Goal: Task Accomplishment & Management: Complete application form

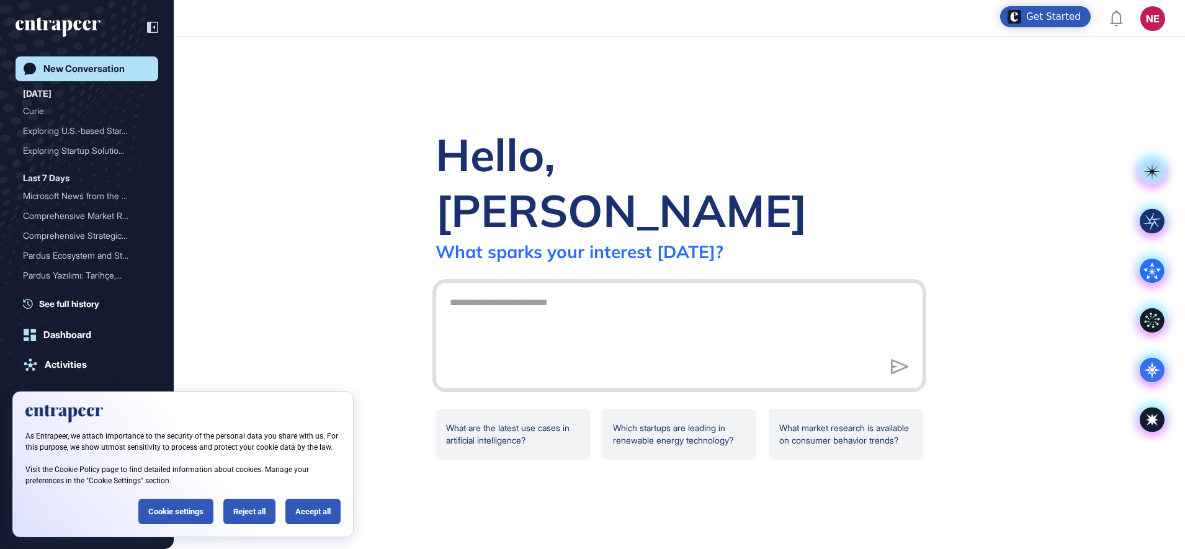
scroll to position [1, 1]
click at [313, 512] on div "Accept all" at bounding box center [312, 511] width 55 height 25
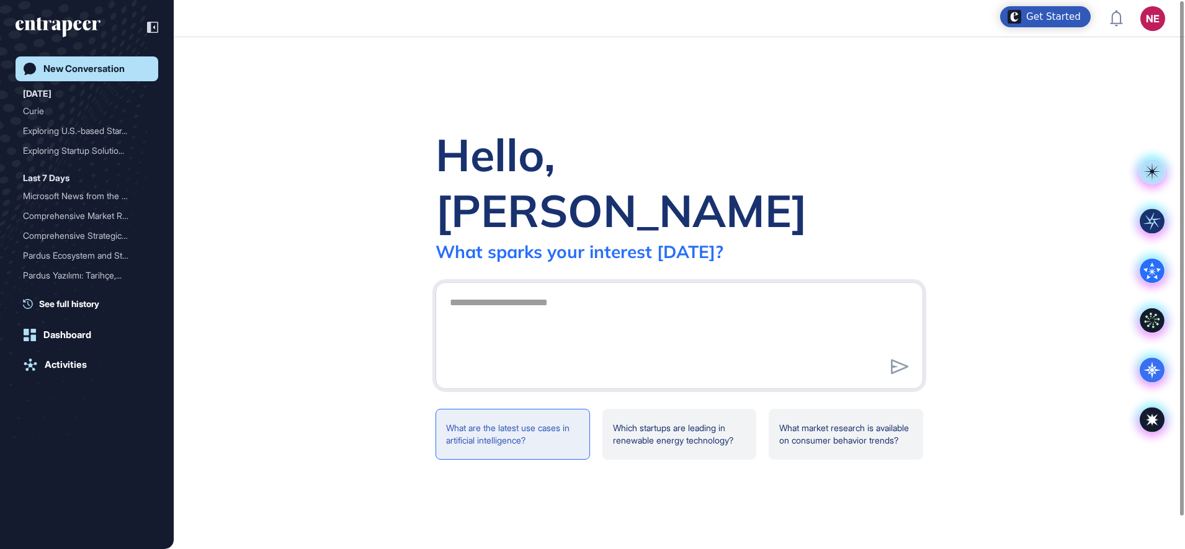
click at [525, 409] on div "What are the latest use cases in artificial intelligence?" at bounding box center [512, 434] width 154 height 51
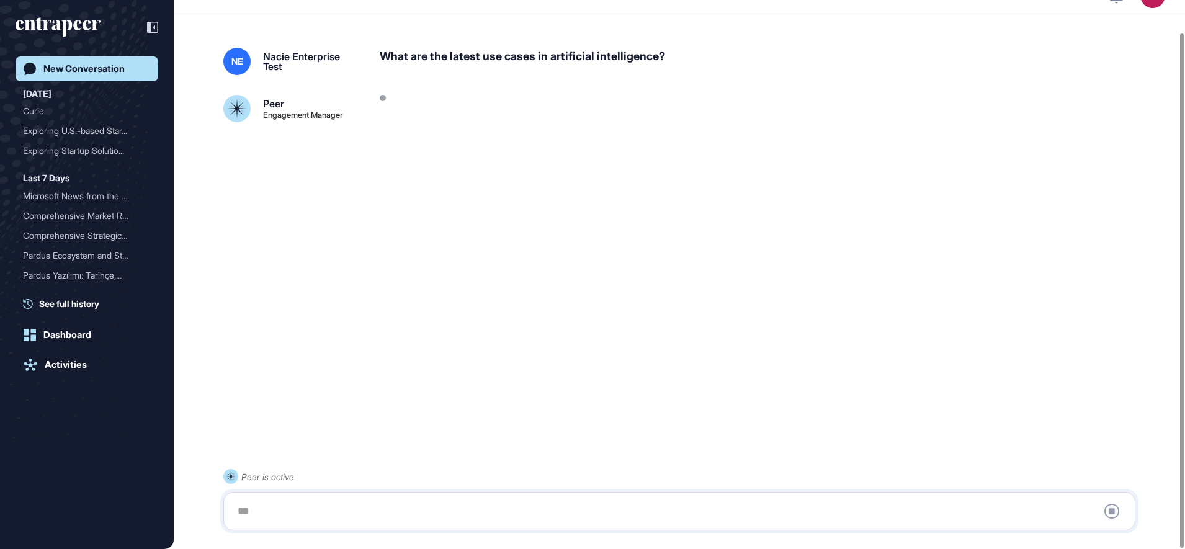
scroll to position [35, 0]
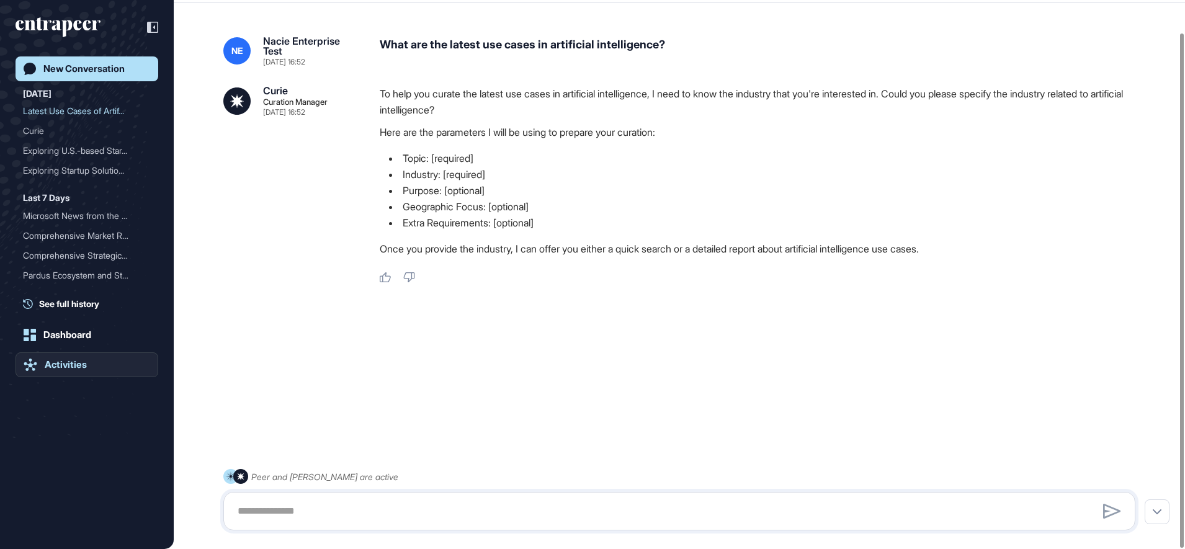
click at [96, 370] on link "Activities" at bounding box center [87, 364] width 143 height 25
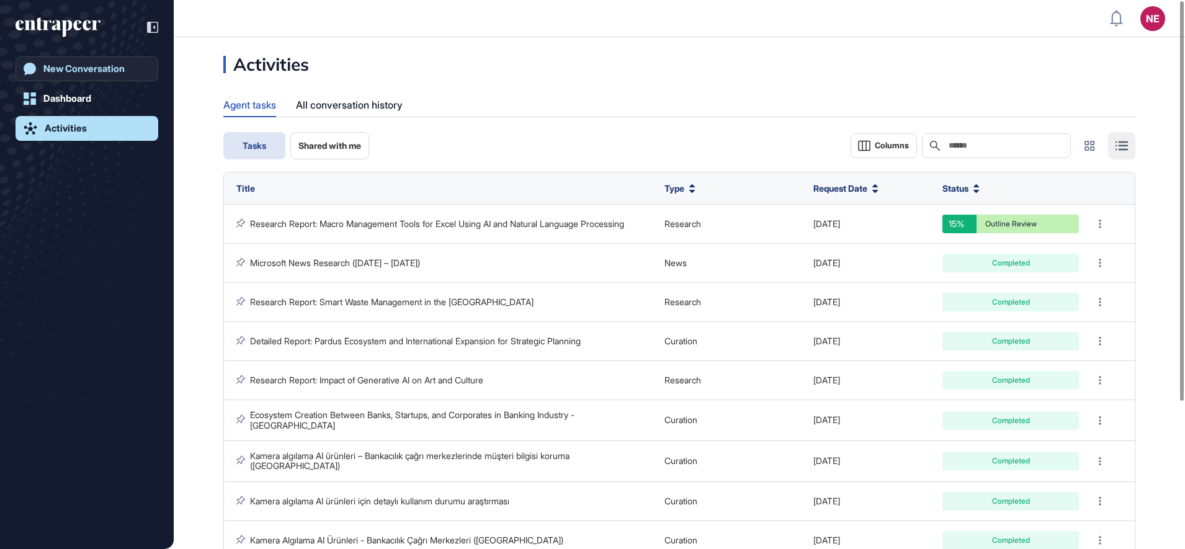
click at [100, 73] on div "New Conversation" at bounding box center [83, 68] width 81 height 11
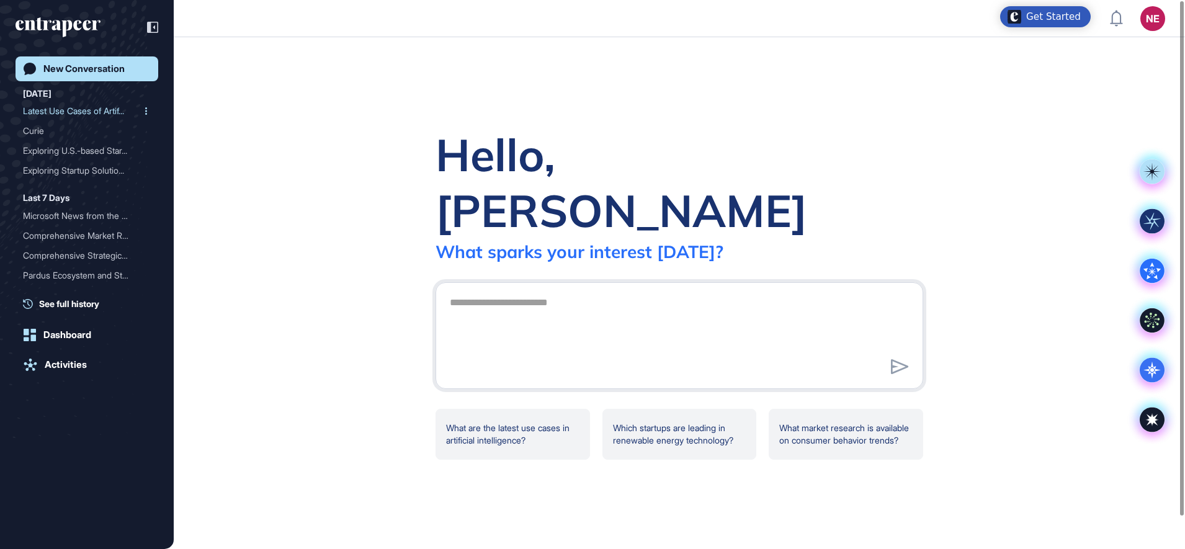
click at [79, 116] on div "Latest Use Cases of Artif..." at bounding box center [82, 111] width 118 height 20
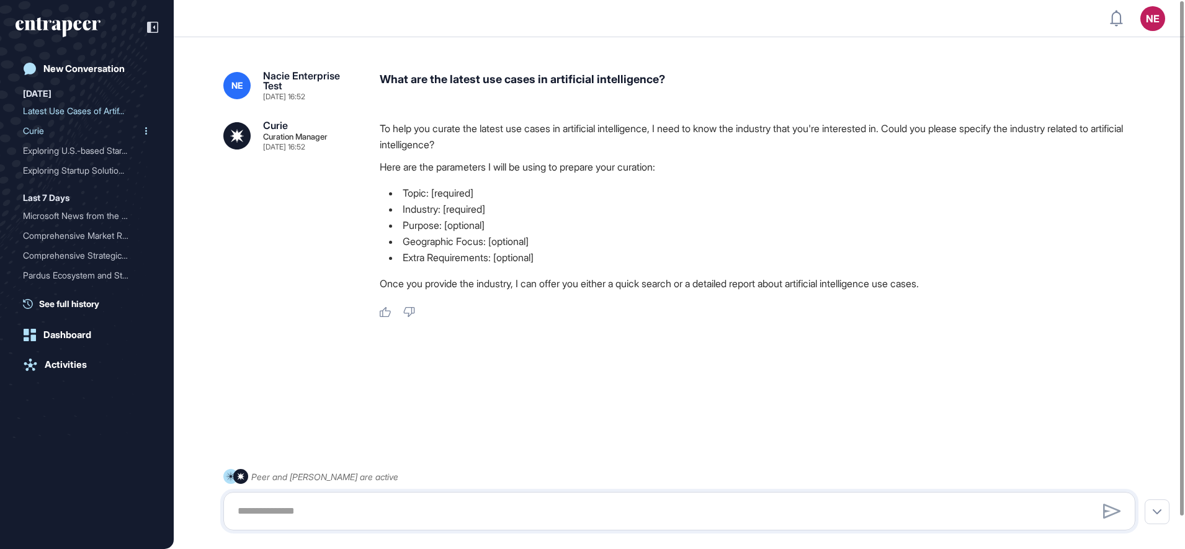
click at [74, 133] on div "Curie" at bounding box center [82, 131] width 118 height 20
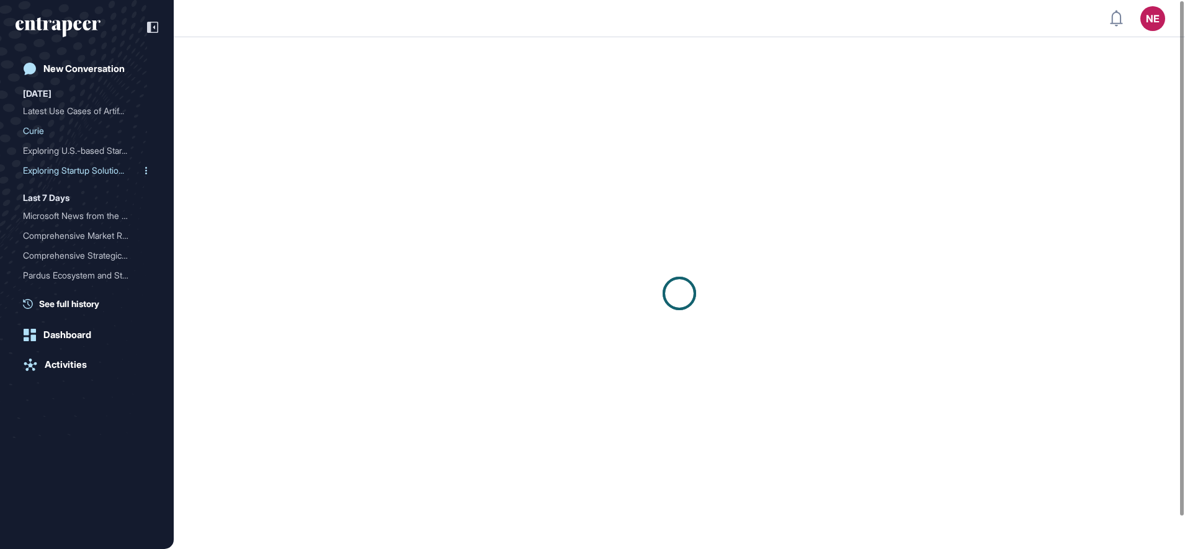
click at [80, 172] on div "Exploring Startup Solutio..." at bounding box center [82, 171] width 118 height 20
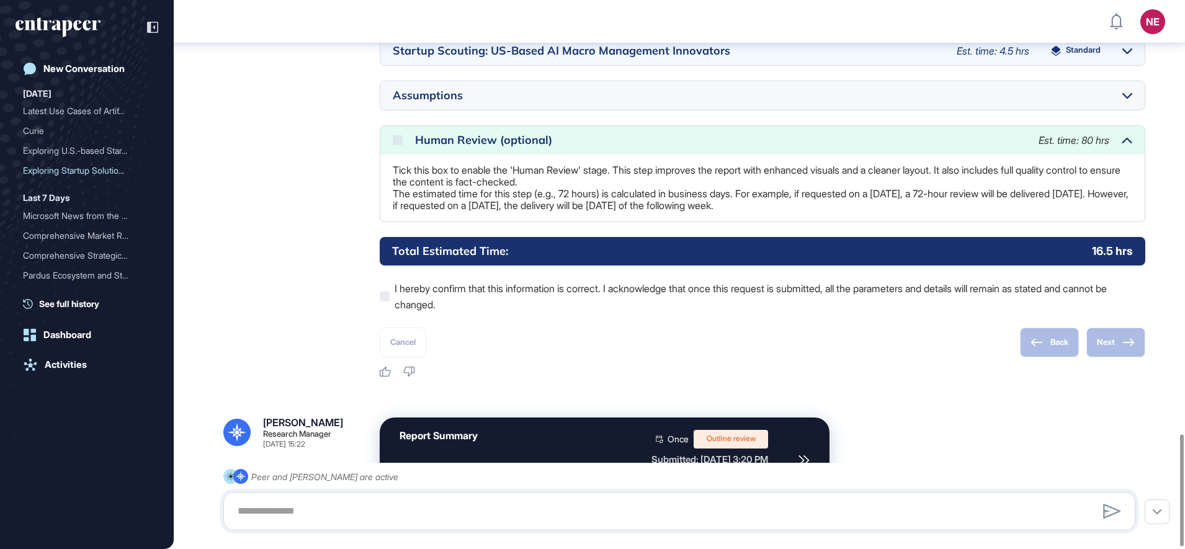
scroll to position [2141, 0]
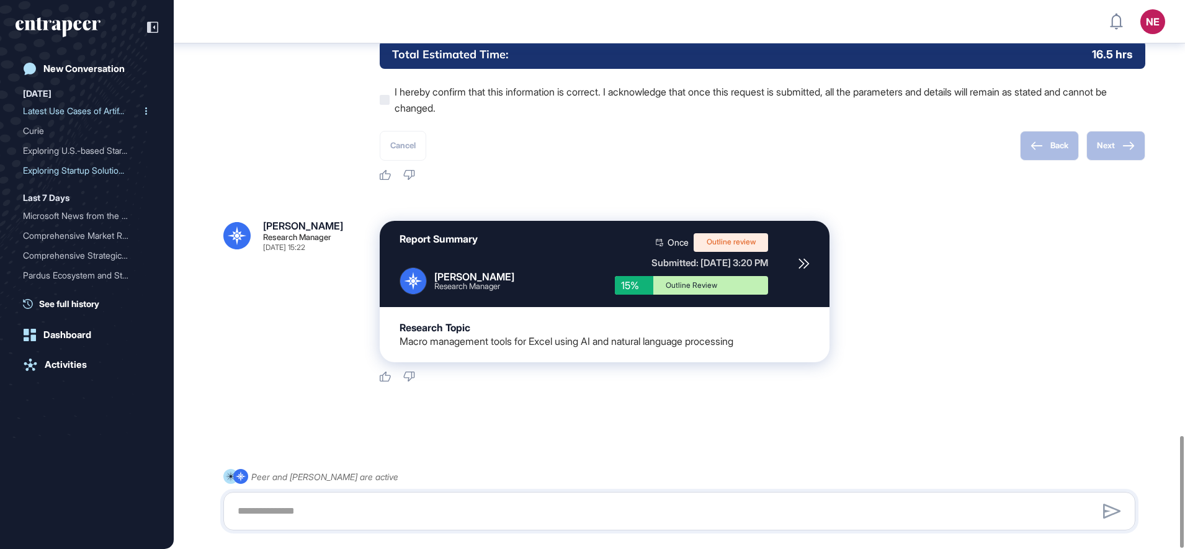
click at [63, 111] on div "Latest Use Cases of Artif..." at bounding box center [82, 111] width 118 height 20
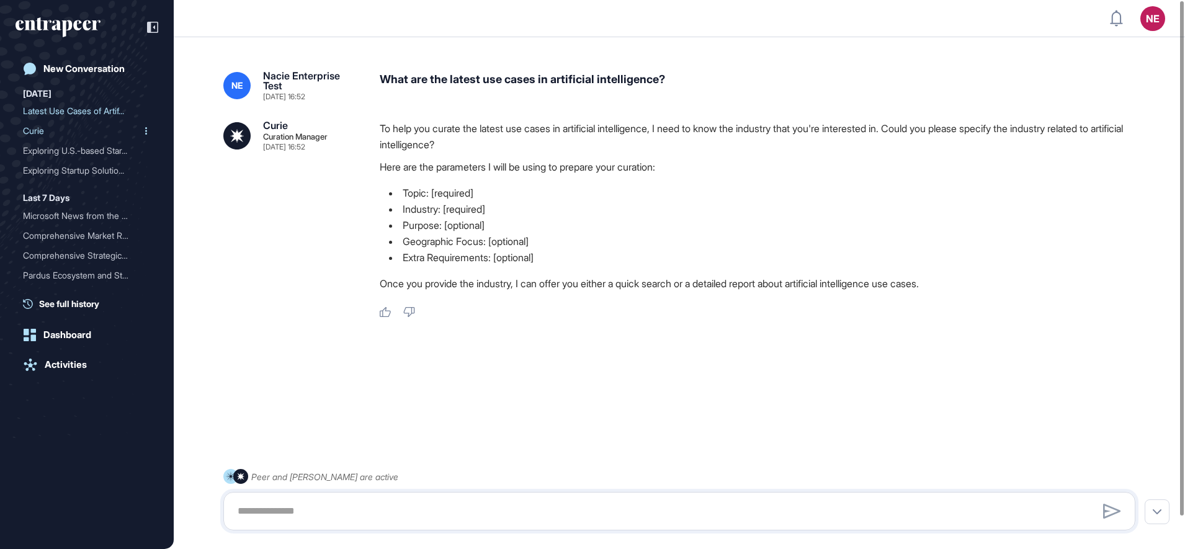
click at [84, 131] on div "Curie" at bounding box center [82, 131] width 118 height 20
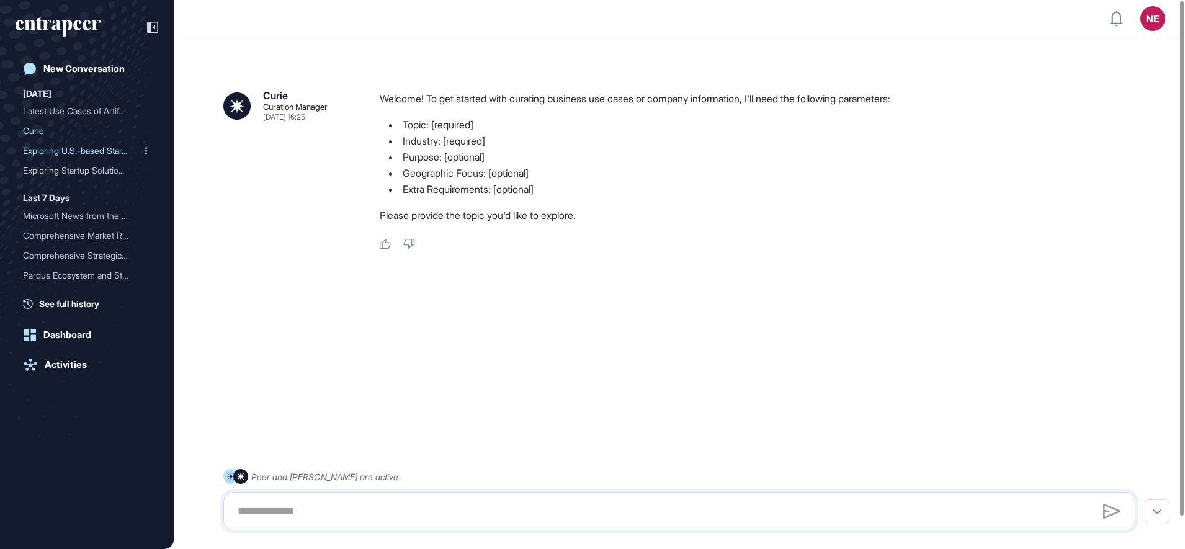
click at [78, 152] on div "Exploring U.S.-based Star..." at bounding box center [82, 151] width 118 height 20
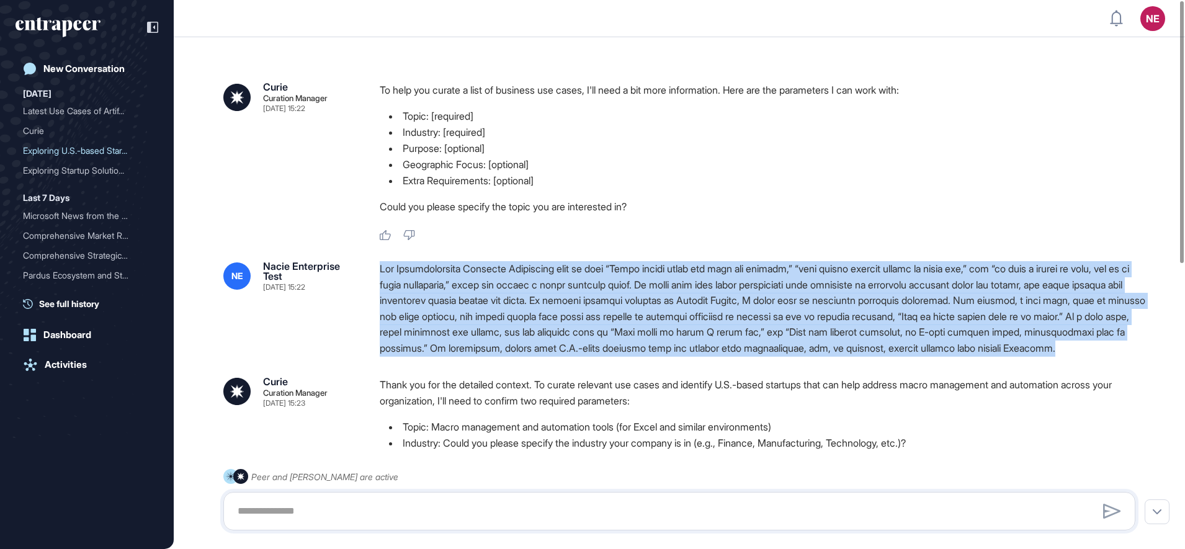
drag, startPoint x: 375, startPoint y: 270, endPoint x: 610, endPoint y: 359, distance: 251.0
click at [610, 357] on div "NE Nacie Enterprise Test Oct 08, 2025 15:22" at bounding box center [679, 309] width 912 height 96
copy div "Our Administrative Planning Department told us that “Excel macros exist all ove…"
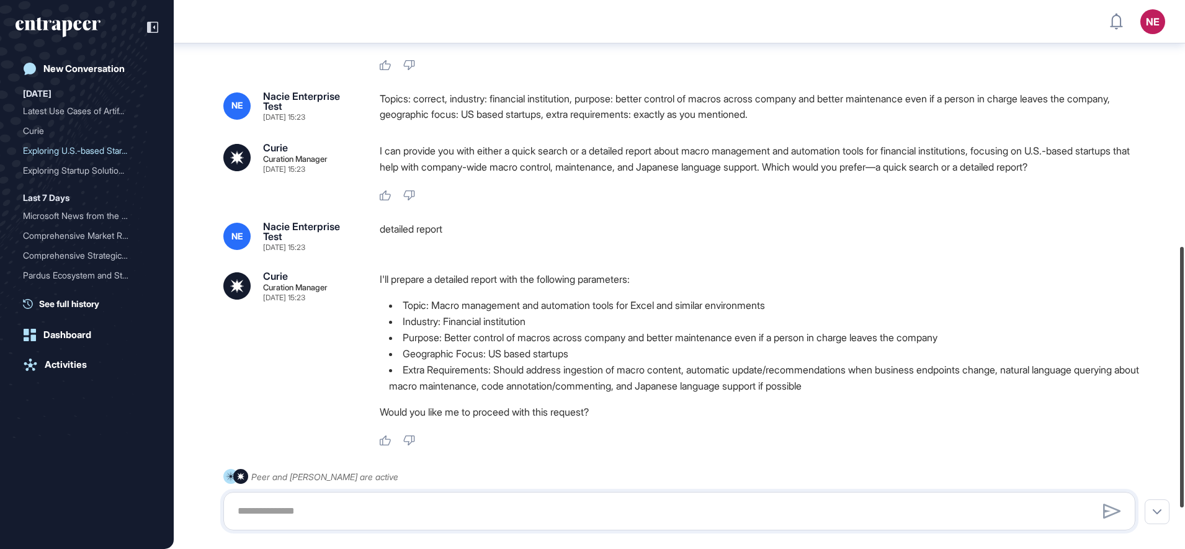
drag, startPoint x: 1180, startPoint y: 158, endPoint x: 1169, endPoint y: 359, distance: 201.9
click at [1174, 351] on div "NE Dashboard Profile My Content Request More Data New Conversation Today Latest…" at bounding box center [592, 274] width 1185 height 549
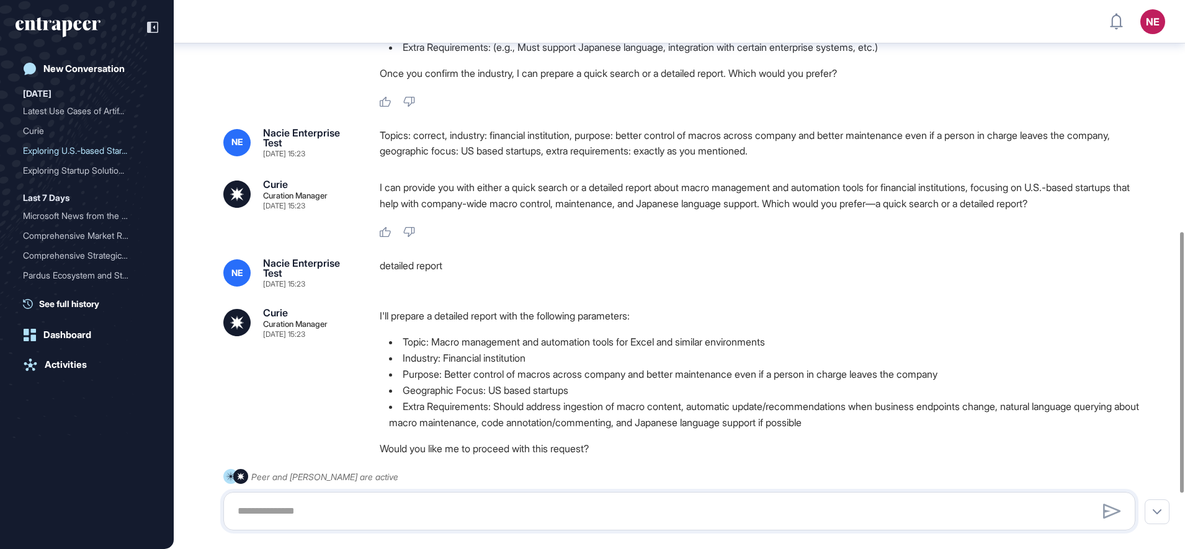
scroll to position [486, 0]
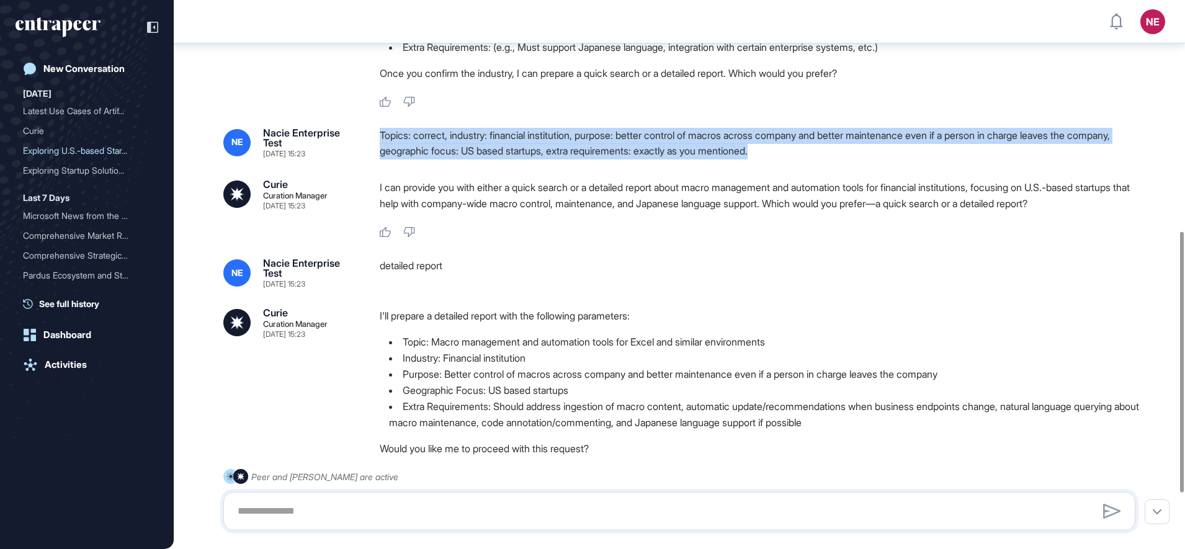
drag, startPoint x: 379, startPoint y: 147, endPoint x: 827, endPoint y: 170, distance: 449.0
click at [827, 159] on div "NE Nacie Enterprise Test Oct 08, 2025 15:23 Topics: correct, industry: financia…" at bounding box center [679, 144] width 912 height 32
copy div "Topics: correct, industry: financial institution, purpose: better control of ma…"
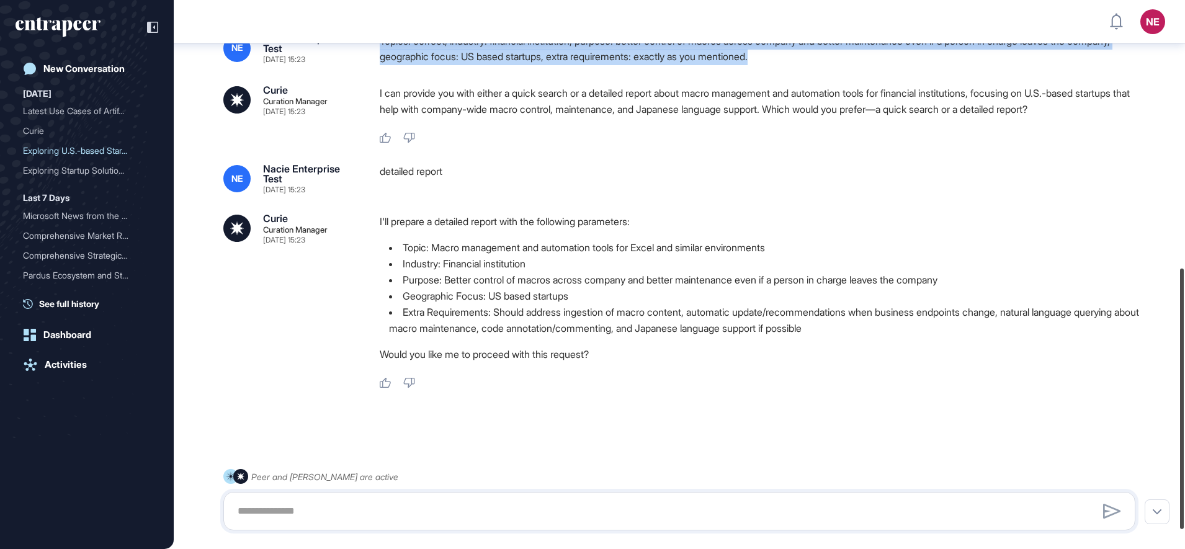
scroll to position [603, 0]
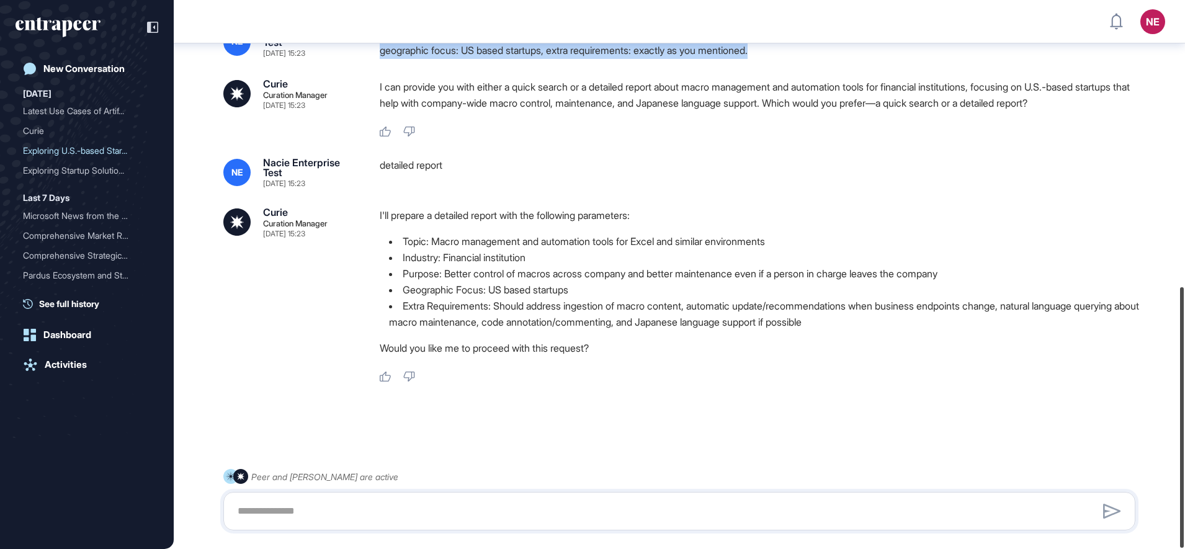
drag, startPoint x: 1187, startPoint y: 298, endPoint x: 1183, endPoint y: 380, distance: 82.0
click at [1184, 369] on html "NE Dashboard Profile My Content Request More Data New Conversation Today Latest…" at bounding box center [592, 274] width 1185 height 549
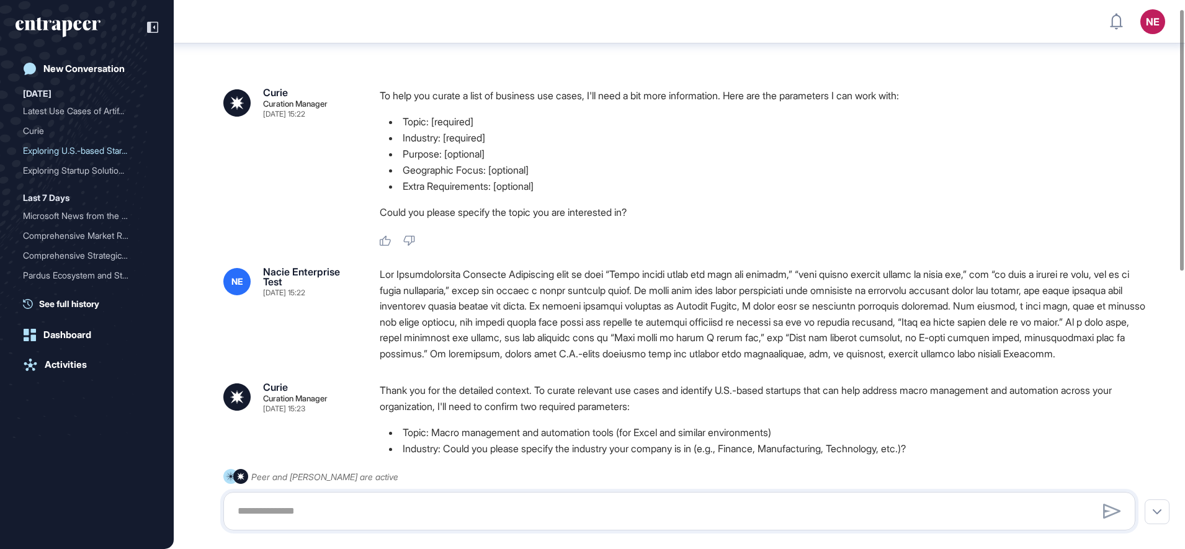
scroll to position [0, 0]
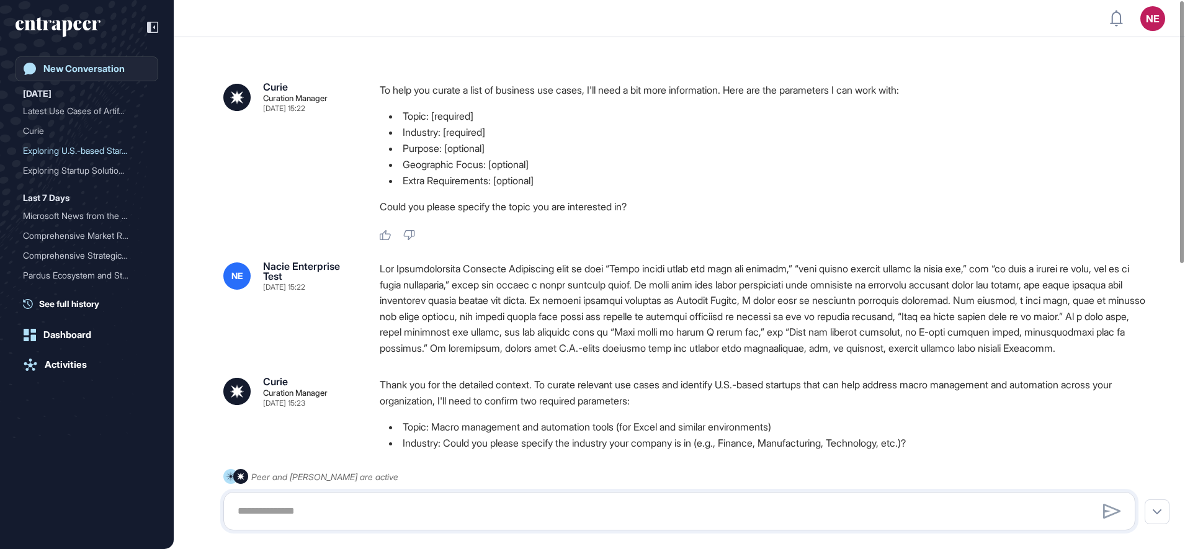
drag, startPoint x: 84, startPoint y: 74, endPoint x: 98, endPoint y: 74, distance: 13.6
click at [84, 74] on link "New Conversation" at bounding box center [87, 68] width 143 height 25
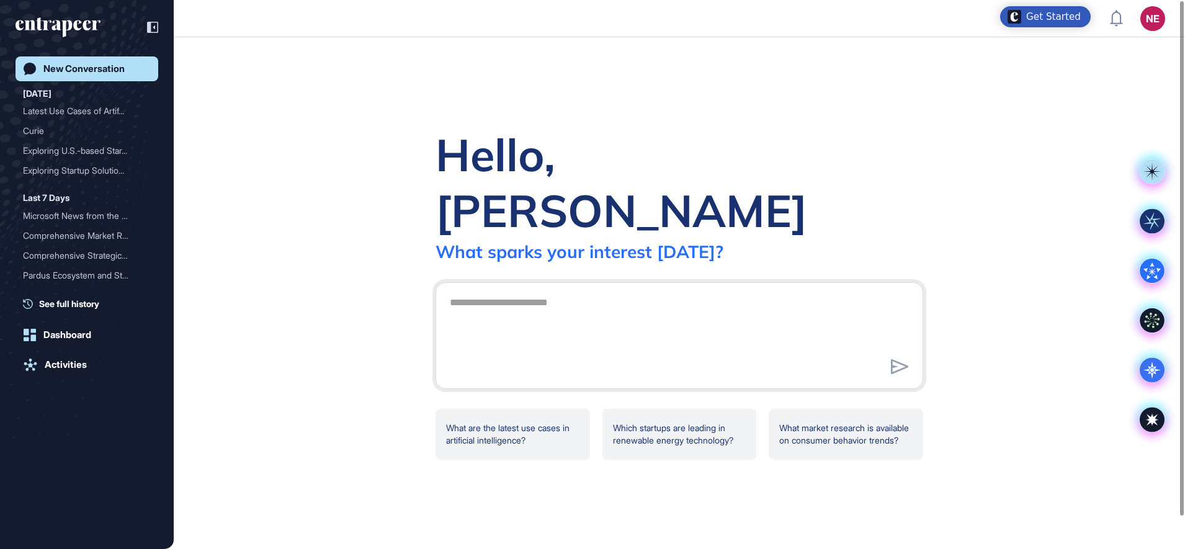
click at [70, 369] on div "Activities" at bounding box center [66, 364] width 42 height 11
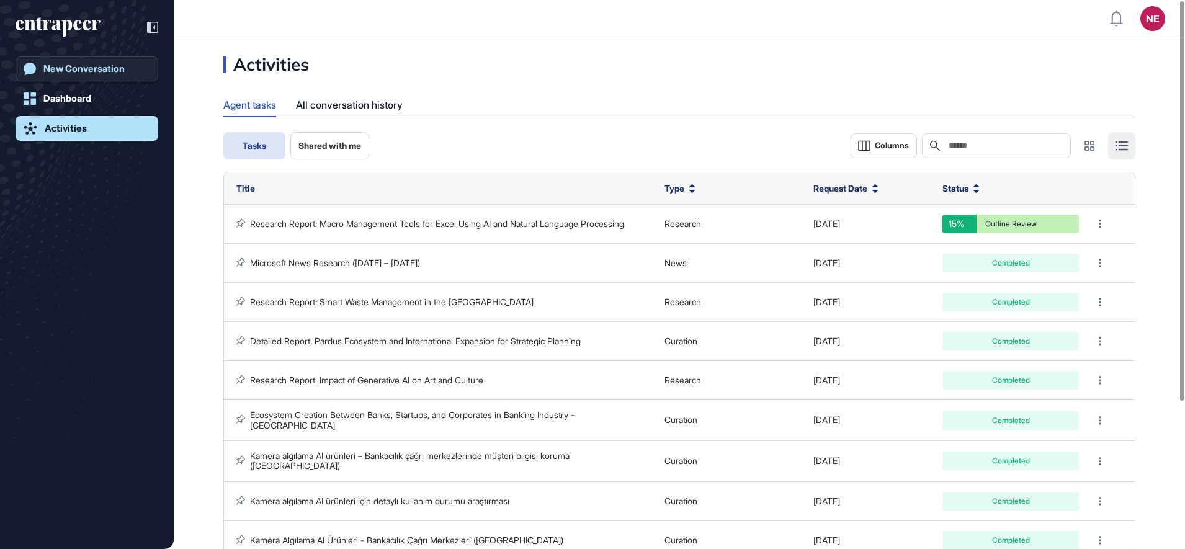
click at [76, 68] on div "New Conversation" at bounding box center [83, 68] width 81 height 11
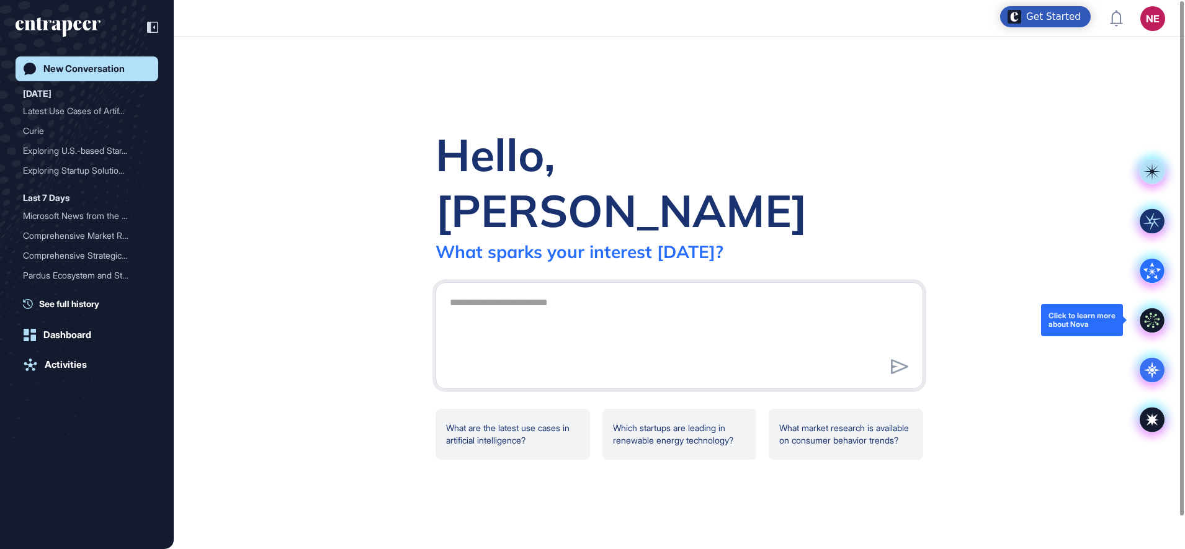
click at [1160, 318] on icon at bounding box center [1151, 320] width 25 height 25
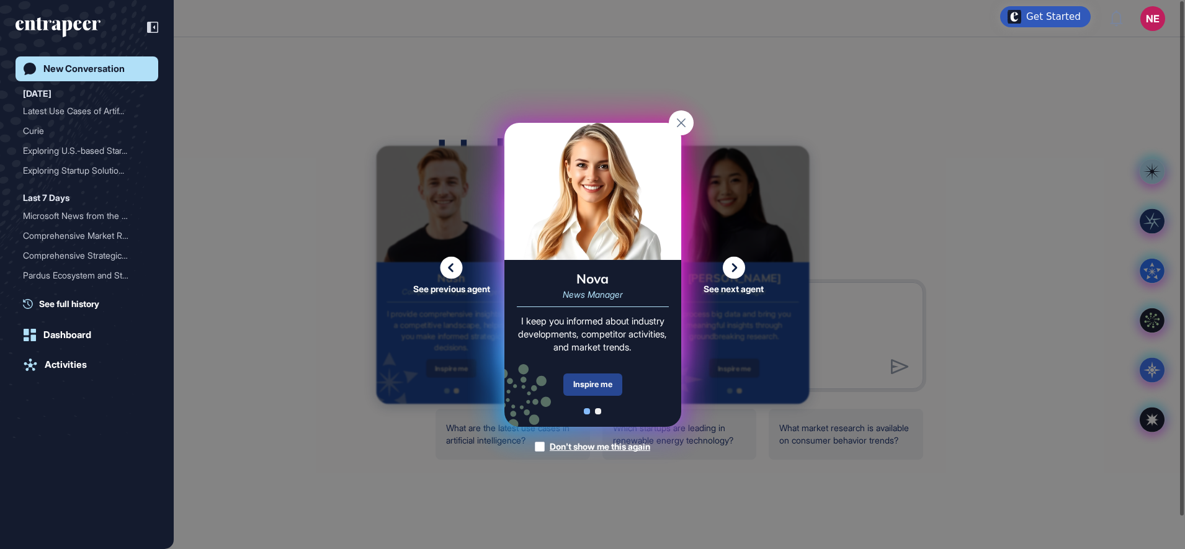
click at [597, 390] on div "Inspire me" at bounding box center [592, 384] width 59 height 22
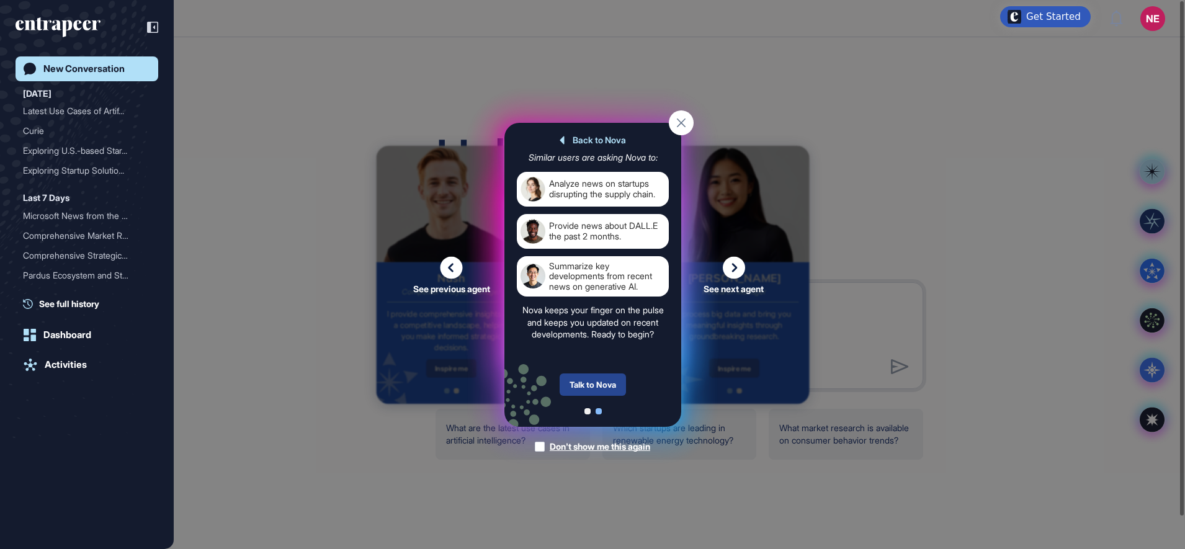
click at [587, 388] on div "Talk to Nova" at bounding box center [592, 384] width 66 height 22
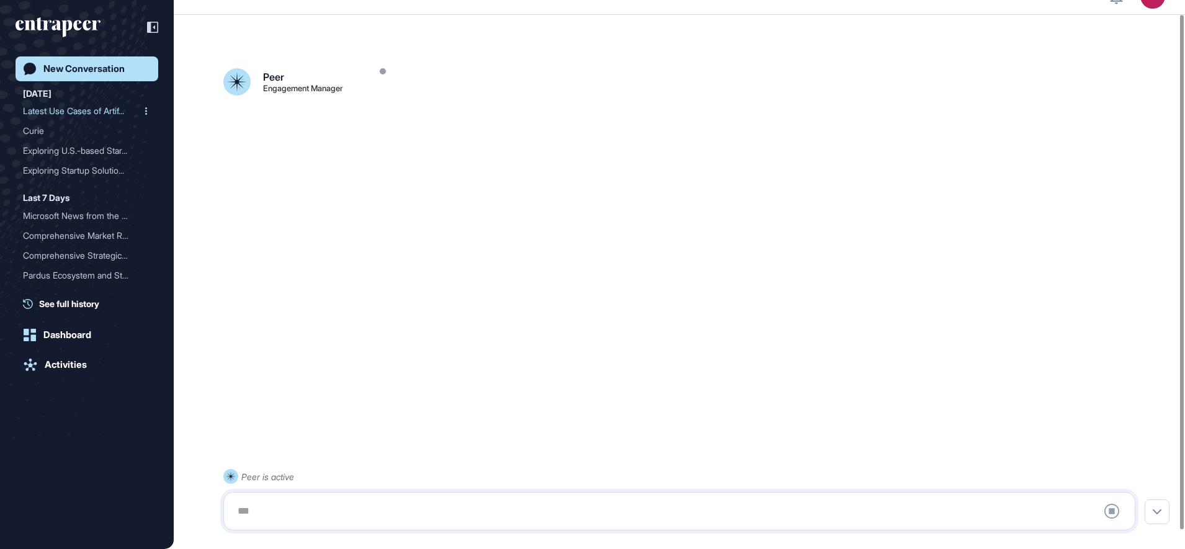
scroll to position [35, 0]
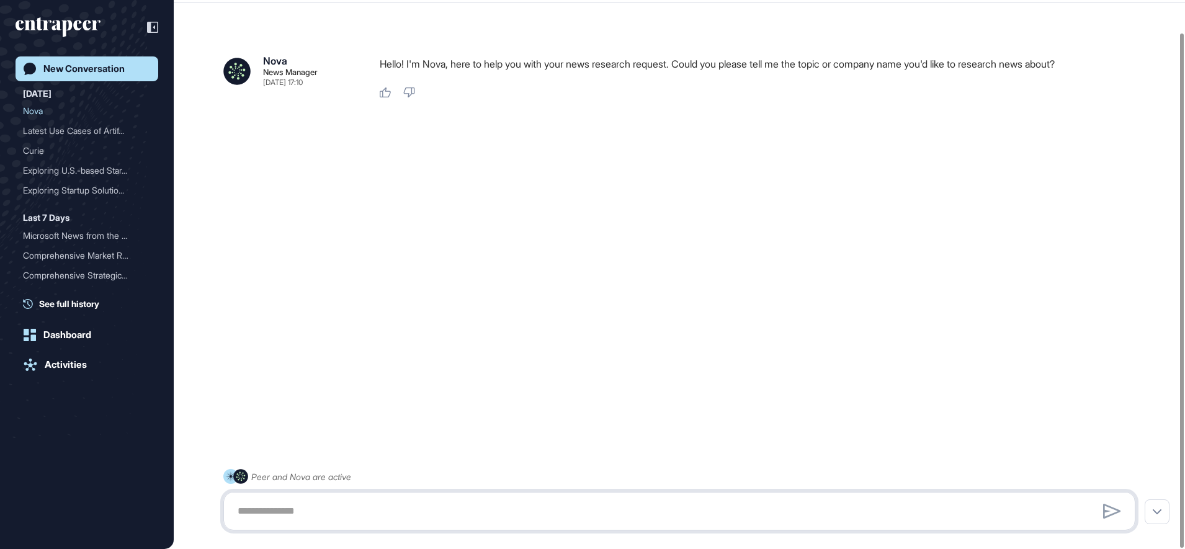
click at [352, 505] on textarea at bounding box center [679, 511] width 898 height 25
type textarea "**********"
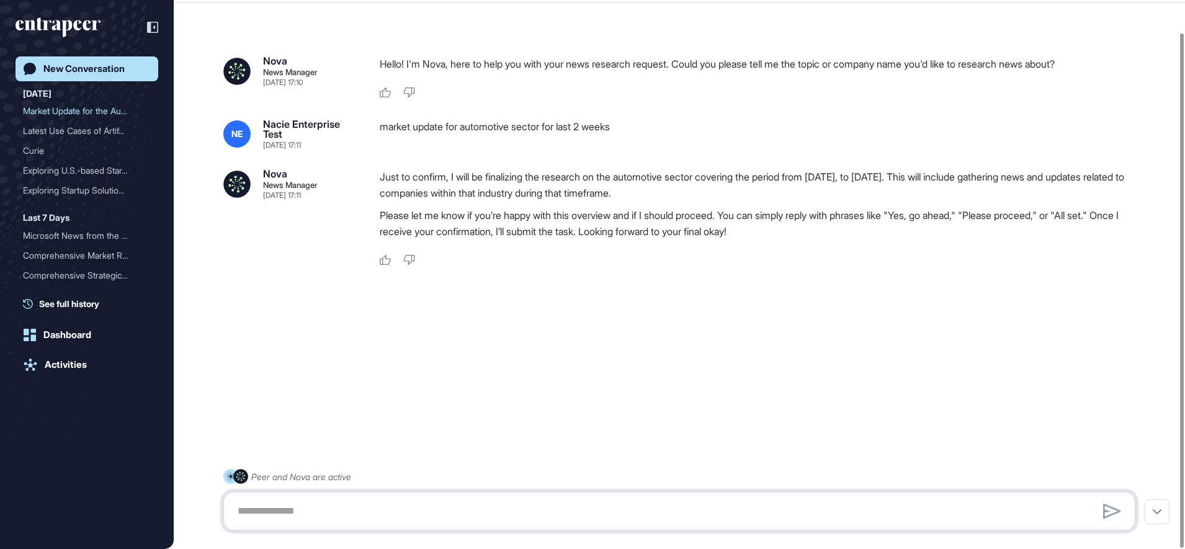
click at [328, 508] on textarea at bounding box center [679, 511] width 898 height 25
type textarea "*******"
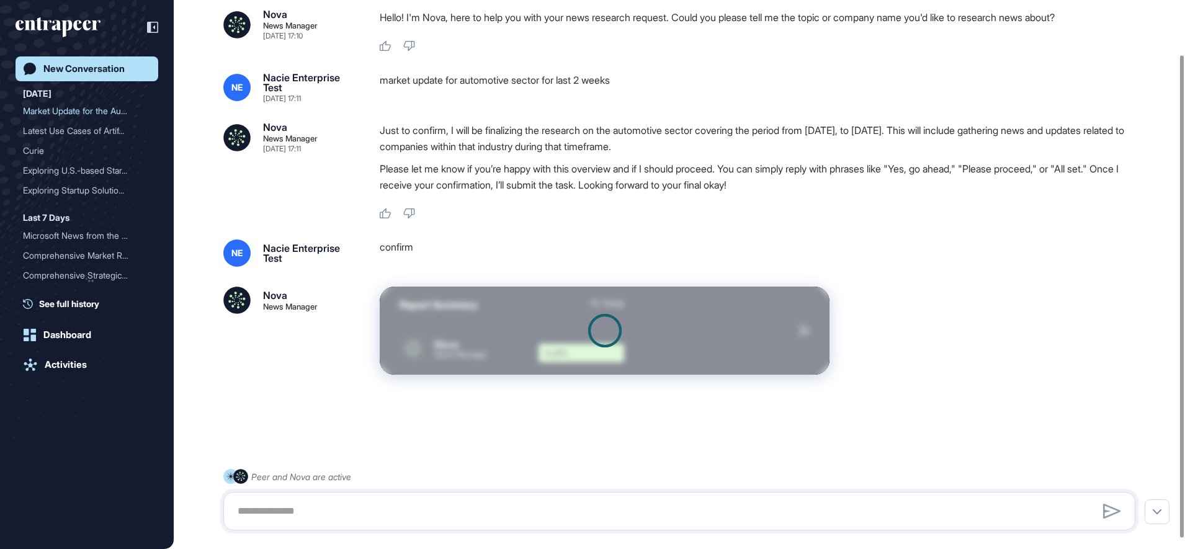
scroll to position [74, 0]
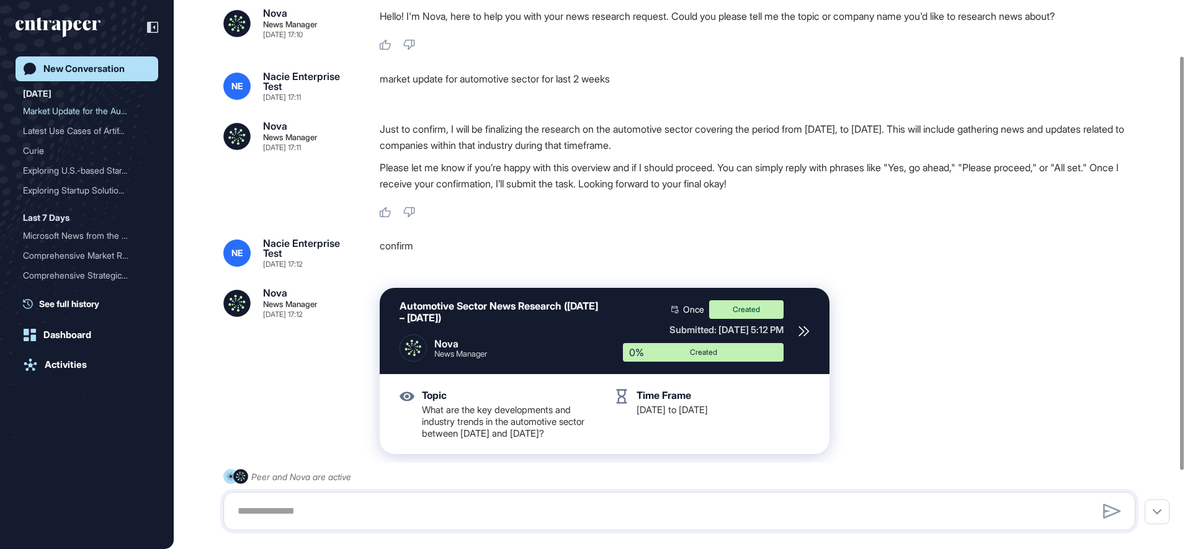
click at [805, 331] on icon at bounding box center [803, 331] width 11 height 11
click at [96, 66] on div "New Conversation" at bounding box center [83, 68] width 81 height 11
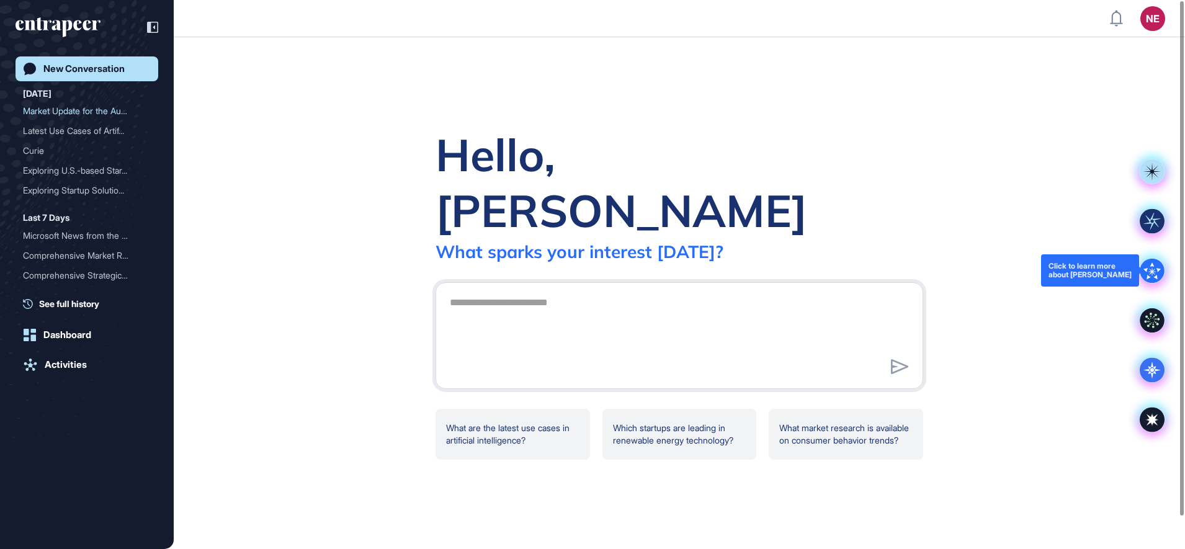
click at [1145, 265] on icon at bounding box center [1151, 270] width 25 height 25
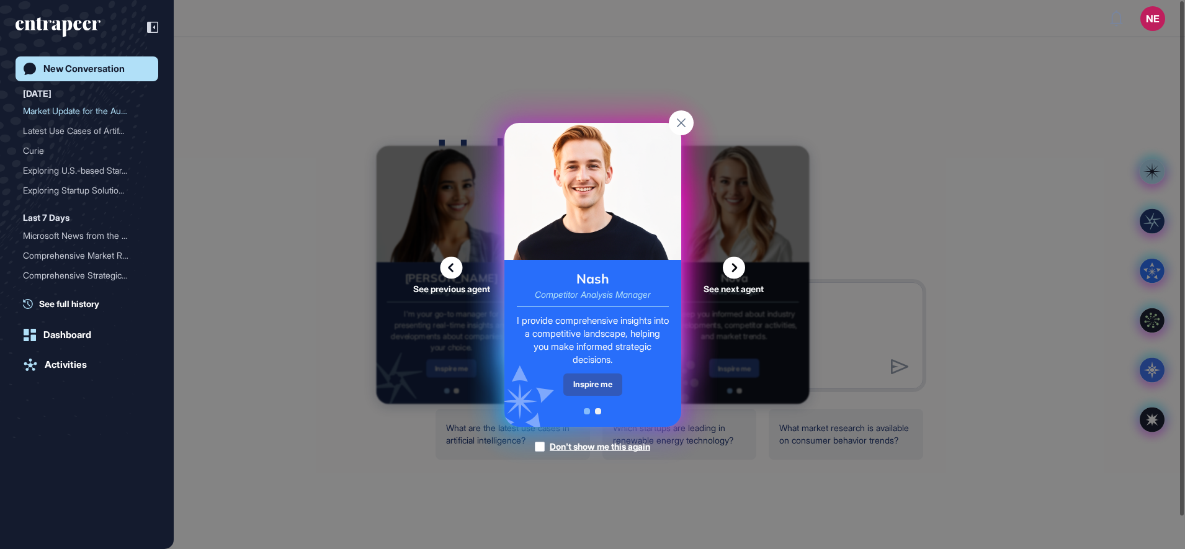
click at [588, 390] on div "Inspire me" at bounding box center [592, 384] width 59 height 22
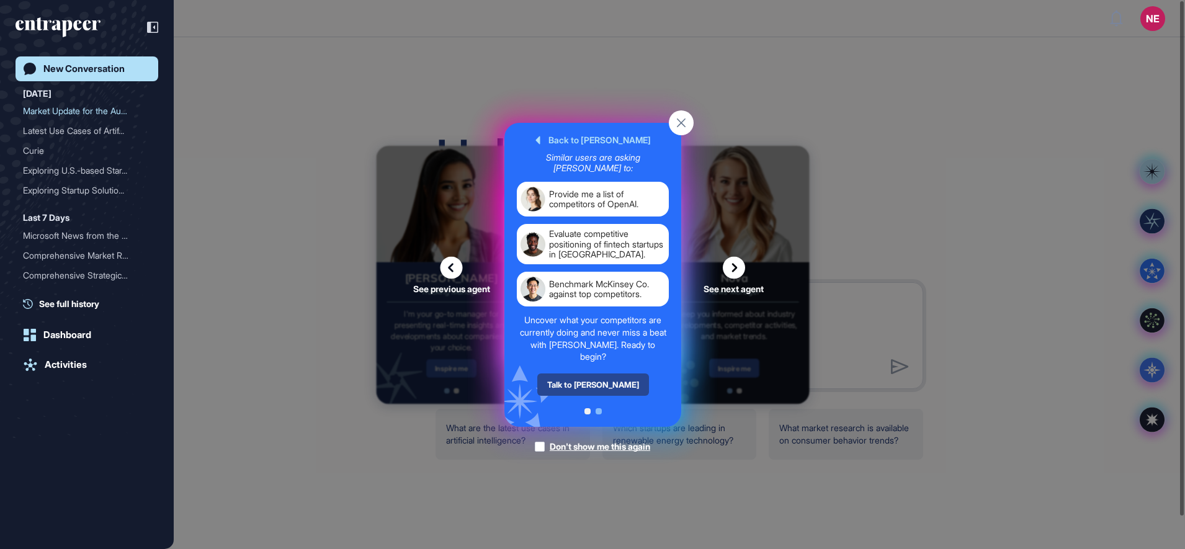
click at [586, 382] on div "Talk to Nash" at bounding box center [593, 384] width 112 height 22
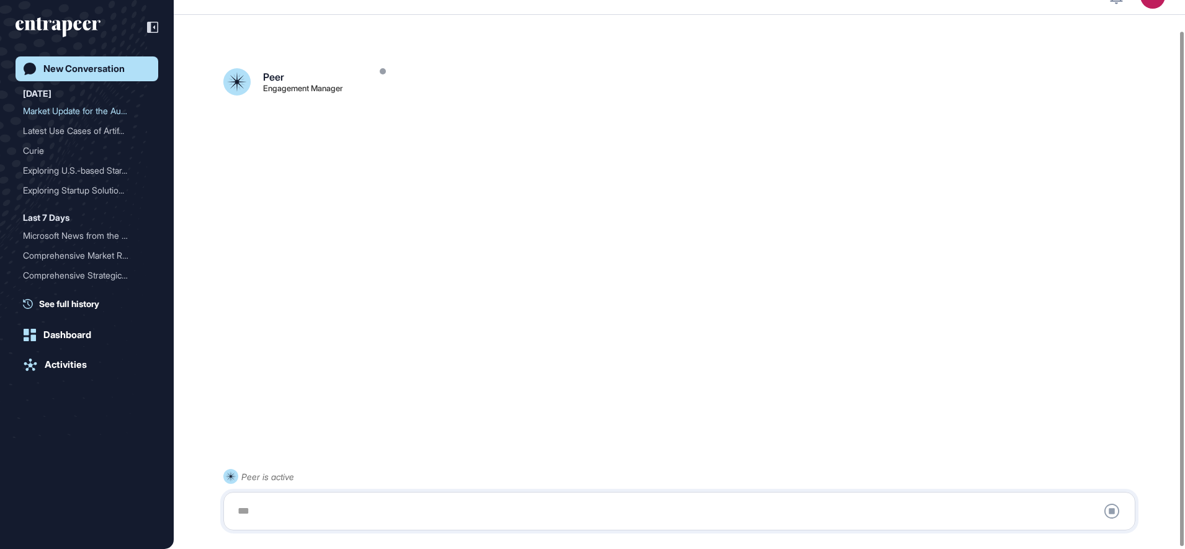
scroll to position [35, 0]
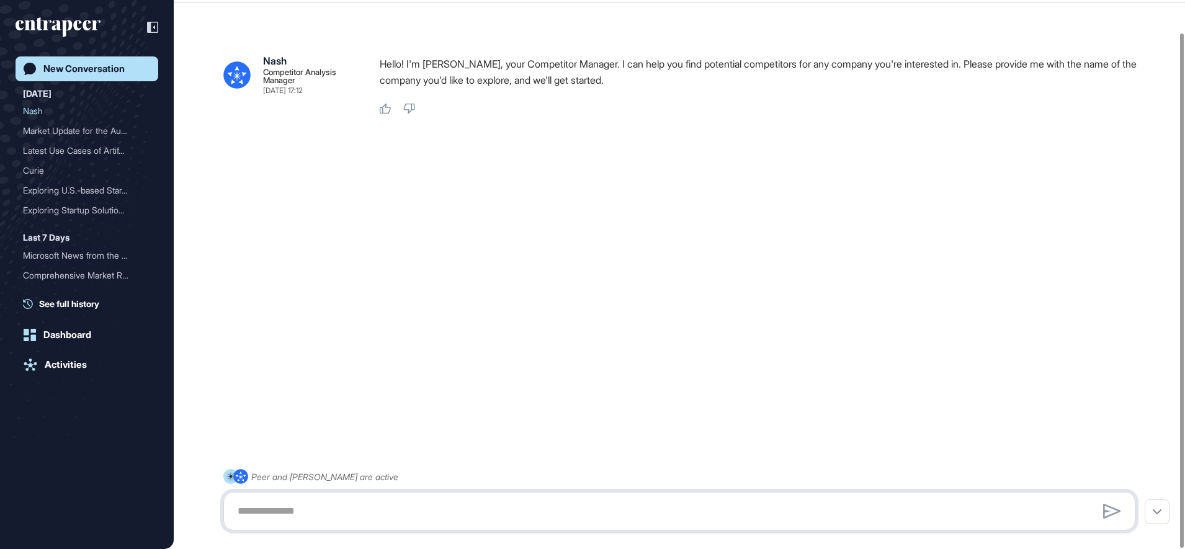
click at [533, 519] on textarea at bounding box center [679, 511] width 898 height 25
type textarea "********"
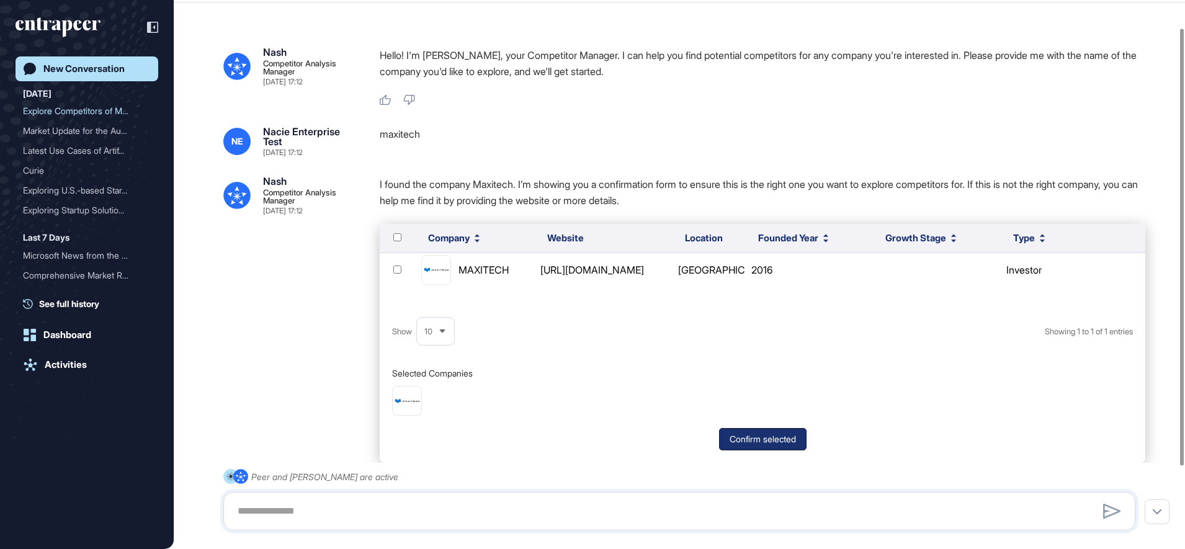
click at [787, 445] on button "Confirm selected" at bounding box center [762, 439] width 87 height 22
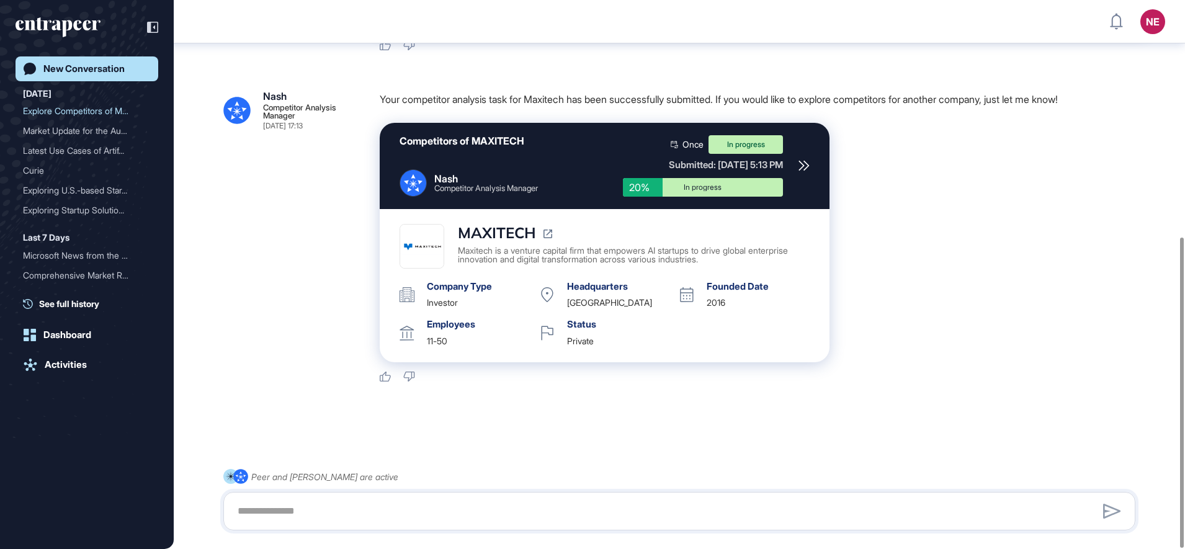
scroll to position [419, 0]
click at [103, 74] on link "New Conversation" at bounding box center [87, 68] width 143 height 25
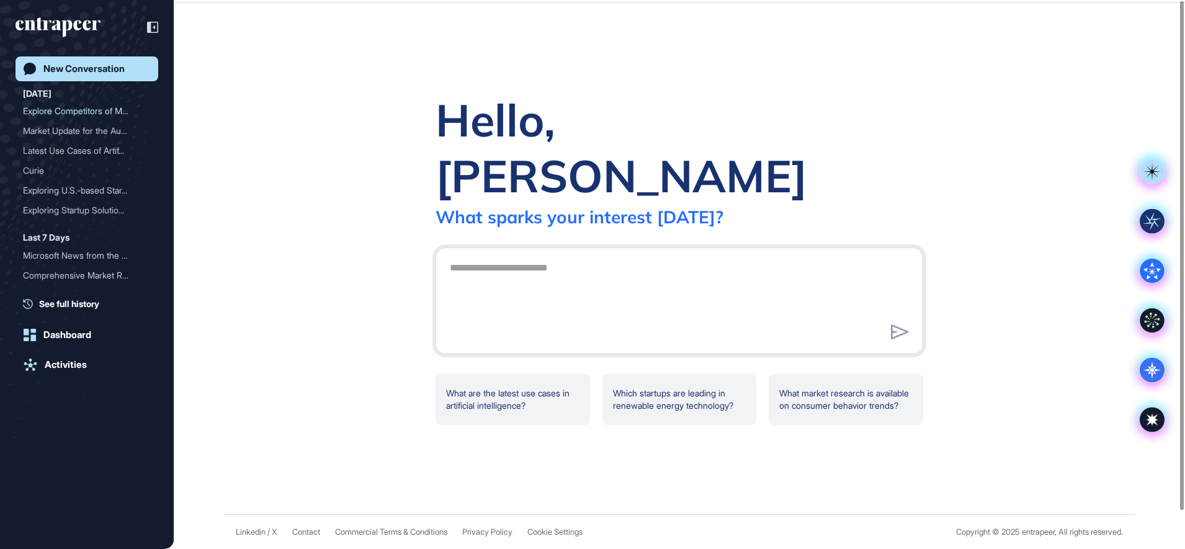
scroll to position [0, 0]
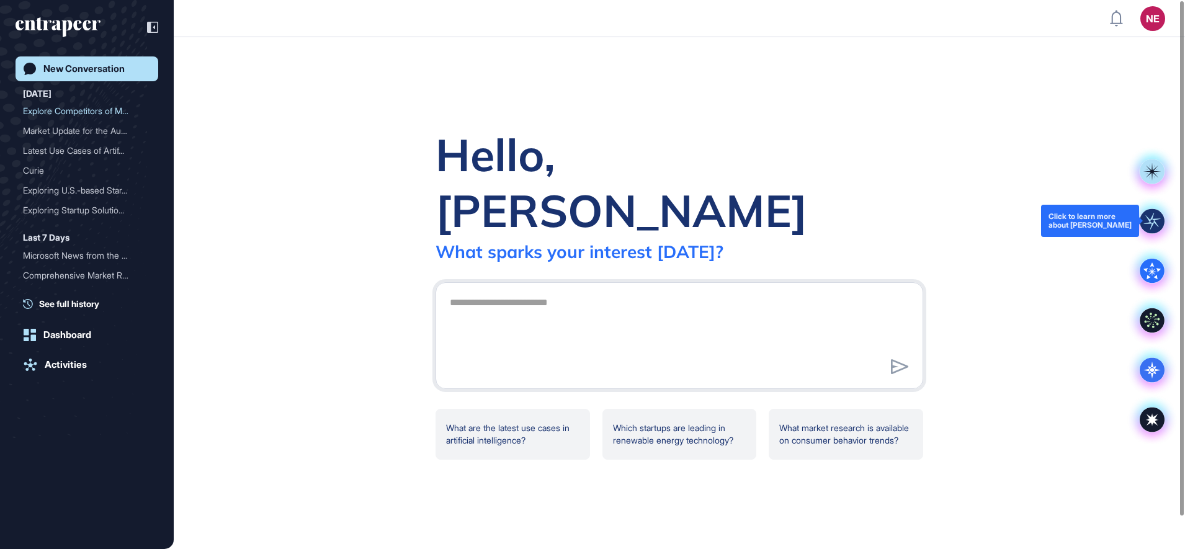
click at [1156, 221] on rect at bounding box center [1151, 220] width 25 height 25
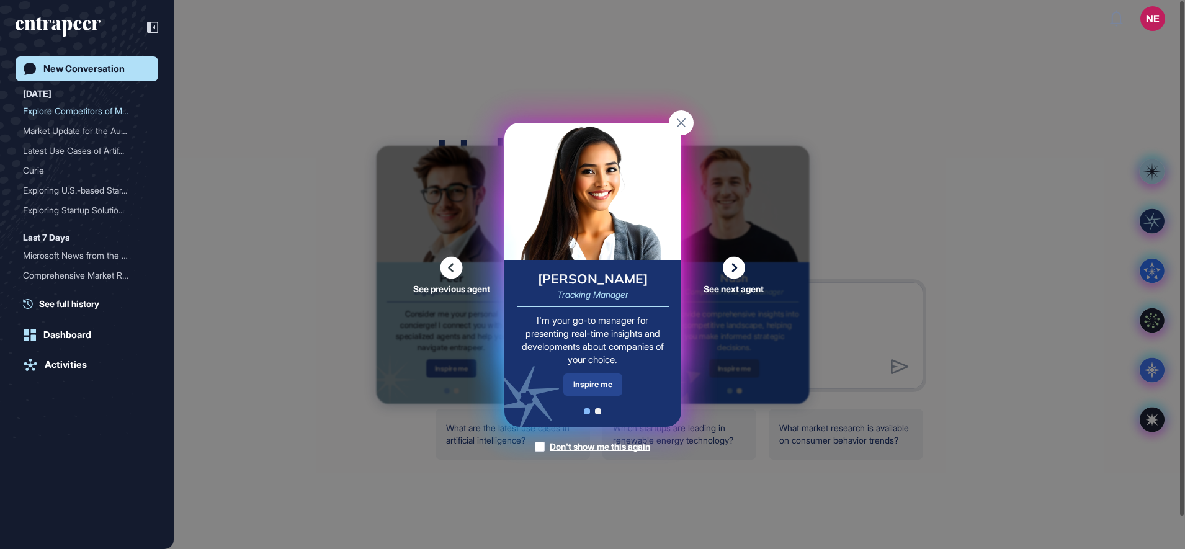
click at [616, 386] on div "Inspire me" at bounding box center [592, 384] width 59 height 22
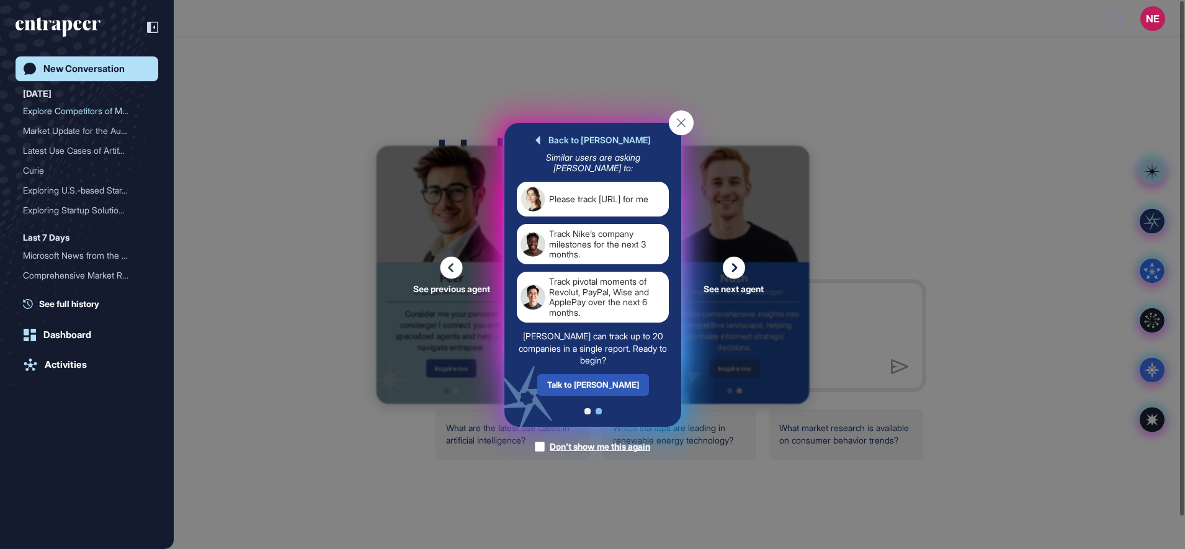
click at [616, 386] on div "Talk to Tracy" at bounding box center [593, 384] width 112 height 22
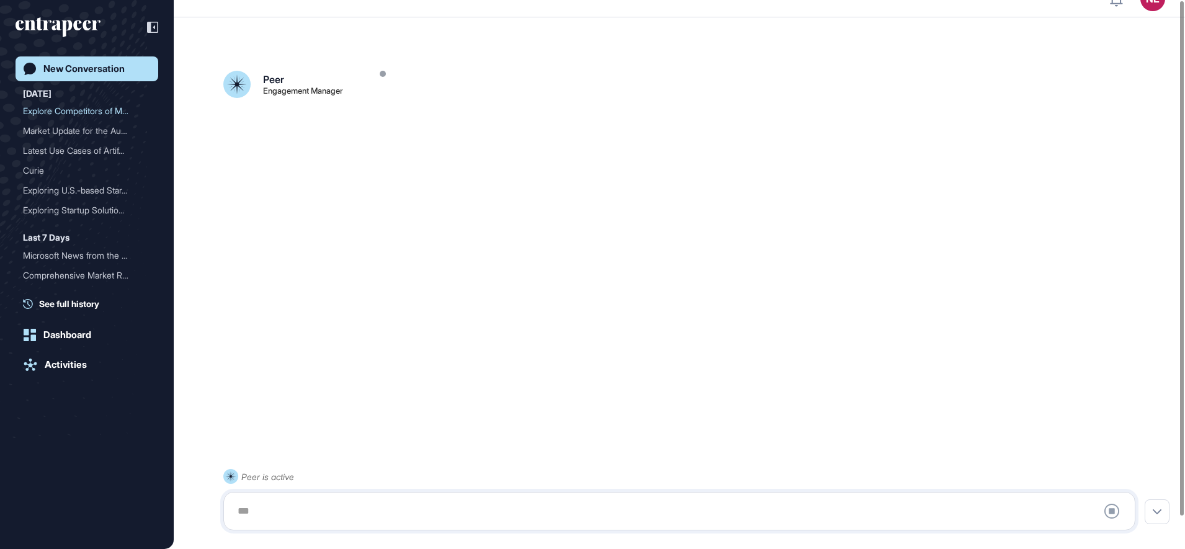
scroll to position [35, 0]
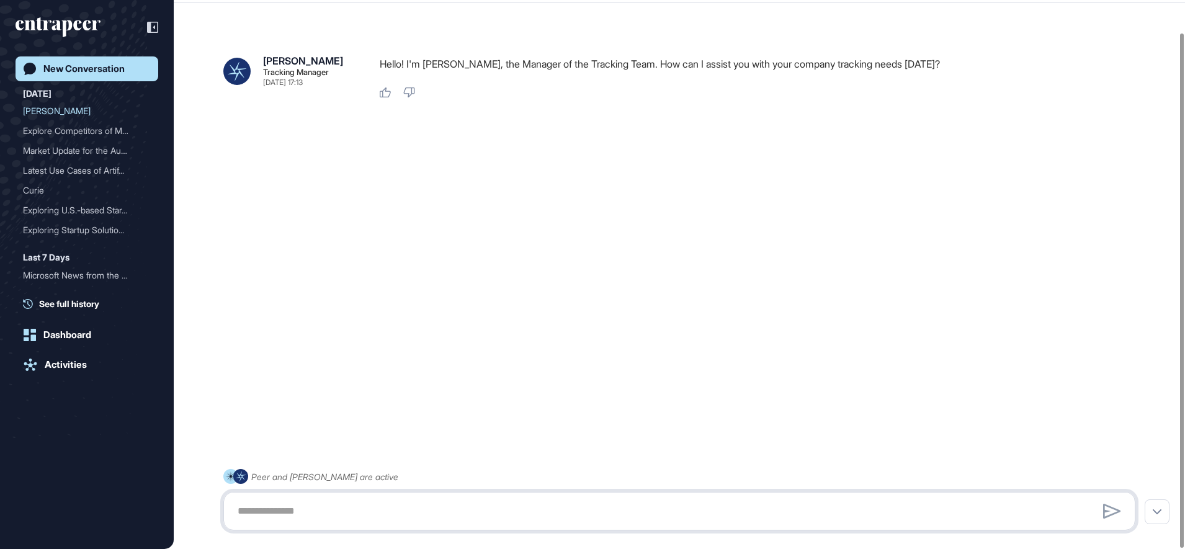
click at [344, 511] on textarea at bounding box center [679, 511] width 898 height 25
type textarea "********"
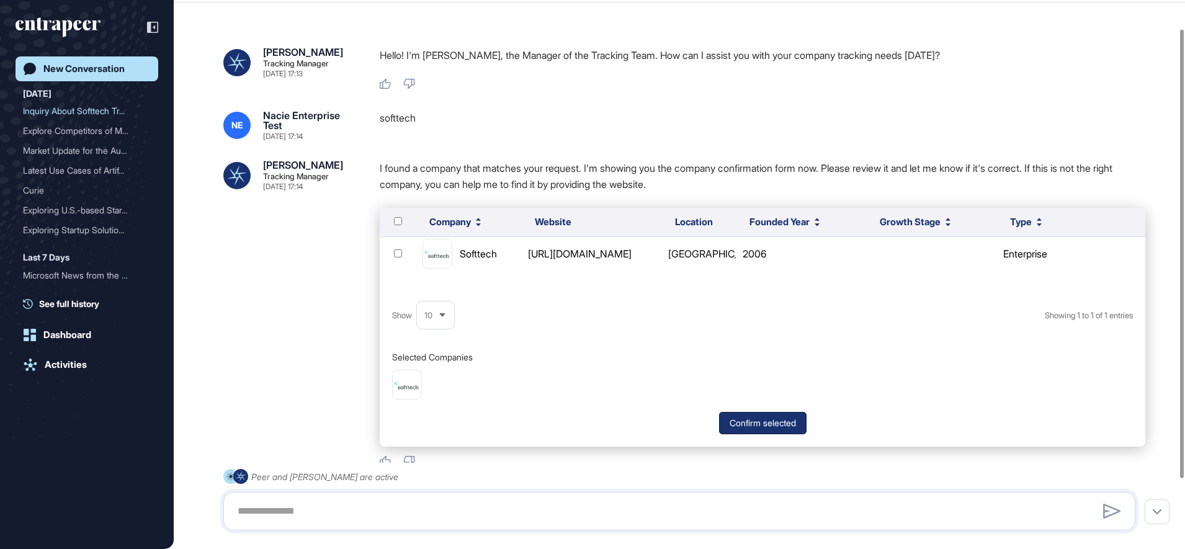
click at [738, 422] on button "Confirm selected" at bounding box center [762, 423] width 87 height 22
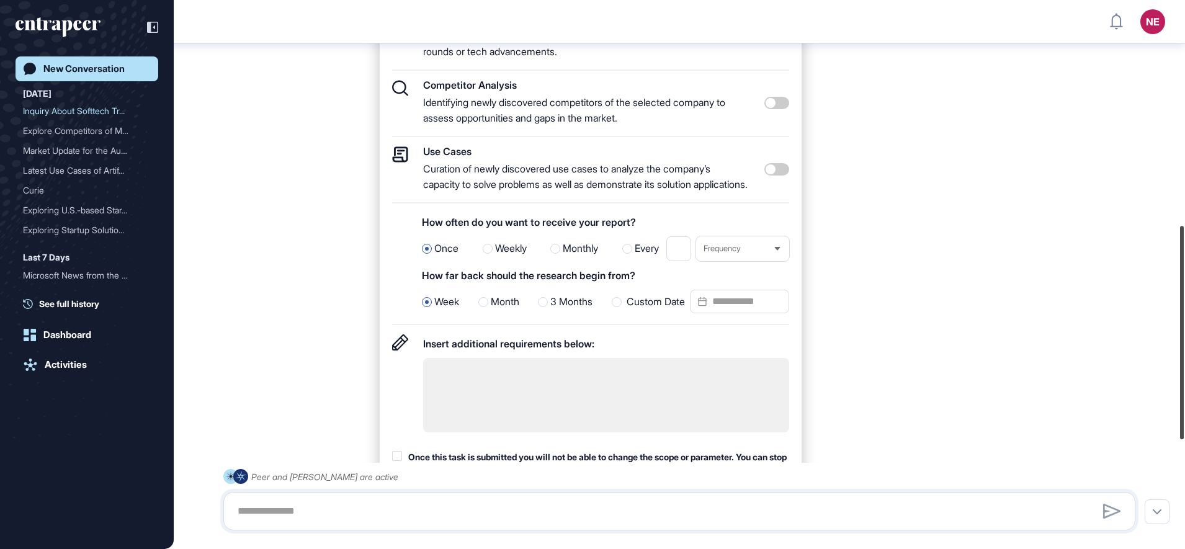
scroll to position [531, 0]
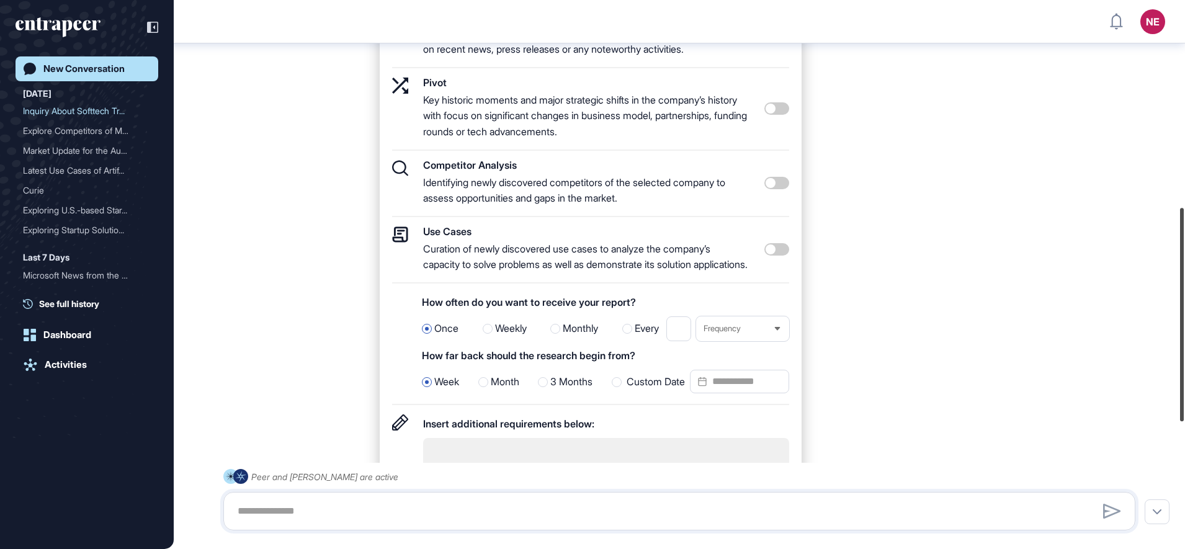
drag, startPoint x: 1183, startPoint y: 430, endPoint x: 1187, endPoint y: 310, distance: 120.4
click at [1184, 310] on html "NE Dashboard Profile My Content Request More Data New Conversation Today Inquir…" at bounding box center [592, 274] width 1185 height 549
click at [557, 390] on span "3 Months" at bounding box center [571, 382] width 42 height 16
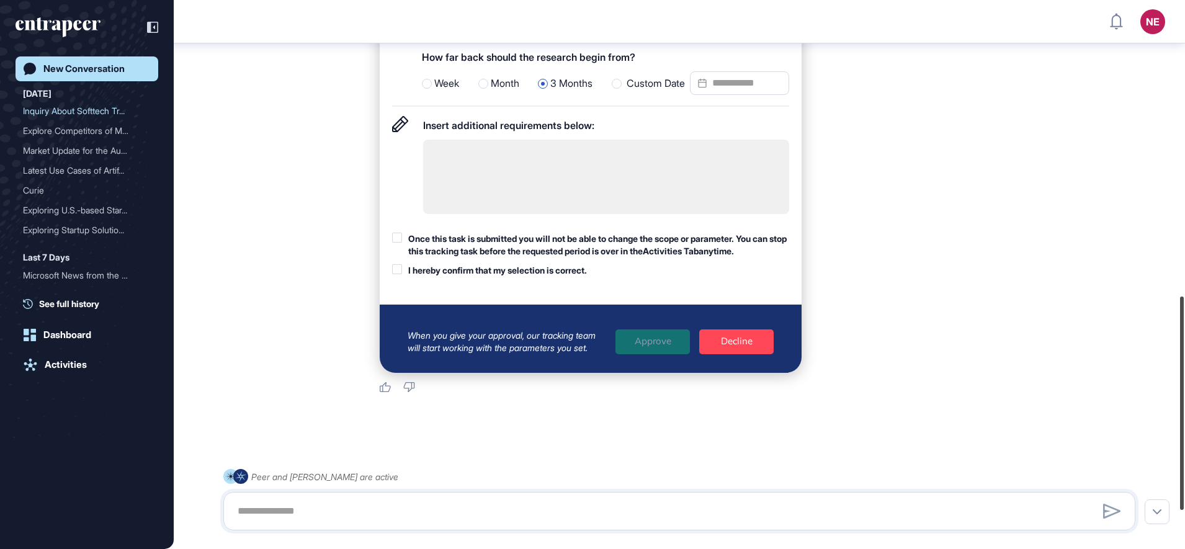
scroll to position [834, 0]
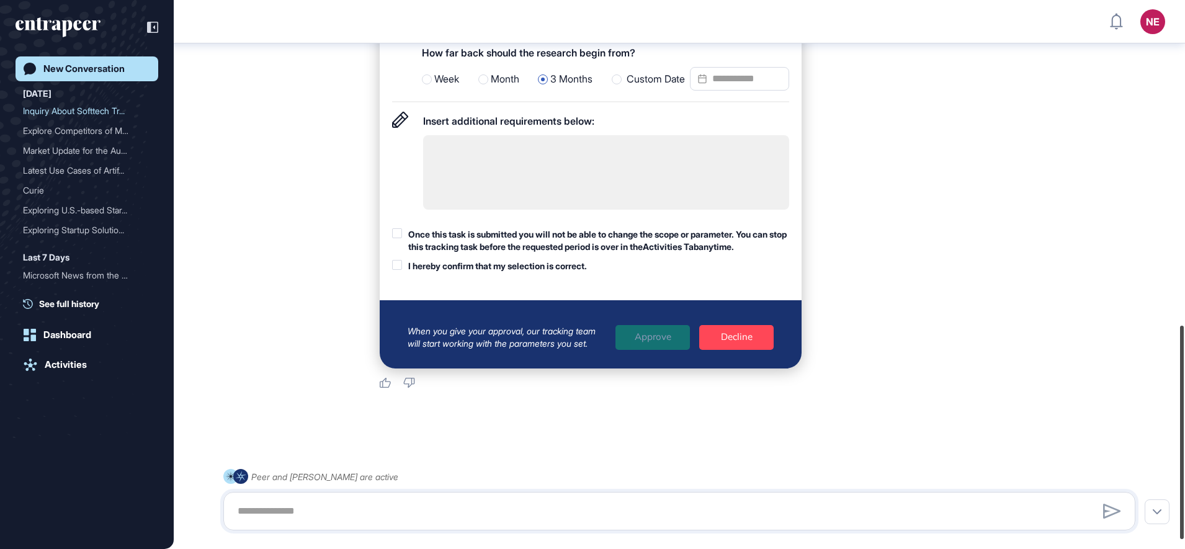
drag, startPoint x: 1187, startPoint y: 404, endPoint x: 1187, endPoint y: 470, distance: 65.1
click at [1184, 470] on html "NE Dashboard Profile My Content Request More Data New Conversation Today Inquir…" at bounding box center [592, 274] width 1185 height 549
click at [481, 252] on div "Once this task is submitted you will not be able to change the scope or paramet…" at bounding box center [598, 240] width 381 height 24
click at [473, 272] on div "I hereby confirm that my selection is correct." at bounding box center [497, 266] width 179 height 12
click at [661, 350] on div "Approve" at bounding box center [652, 337] width 74 height 25
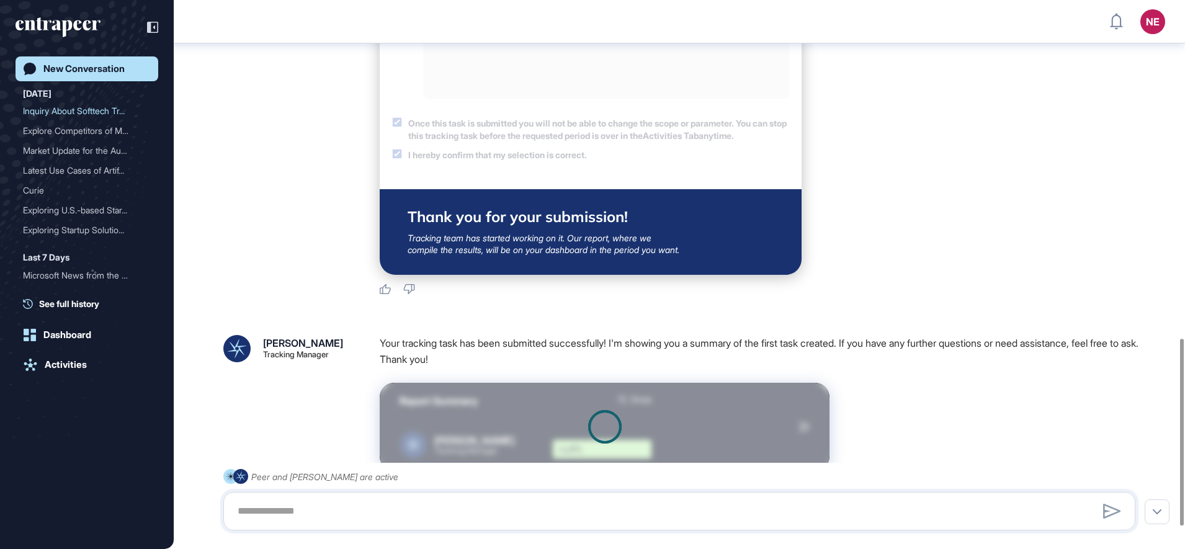
scroll to position [1056, 0]
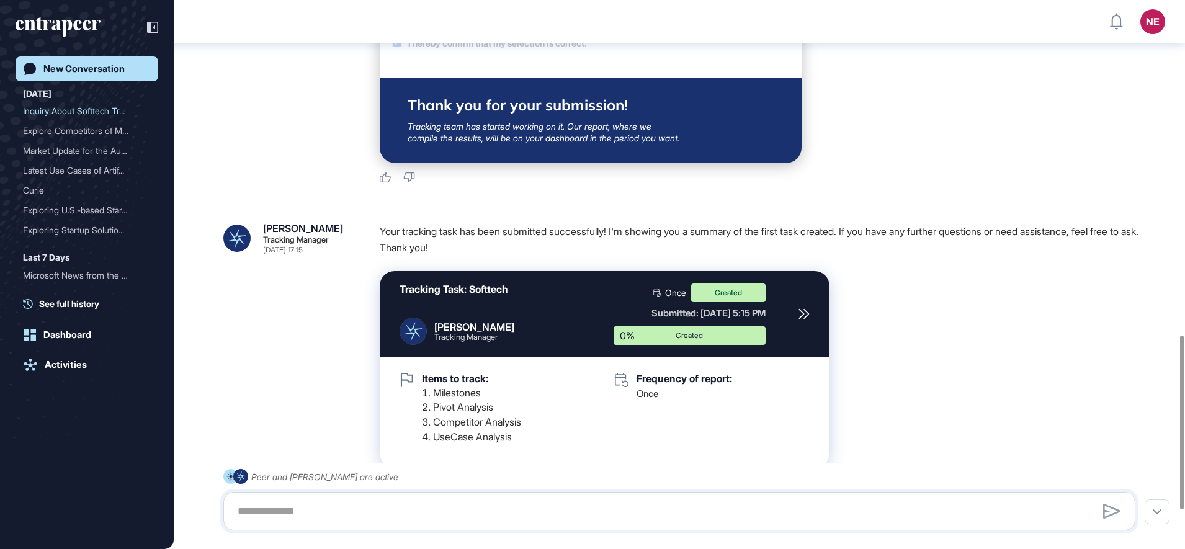
click at [805, 319] on icon at bounding box center [803, 313] width 11 height 11
click at [83, 69] on div "New Conversation" at bounding box center [83, 68] width 81 height 11
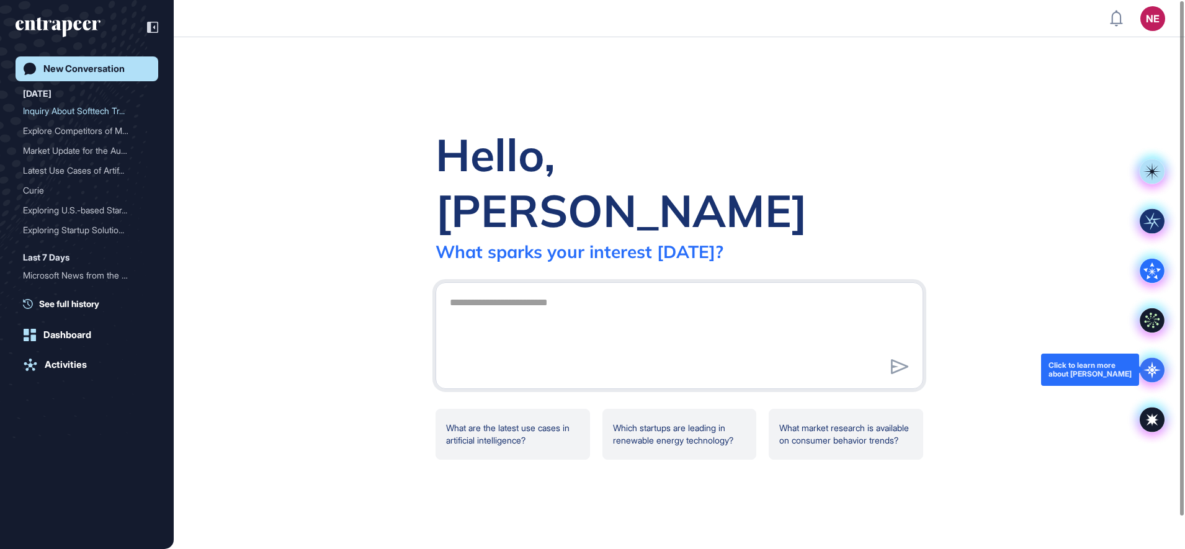
click at [1159, 370] on icon at bounding box center [1151, 369] width 25 height 25
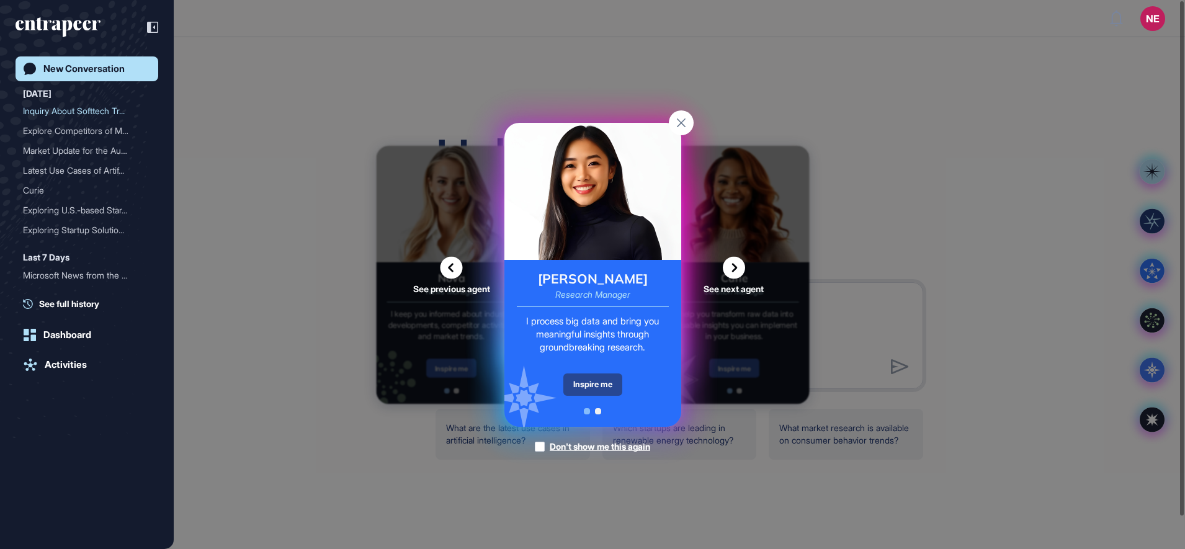
click at [602, 383] on div "Inspire me" at bounding box center [592, 384] width 59 height 22
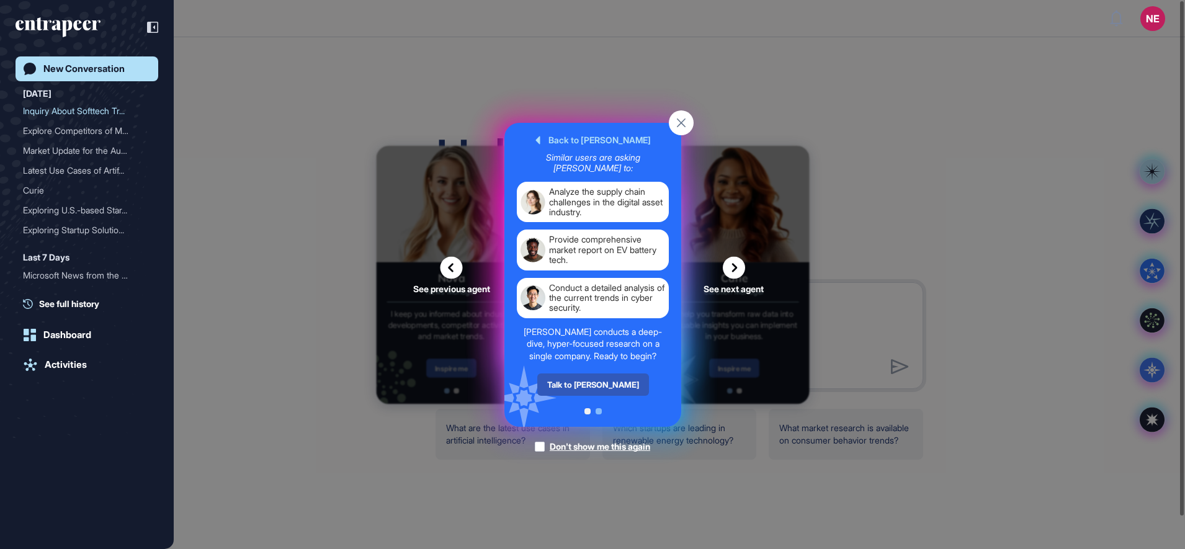
click at [602, 383] on div "Talk to Reese" at bounding box center [593, 384] width 112 height 22
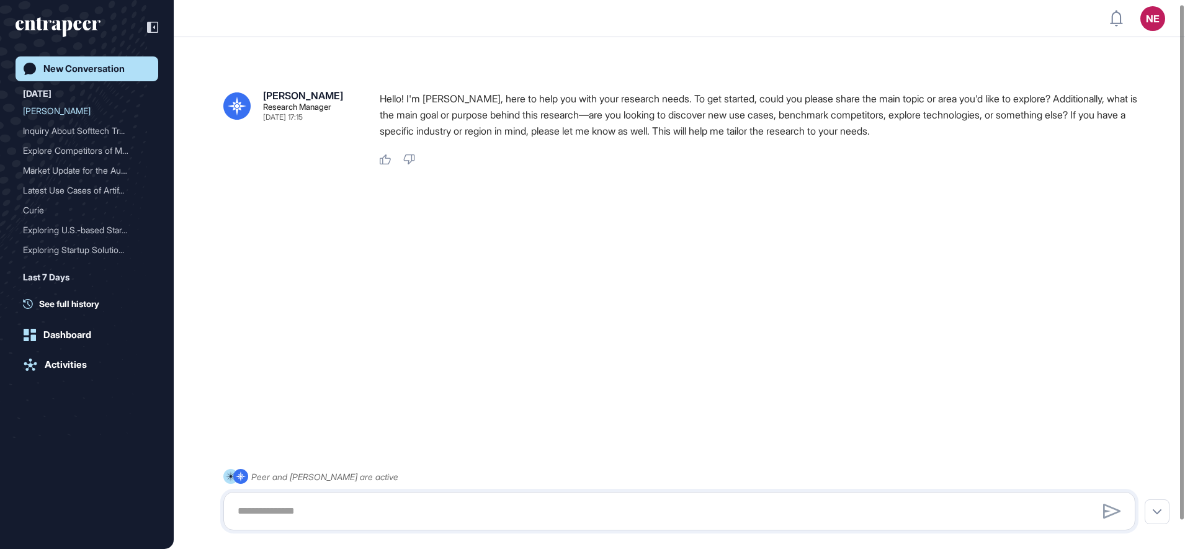
scroll to position [35, 0]
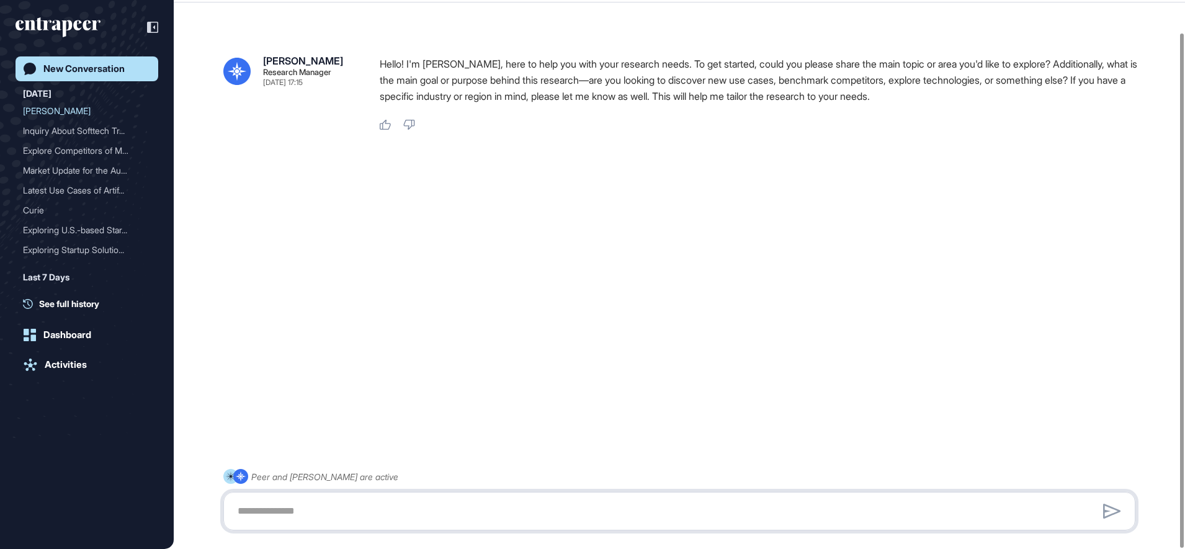
click at [378, 514] on textarea at bounding box center [679, 511] width 898 height 25
paste textarea "**********"
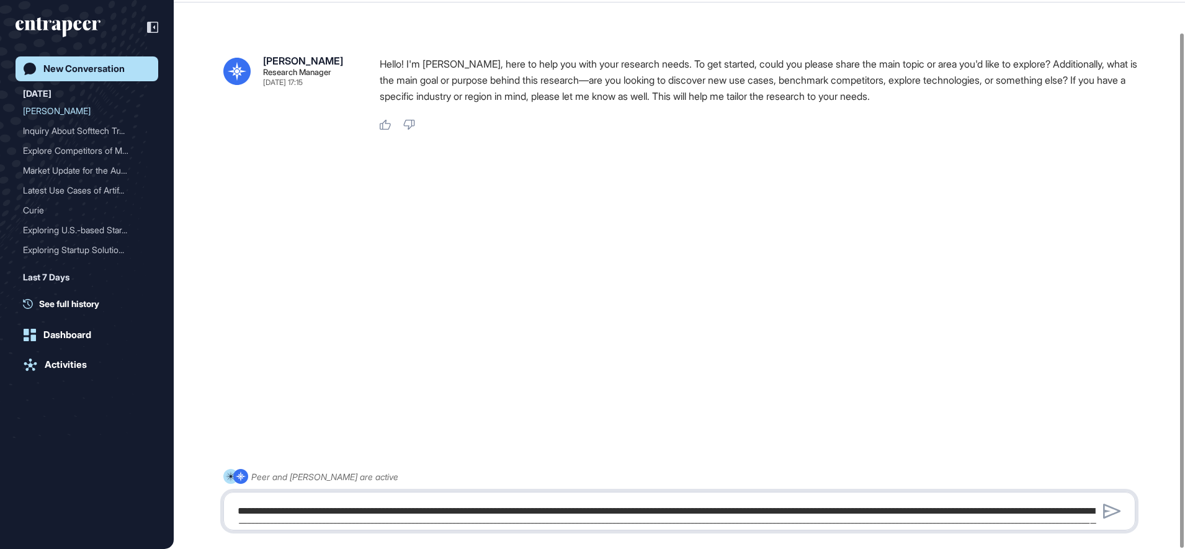
scroll to position [614, 0]
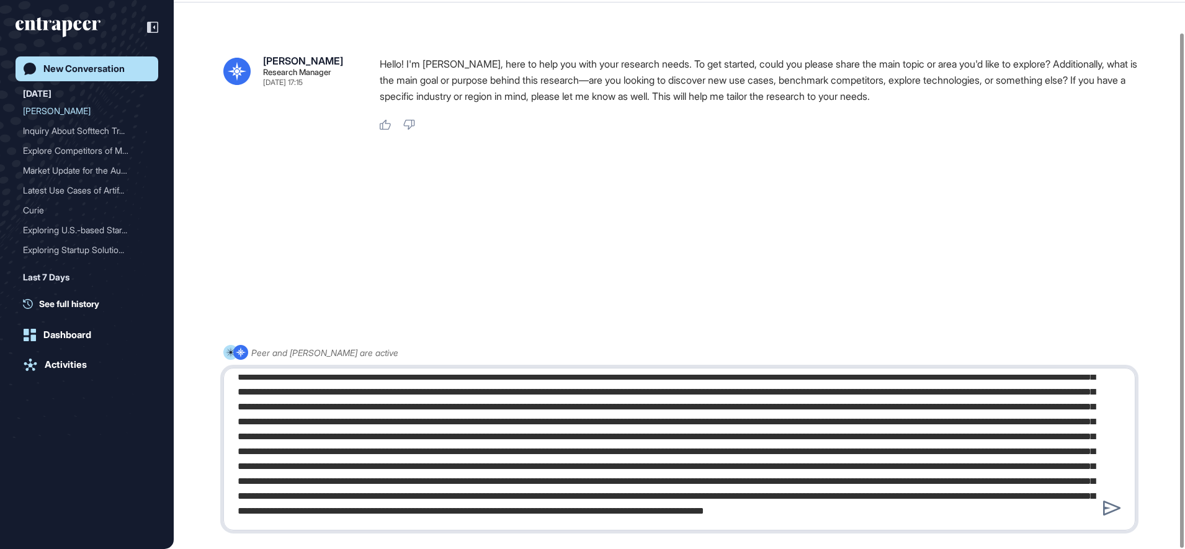
type textarea "**********"
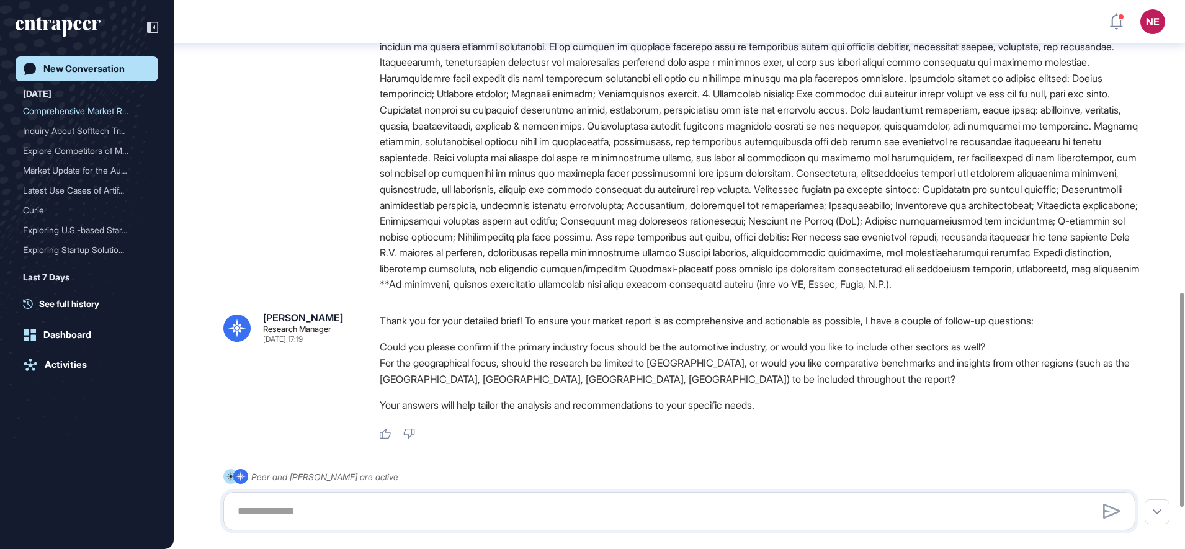
scroll to position [842, 0]
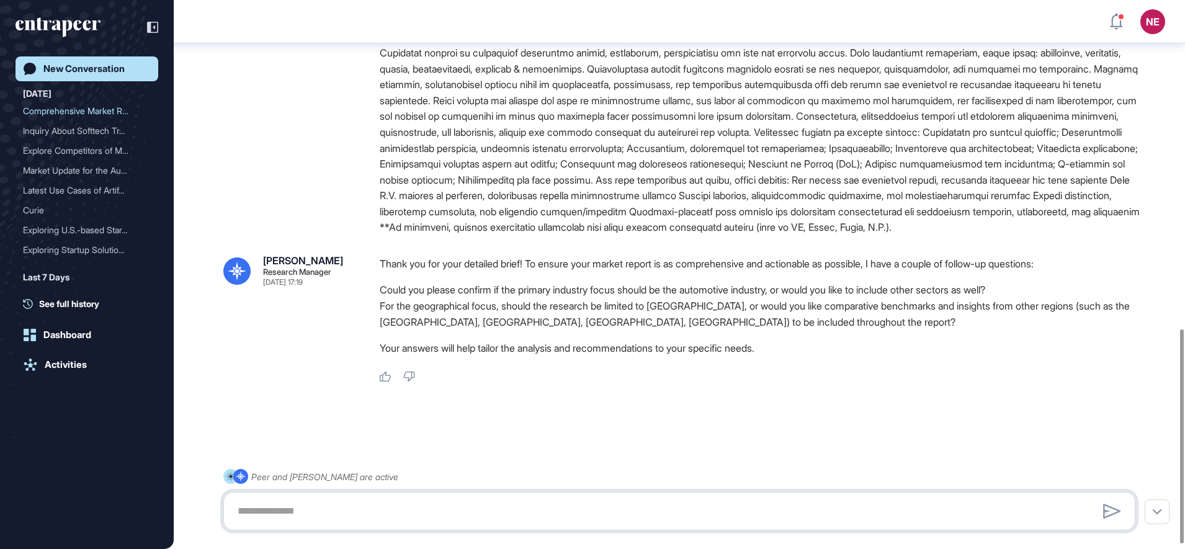
click at [404, 519] on textarea at bounding box center [679, 511] width 898 height 25
paste textarea "**********"
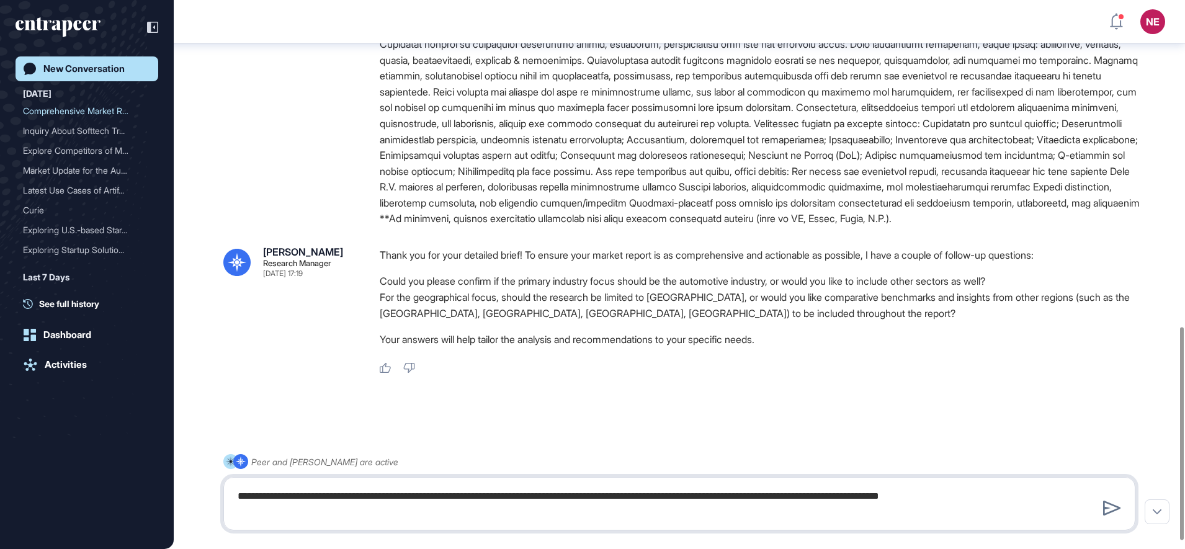
type textarea "**********"
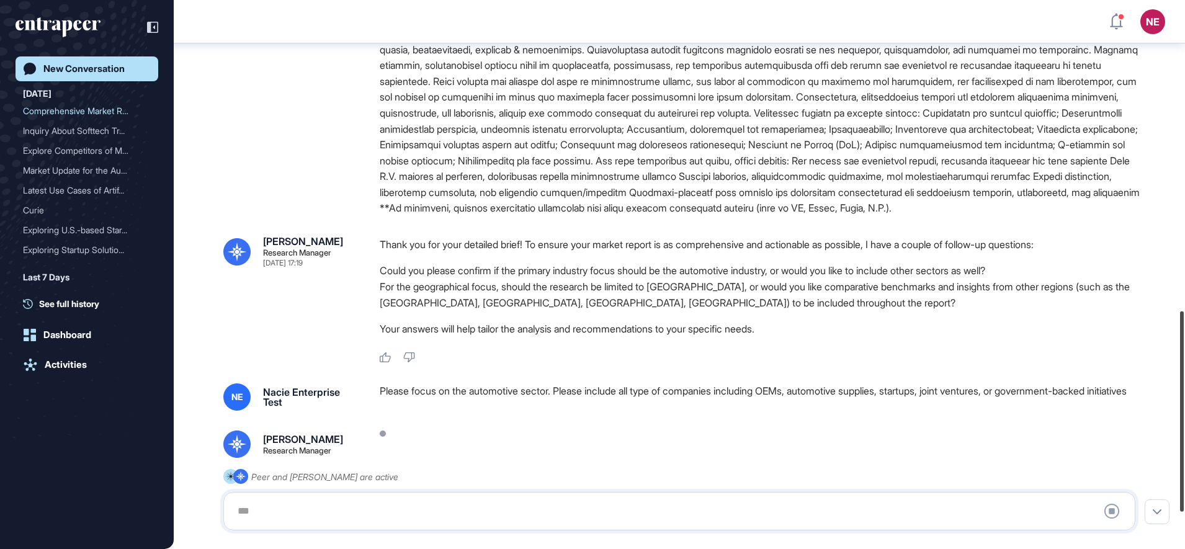
scroll to position [952, 0]
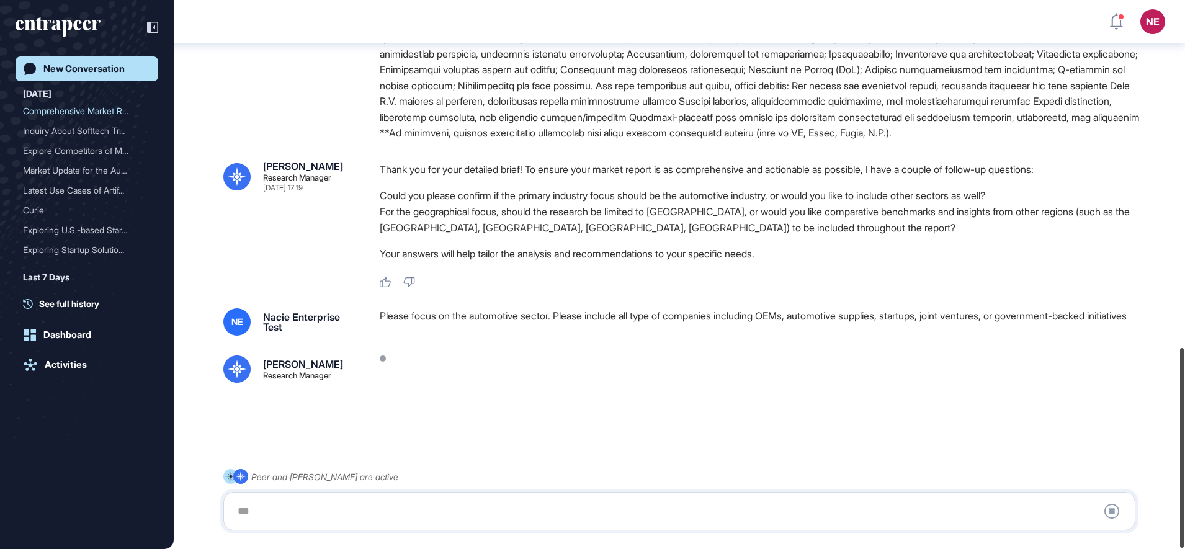
drag, startPoint x: 1187, startPoint y: 414, endPoint x: 1187, endPoint y: 461, distance: 46.5
click at [1184, 461] on html "NE Dashboard Profile My Content Request More Data New Conversation Today Compre…" at bounding box center [592, 274] width 1185 height 549
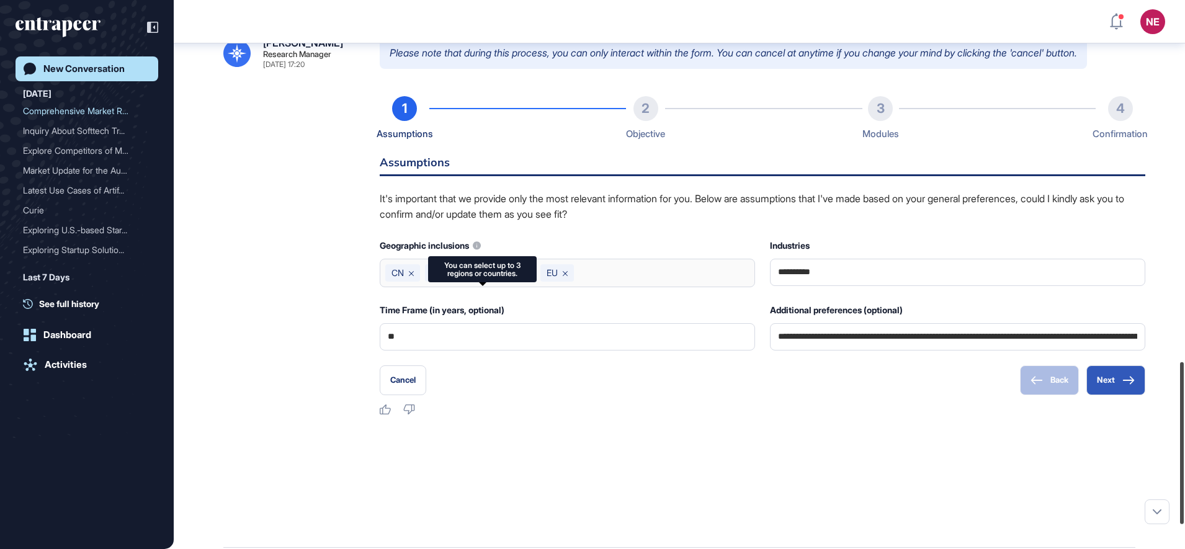
scroll to position [1215, 0]
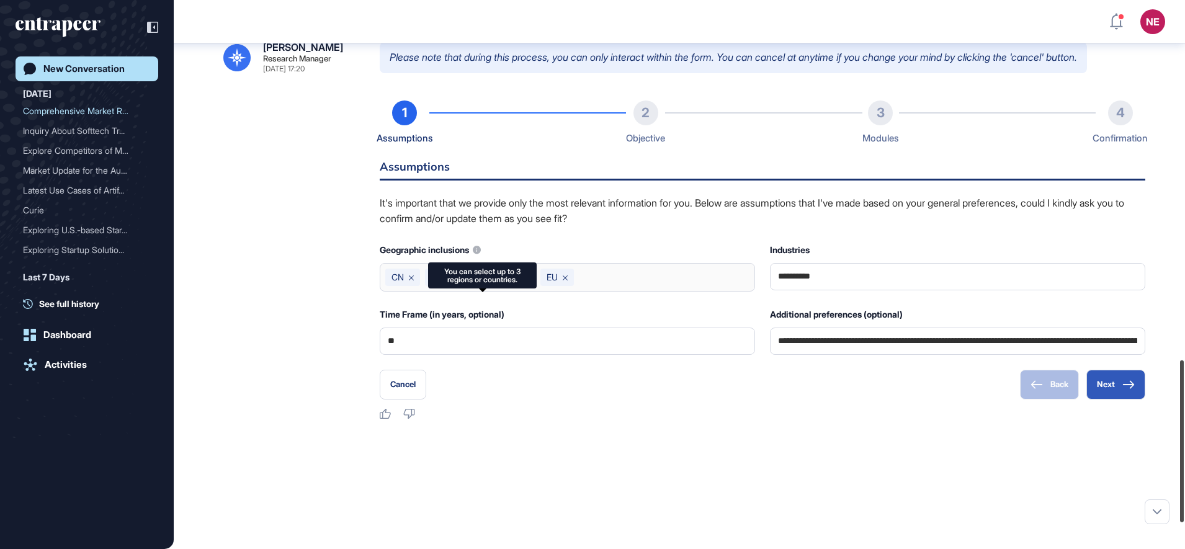
drag, startPoint x: 1183, startPoint y: 431, endPoint x: 1187, endPoint y: 409, distance: 22.6
click at [1184, 409] on html "NE Dashboard Profile My Content Request More Data New Conversation Today Compre…" at bounding box center [592, 274] width 1185 height 549
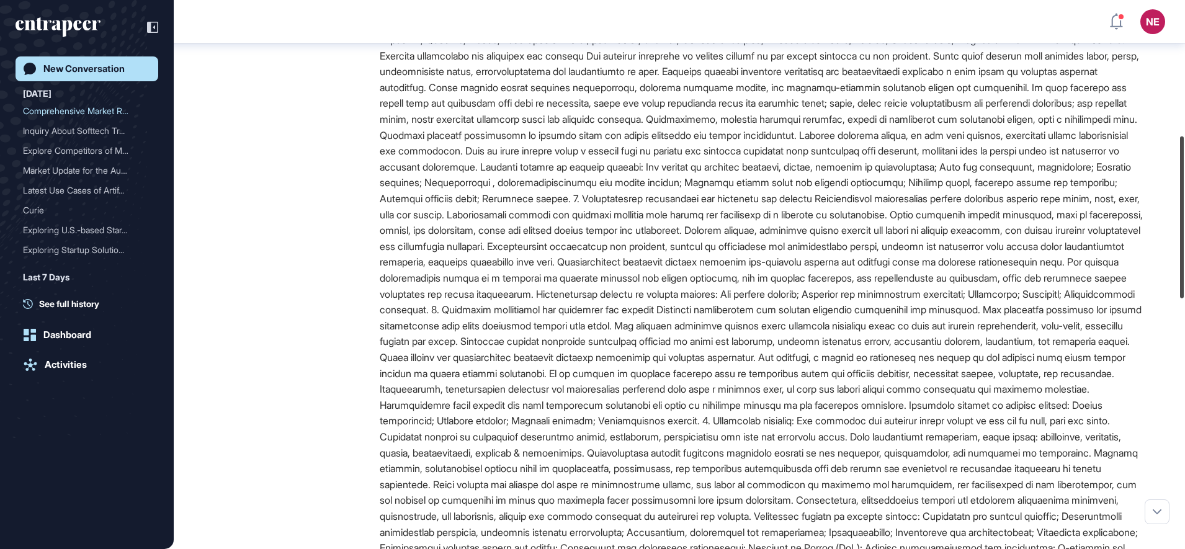
scroll to position [417, 0]
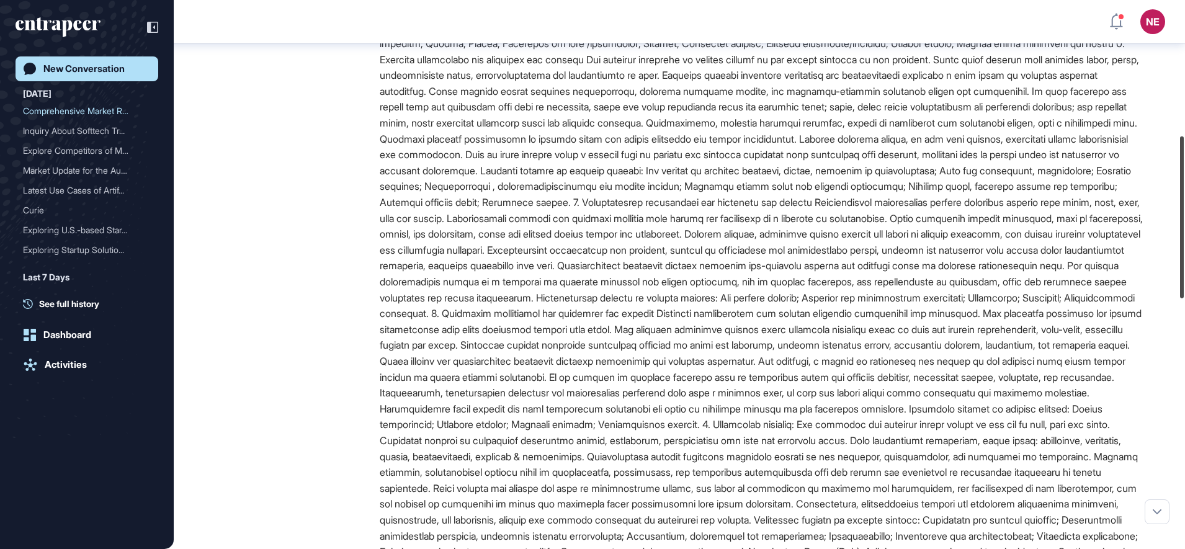
drag, startPoint x: 1187, startPoint y: 419, endPoint x: 1144, endPoint y: 179, distance: 244.6
click at [1144, 179] on div "NE Dashboard Profile My Content Request More Data New Conversation Today Compre…" at bounding box center [592, 274] width 1185 height 549
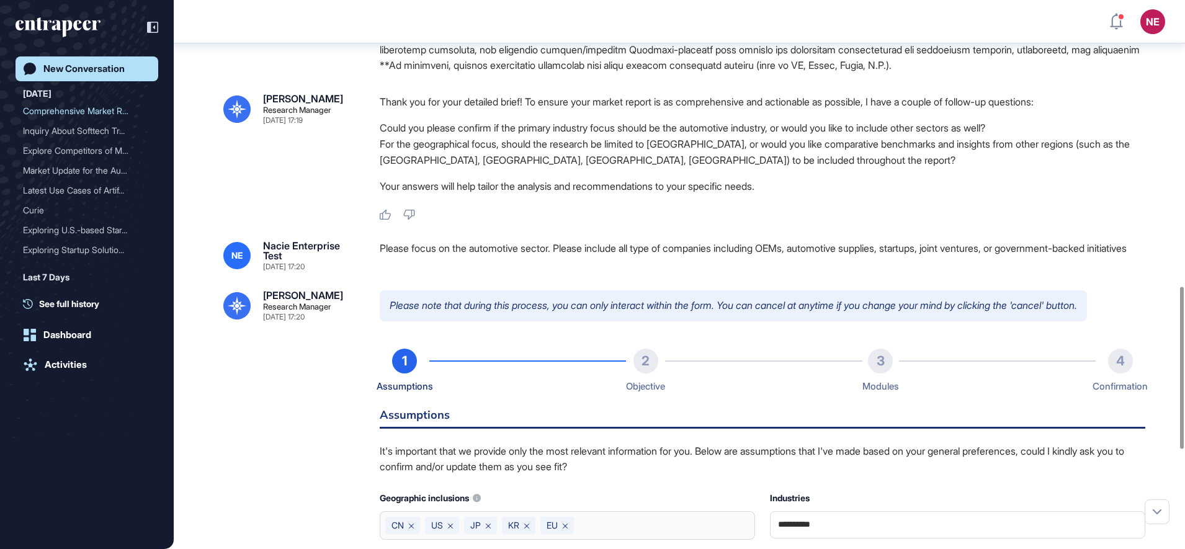
scroll to position [1302, 0]
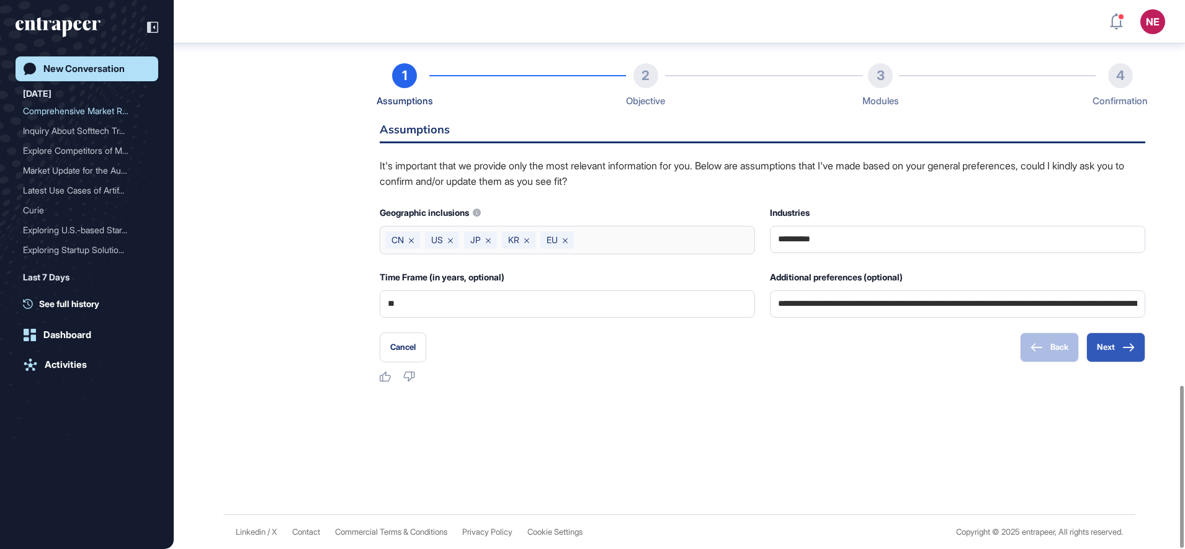
click at [80, 71] on div "New Conversation" at bounding box center [83, 68] width 81 height 11
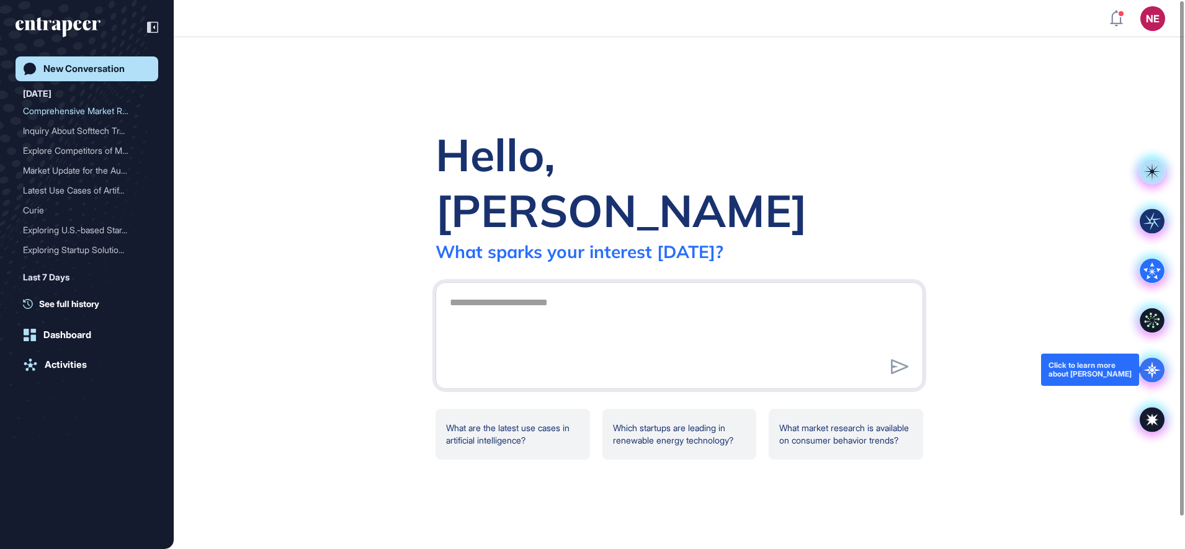
click at [1155, 370] on icon at bounding box center [1151, 369] width 17 height 17
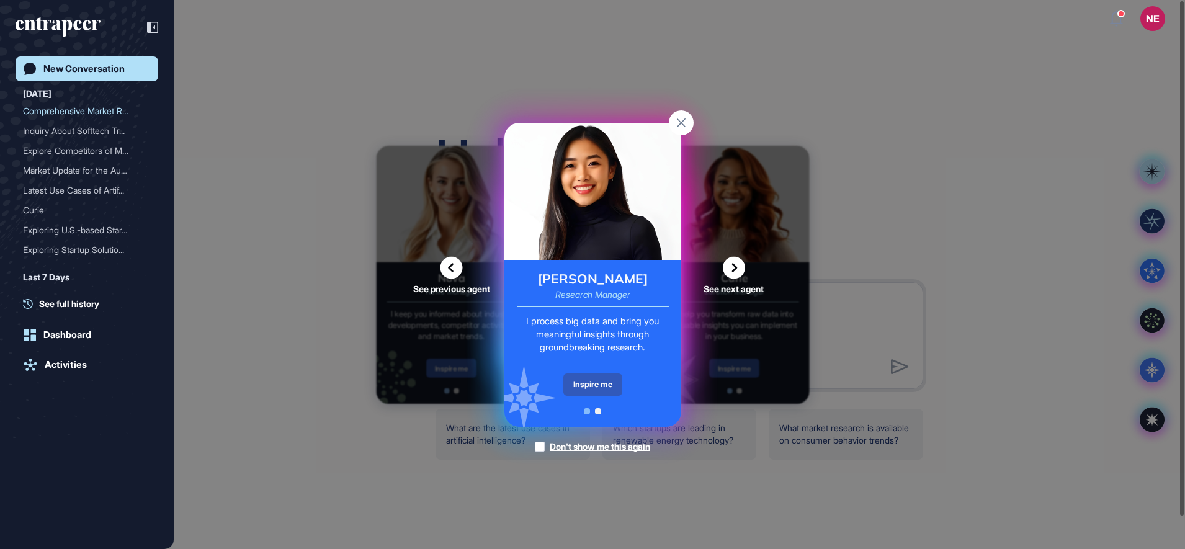
click at [569, 396] on div "Reese Research Manager I process big data and bring you meaningful insights thr…" at bounding box center [592, 343] width 177 height 167
click at [581, 387] on div "Inspire me" at bounding box center [592, 384] width 59 height 22
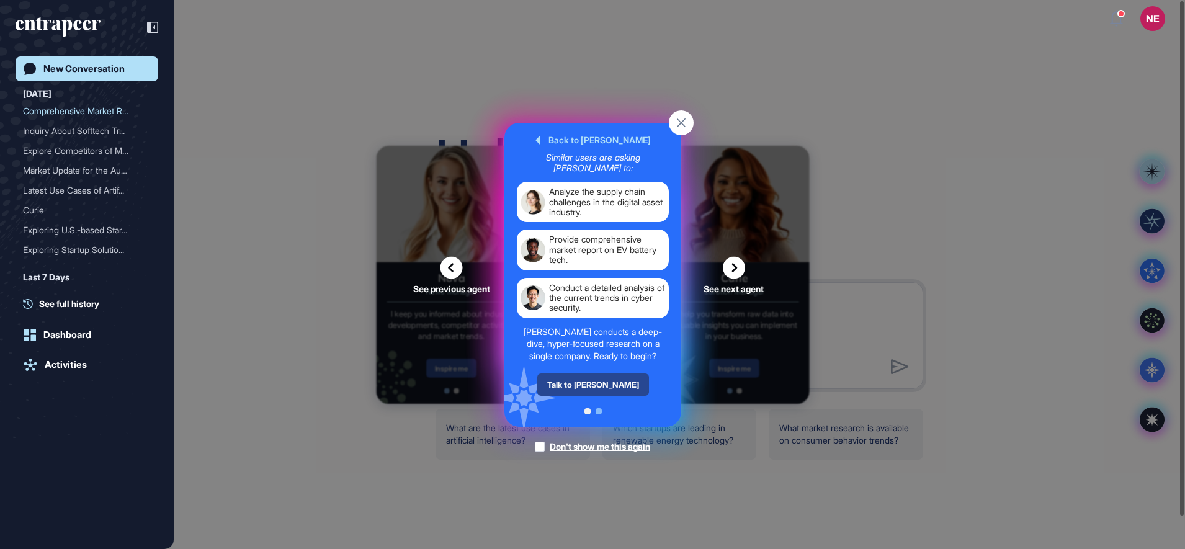
click at [578, 378] on div "Talk to Reese" at bounding box center [593, 384] width 112 height 22
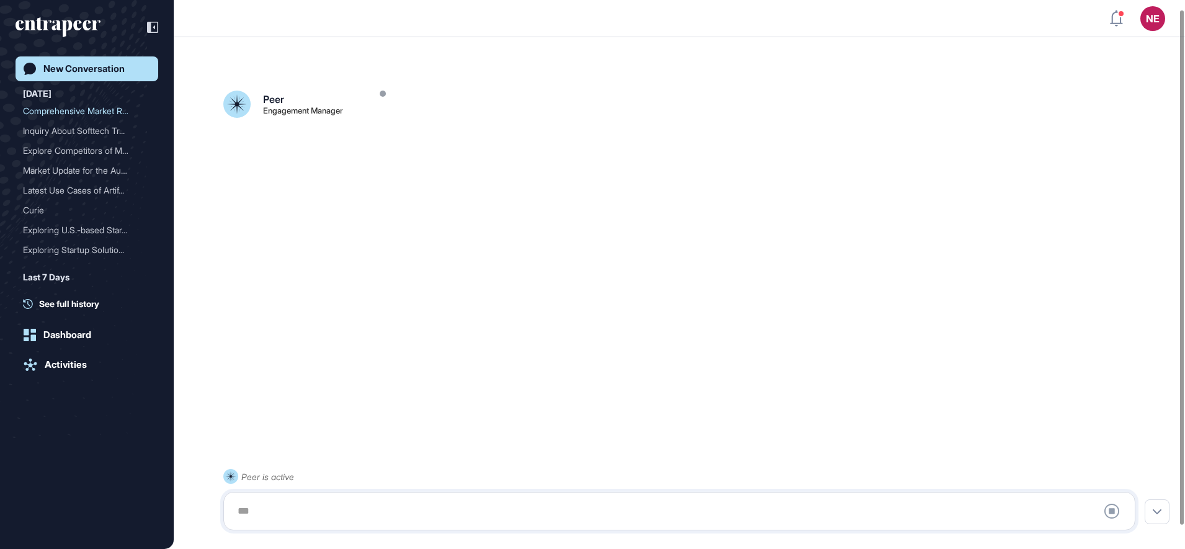
scroll to position [35, 0]
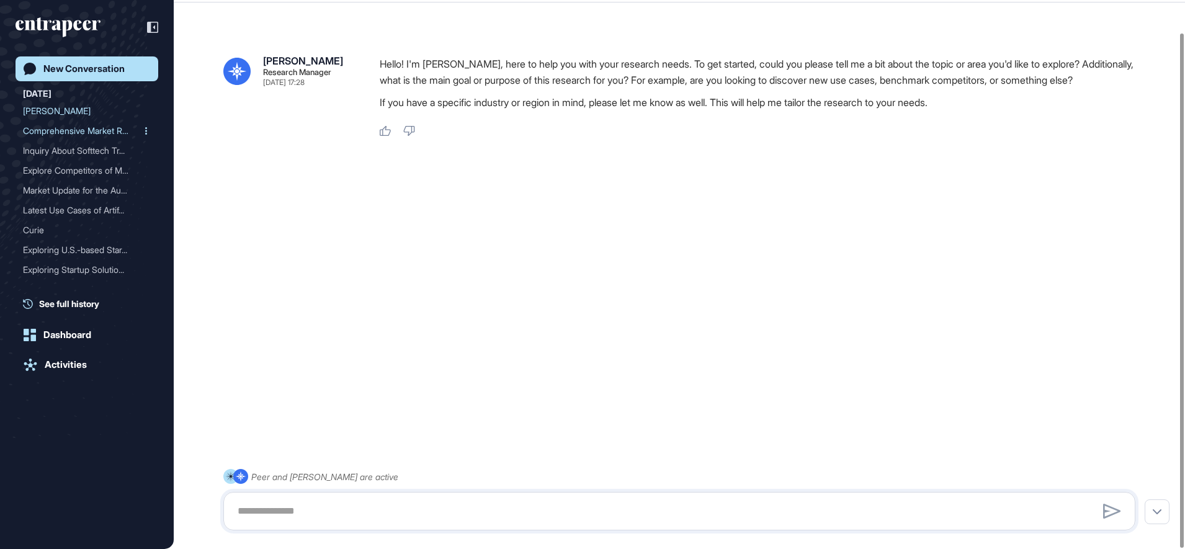
click at [58, 122] on div "Comprehensive Market Repo..." at bounding box center [82, 131] width 118 height 20
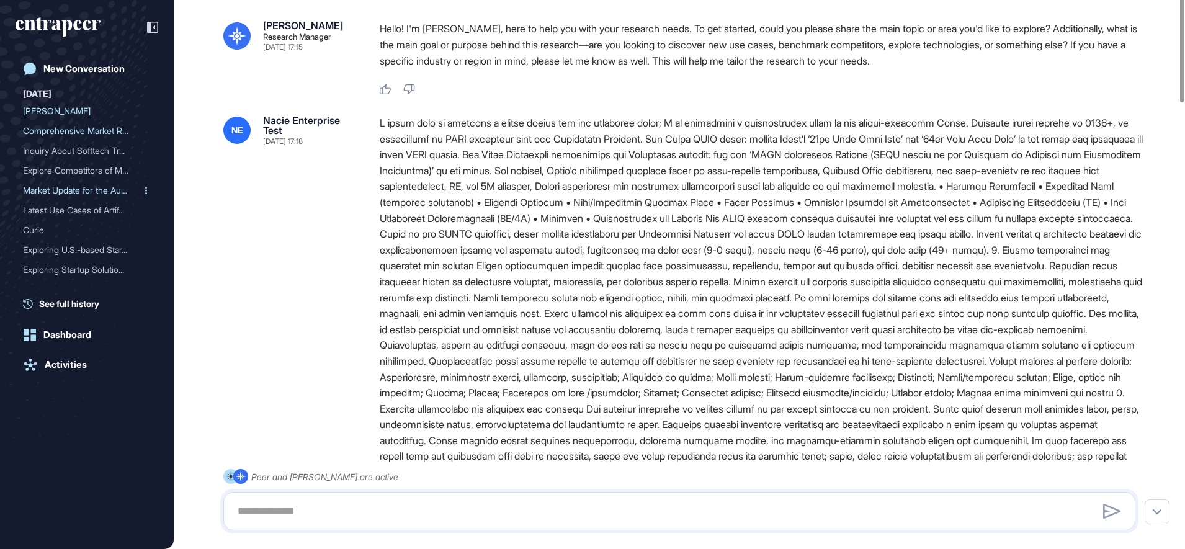
type input "**********"
type input "**"
type input "**********"
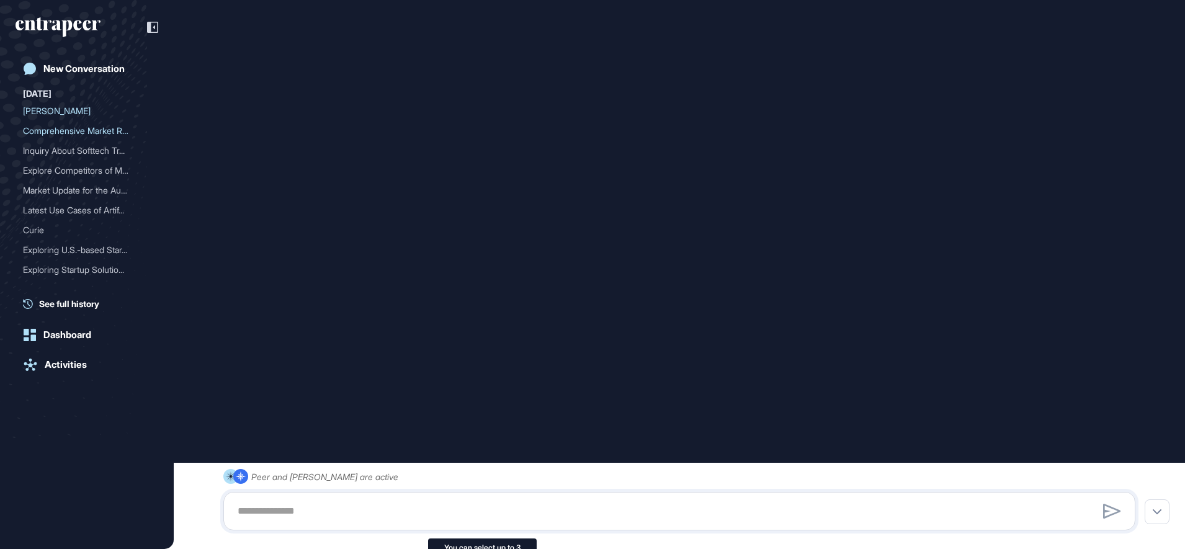
scroll to position [954, 0]
click at [87, 135] on div "Comprehensive Market Repo..." at bounding box center [82, 131] width 118 height 20
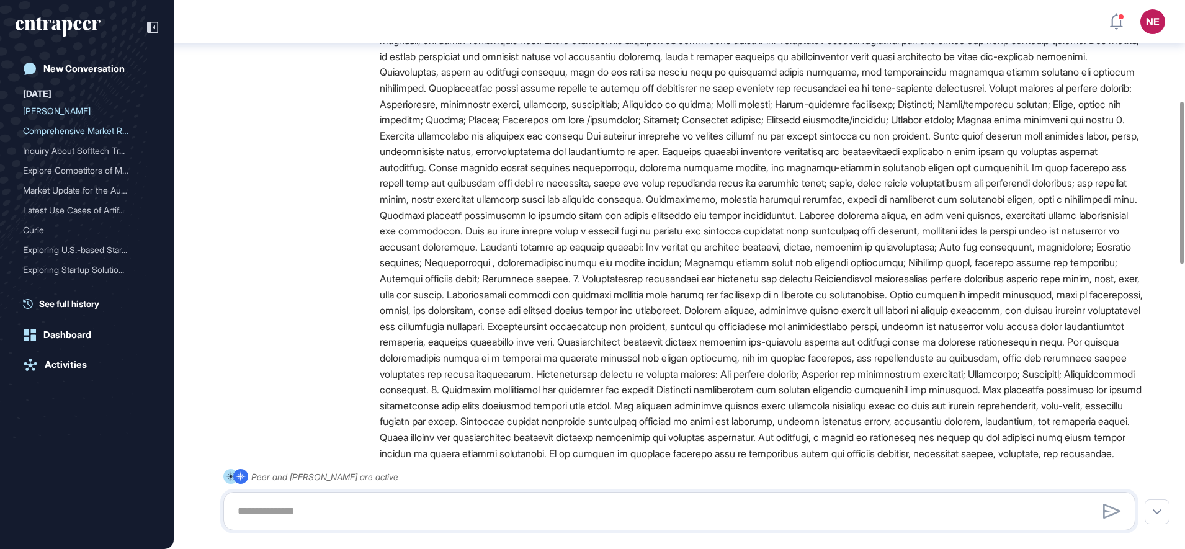
scroll to position [0, 0]
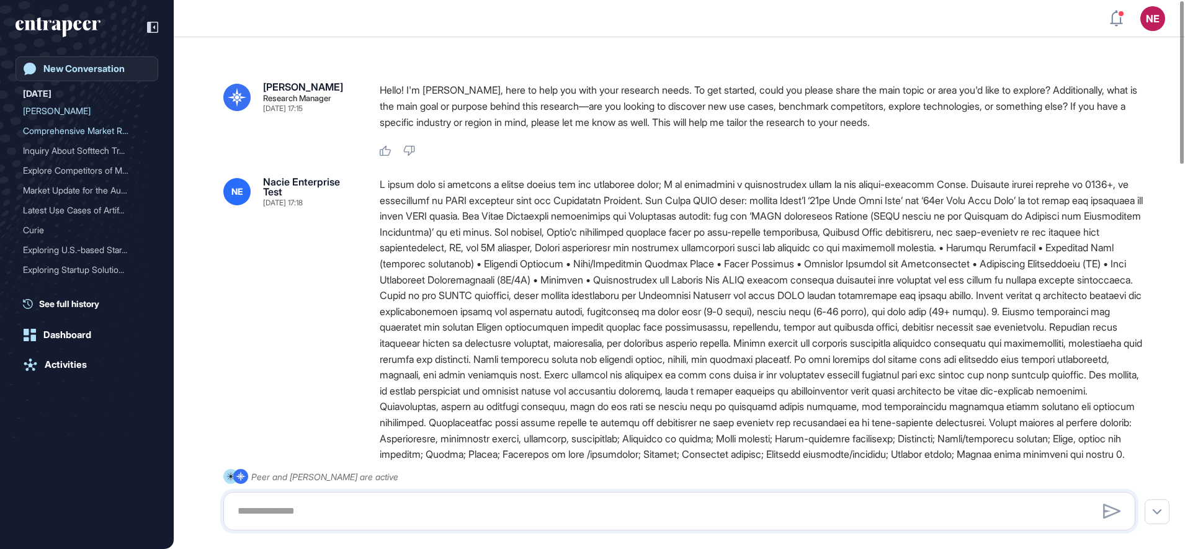
click at [71, 60] on link "New Conversation" at bounding box center [87, 68] width 143 height 25
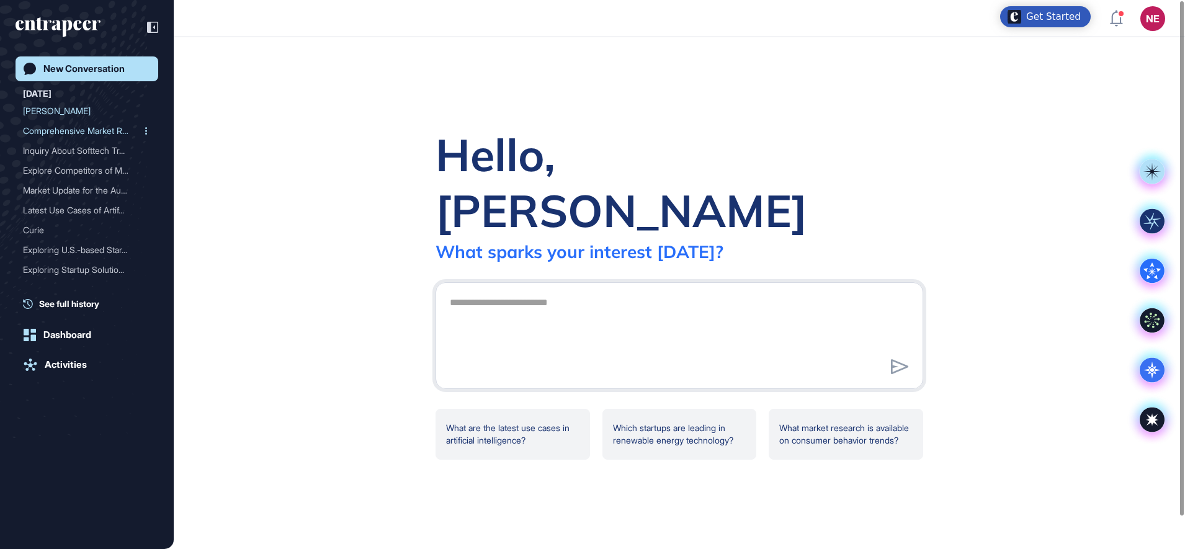
click at [78, 133] on div "Comprehensive Market Repo..." at bounding box center [82, 131] width 118 height 20
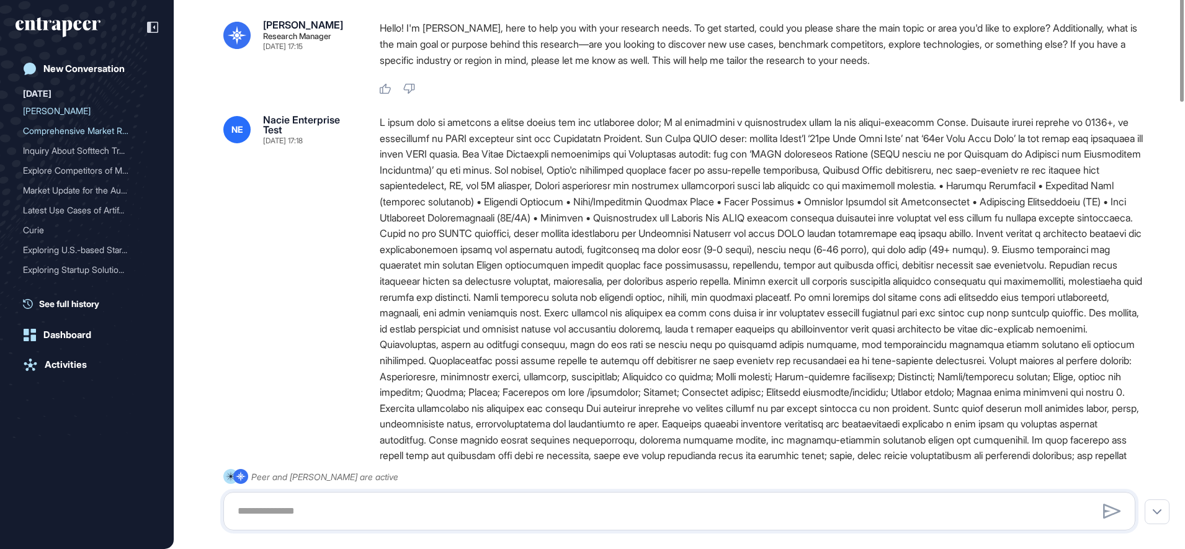
type input "**********"
type input "**"
type input "**********"
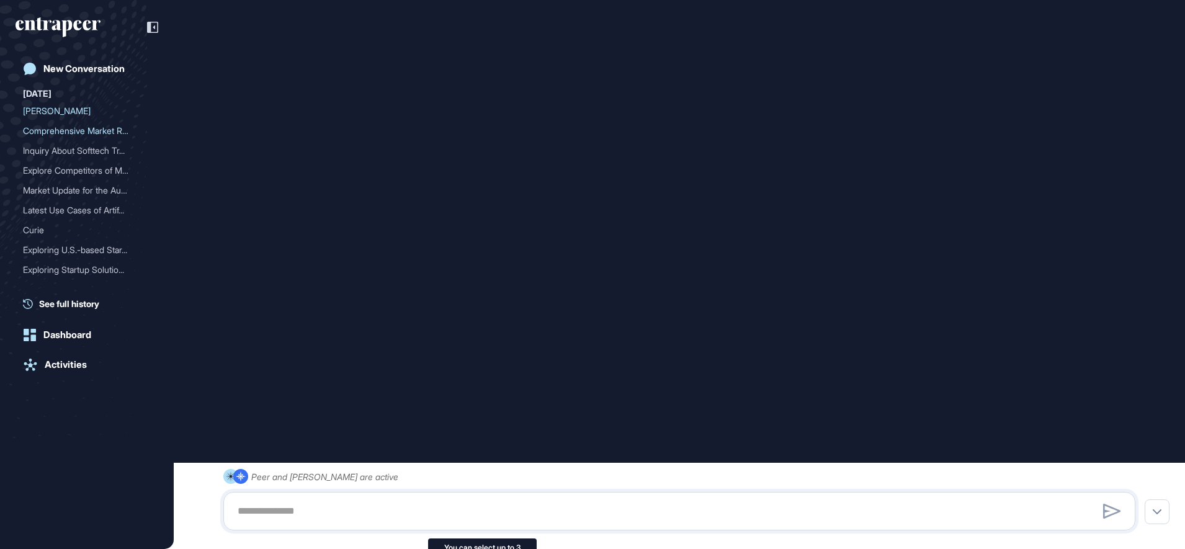
scroll to position [954, 0]
click at [947, 476] on div "Peer and Reese are active" at bounding box center [679, 499] width 912 height 61
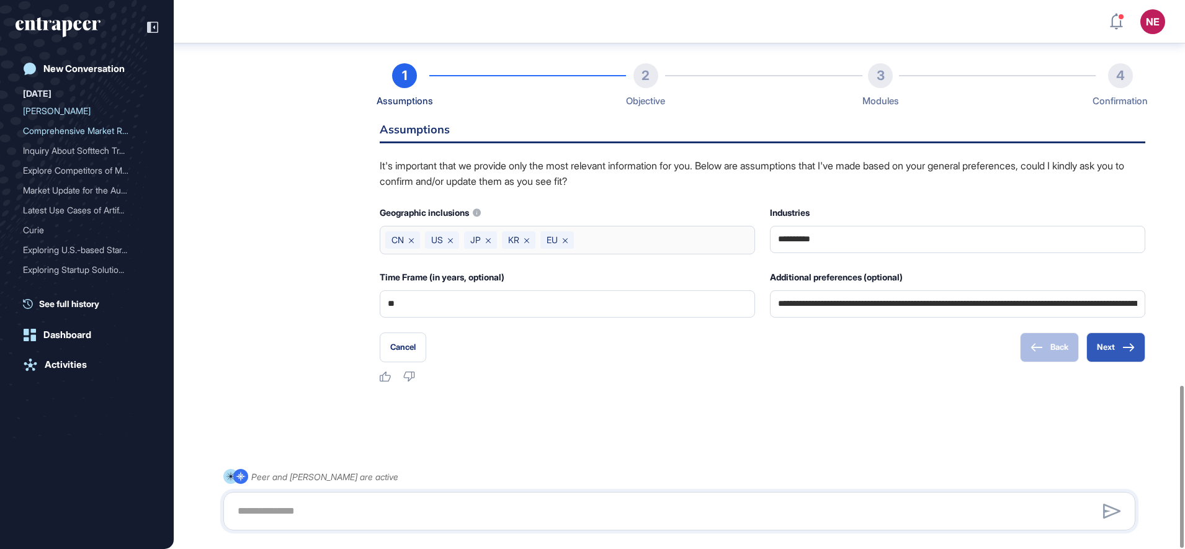
scroll to position [1301, 0]
click at [76, 76] on link "New Conversation" at bounding box center [87, 68] width 143 height 25
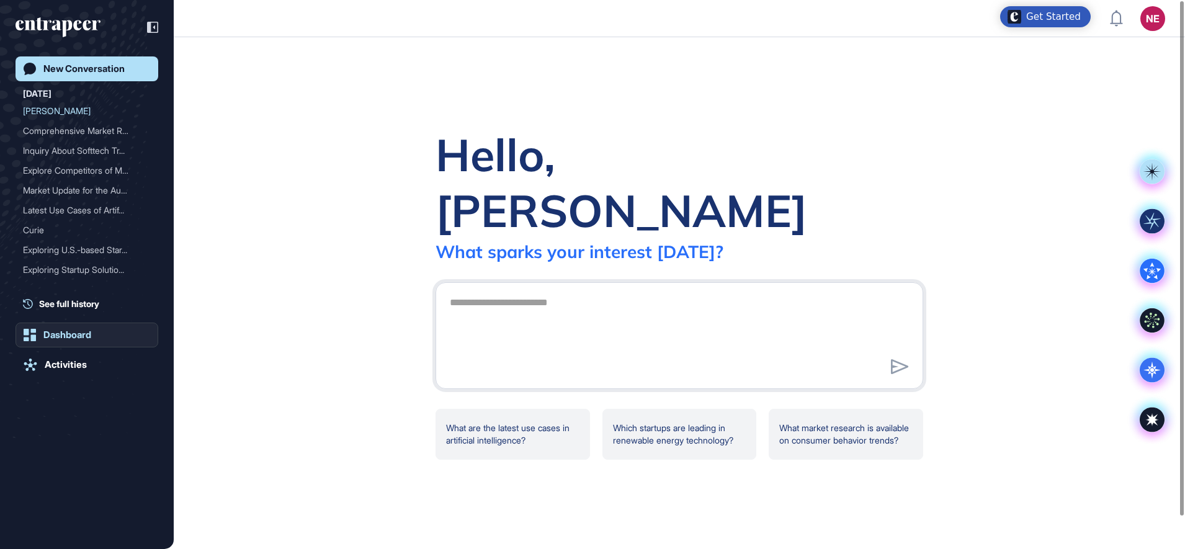
click at [71, 334] on div "Dashboard" at bounding box center [67, 334] width 48 height 11
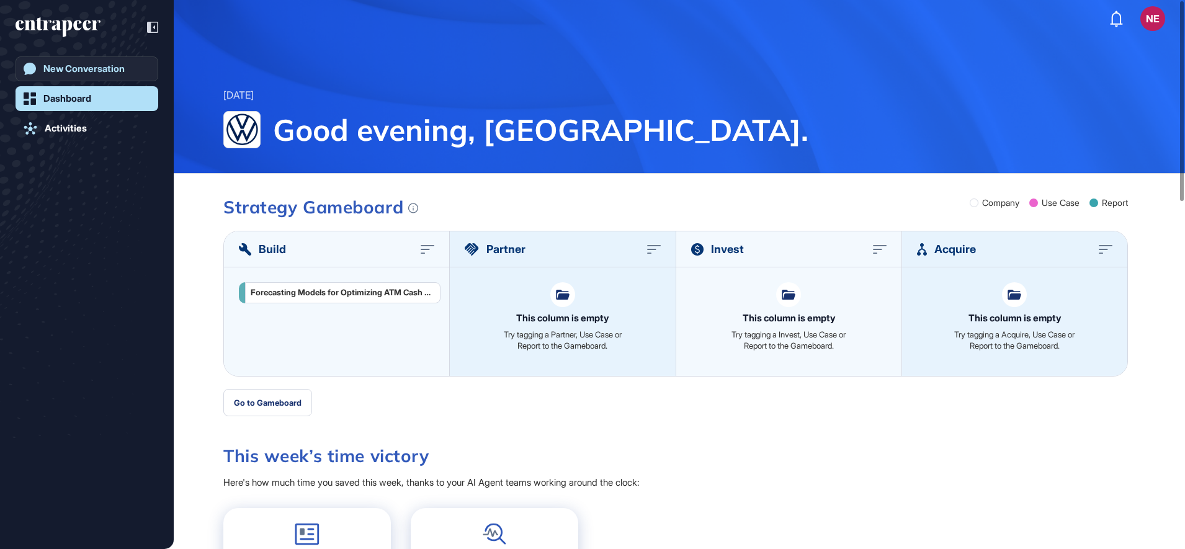
click at [79, 69] on div "New Conversation" at bounding box center [83, 68] width 81 height 11
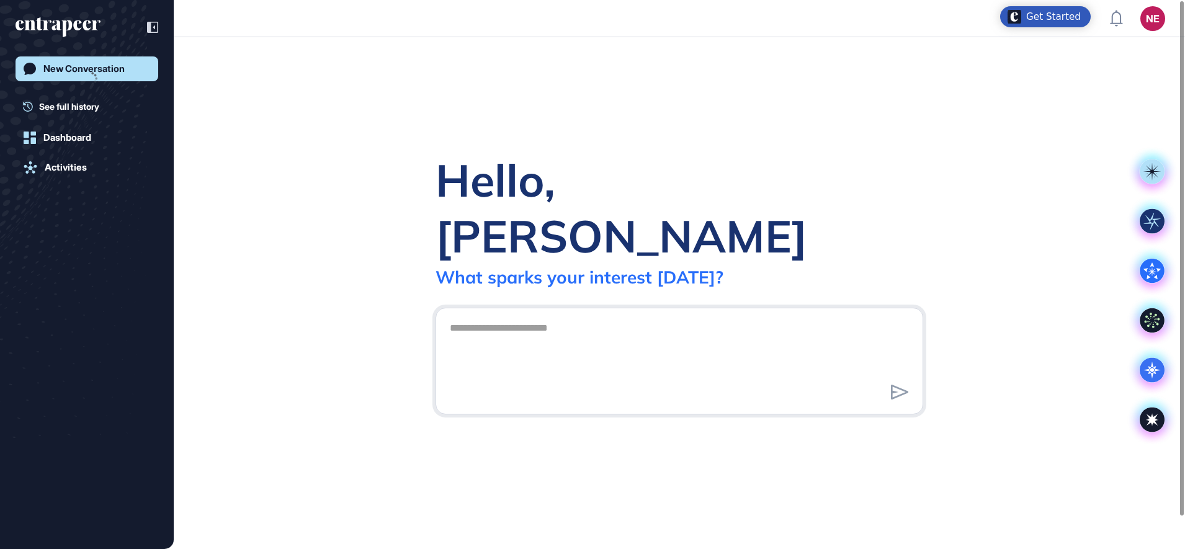
scroll to position [1, 1]
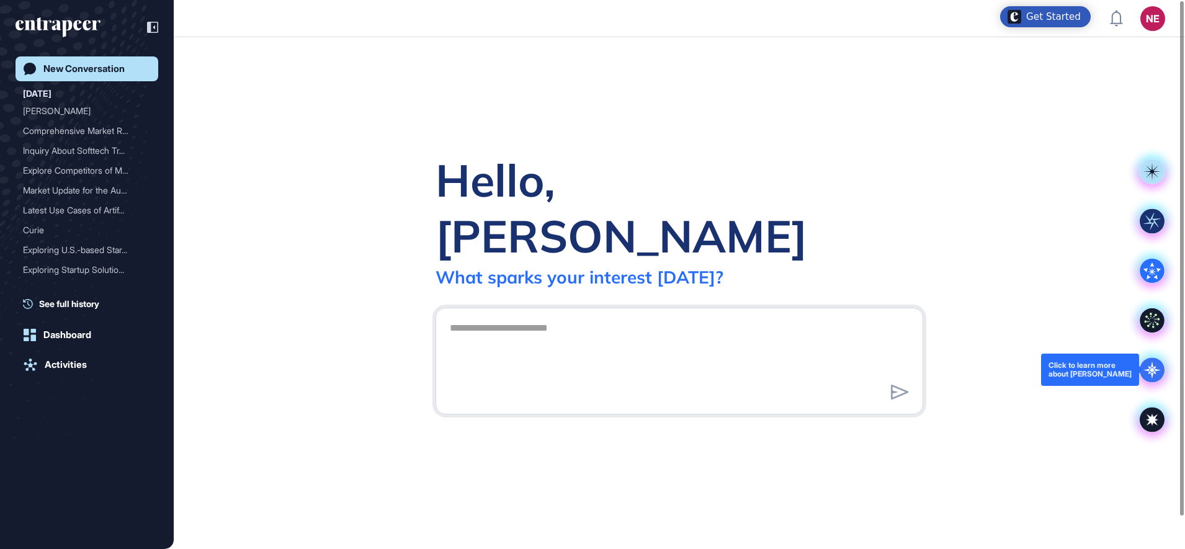
click at [1155, 368] on icon at bounding box center [1151, 369] width 17 height 17
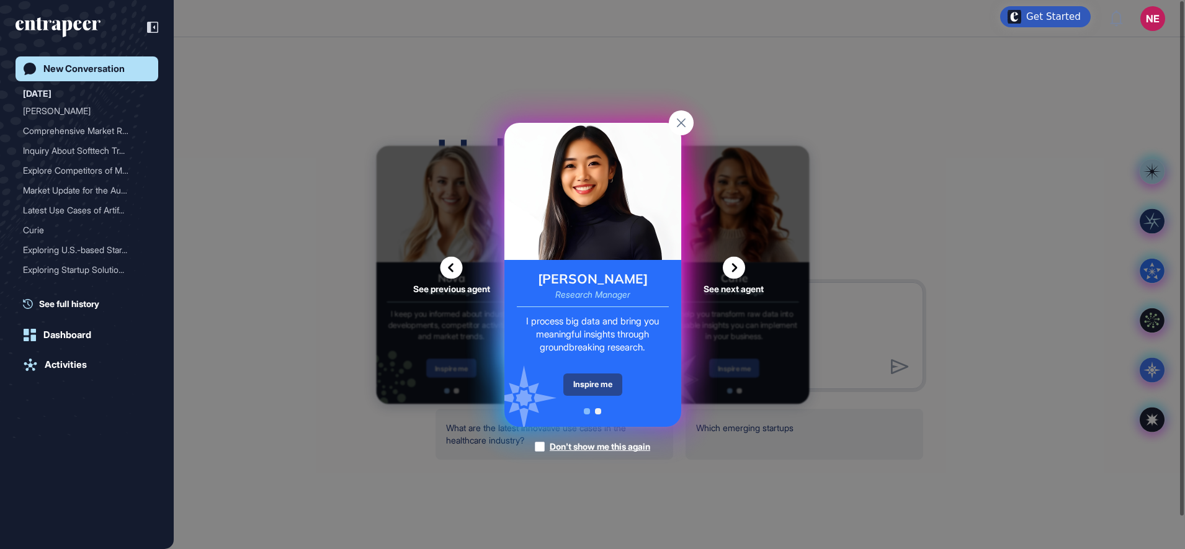
click at [622, 388] on div "Inspire me" at bounding box center [592, 384] width 59 height 22
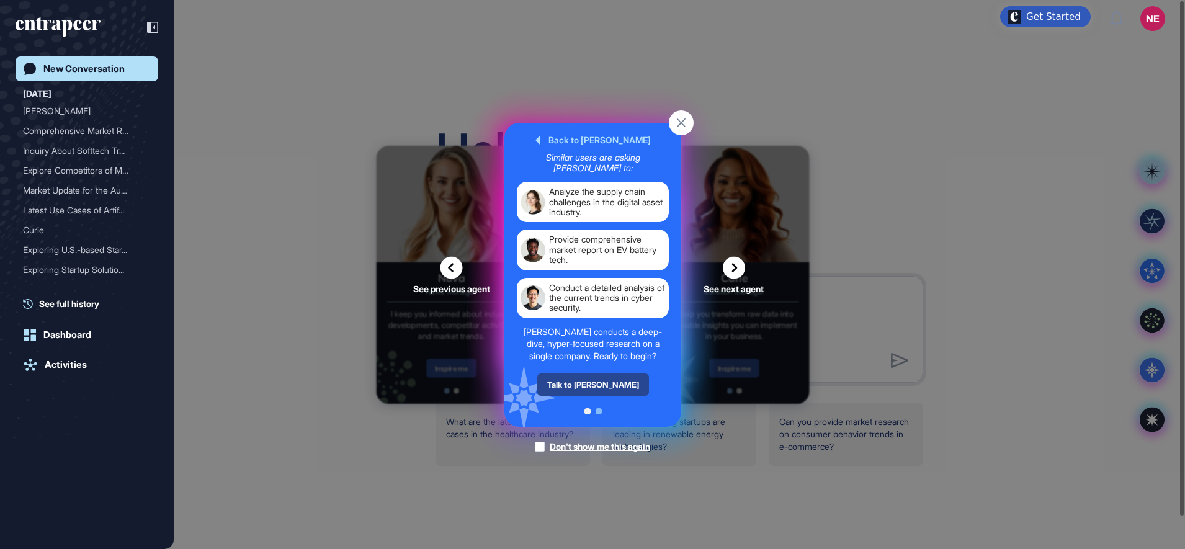
click at [608, 379] on div "Talk to [PERSON_NAME]" at bounding box center [593, 384] width 112 height 22
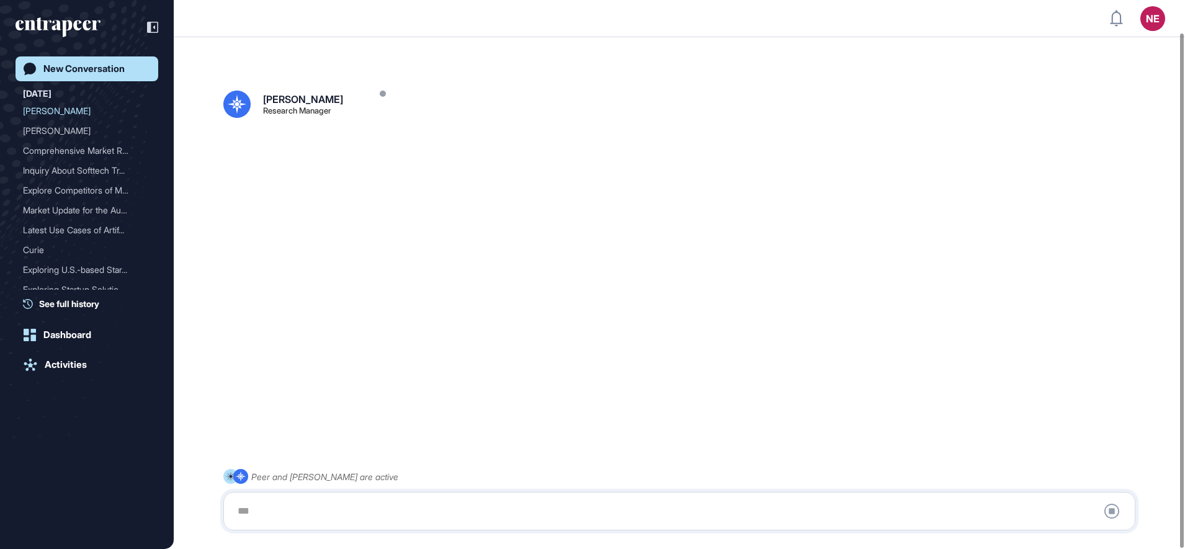
scroll to position [35, 0]
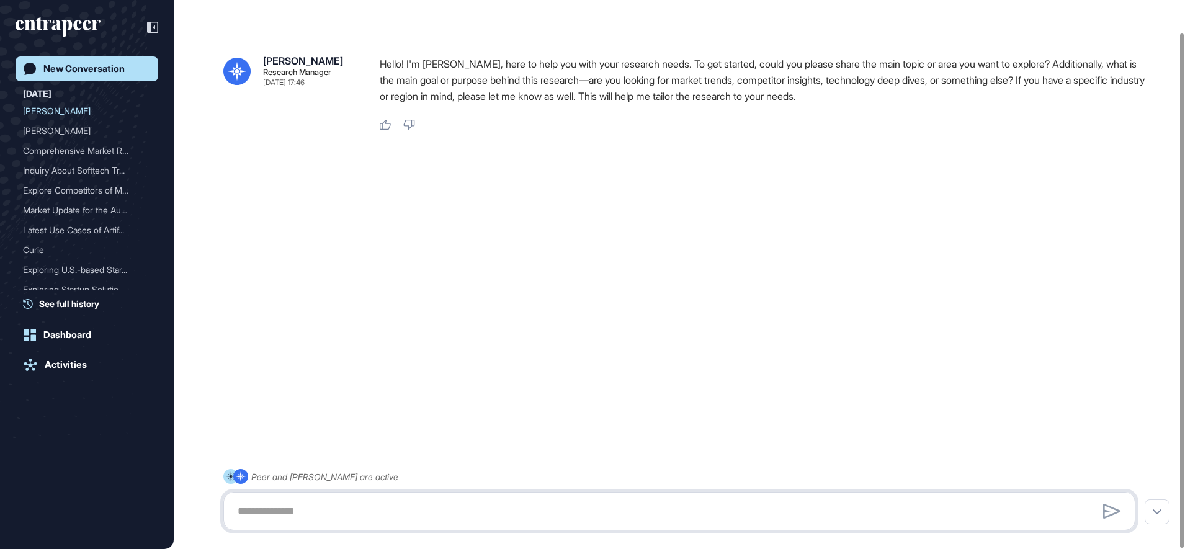
click at [357, 511] on textarea at bounding box center [679, 511] width 898 height 25
type textarea "*"
type textarea "**********"
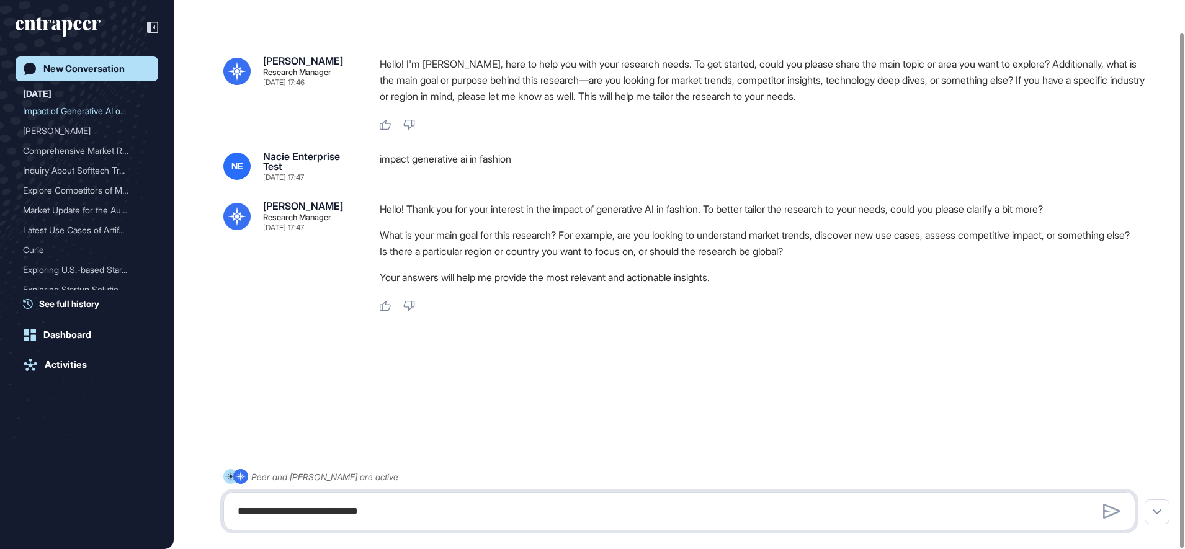
click at [394, 512] on textarea "**********" at bounding box center [679, 511] width 898 height 25
type textarea "**********"
click at [73, 64] on div "New Conversation" at bounding box center [83, 68] width 81 height 11
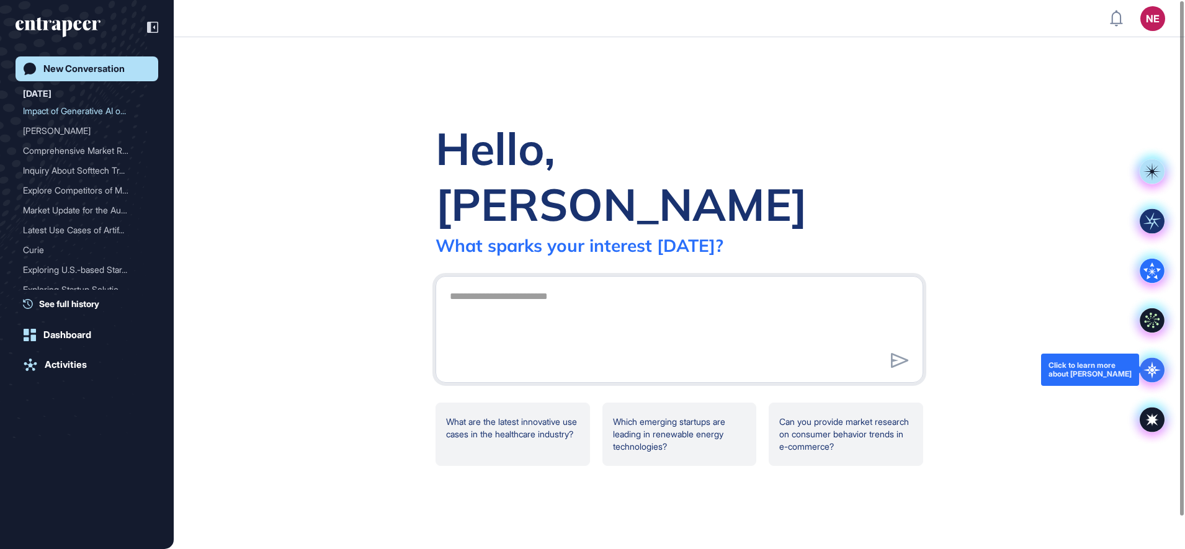
click at [1144, 368] on icon at bounding box center [1151, 369] width 25 height 25
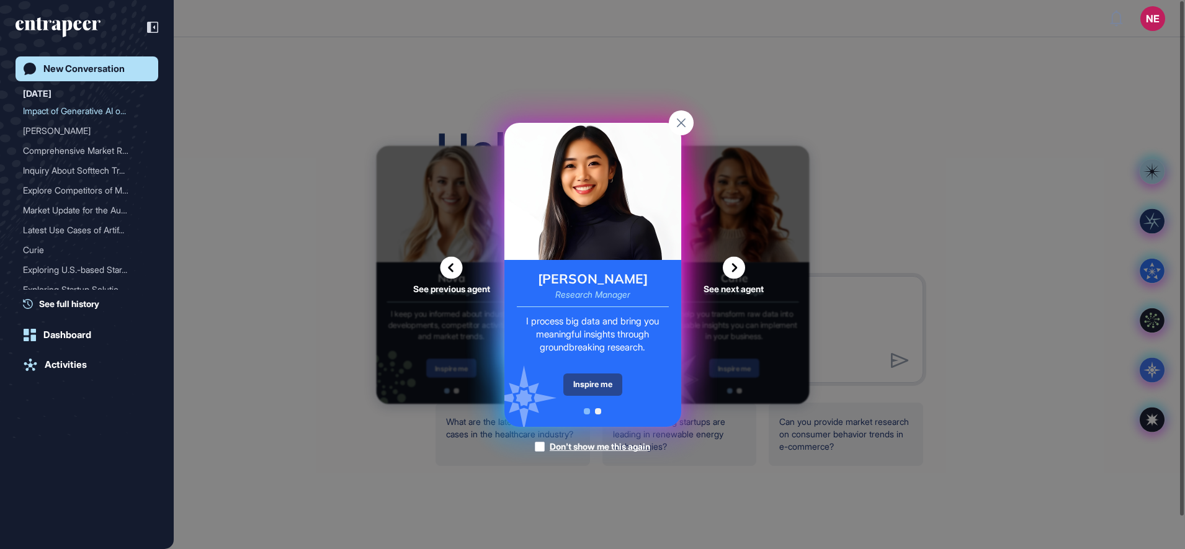
click at [564, 383] on div "Inspire me" at bounding box center [592, 384] width 59 height 22
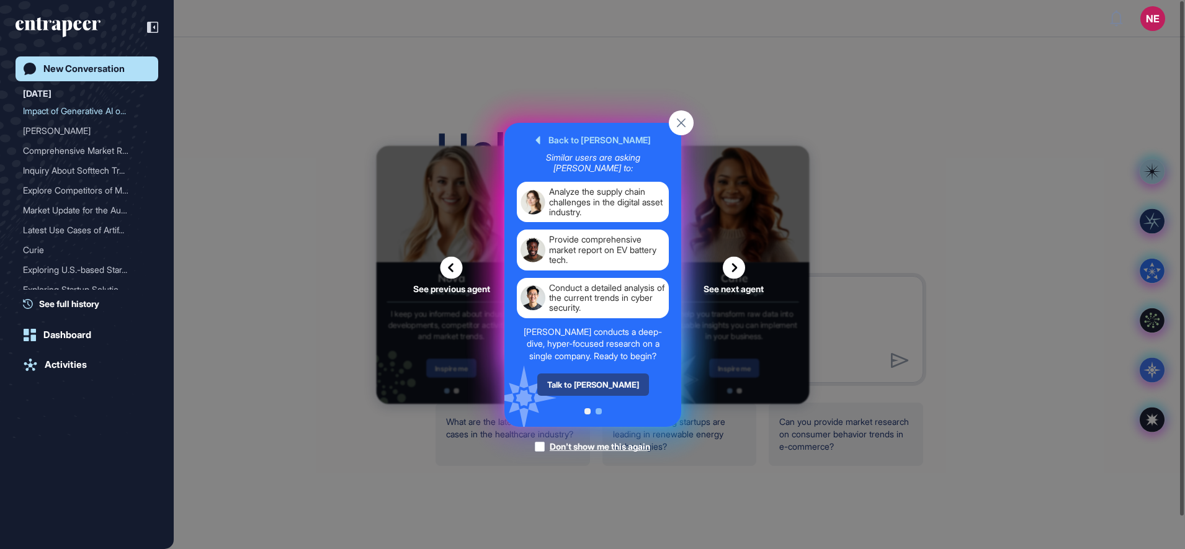
click at [592, 380] on div "Talk to Reese" at bounding box center [593, 384] width 112 height 22
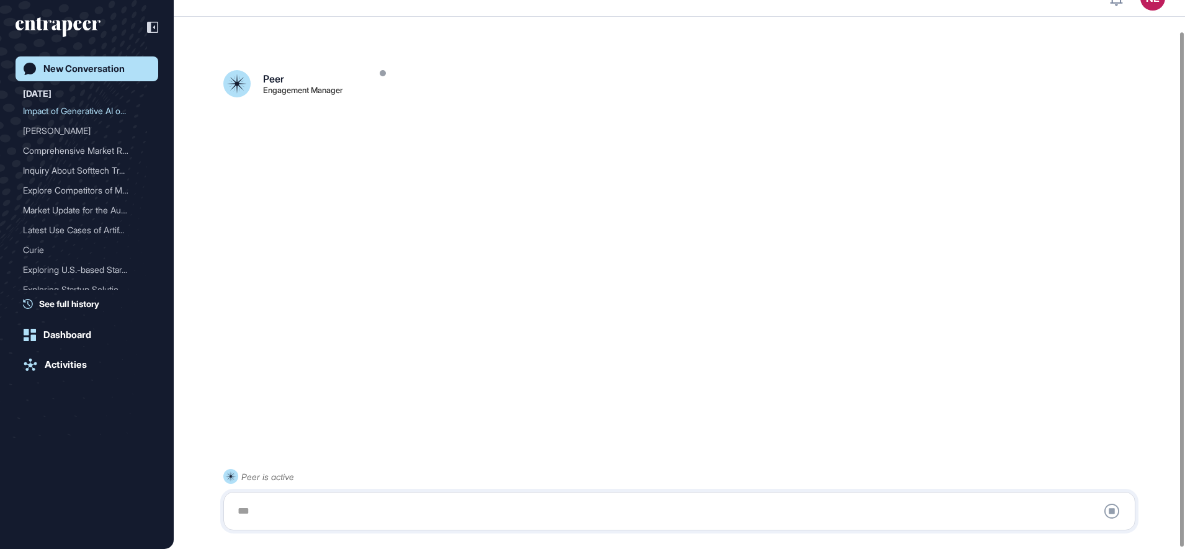
scroll to position [35, 0]
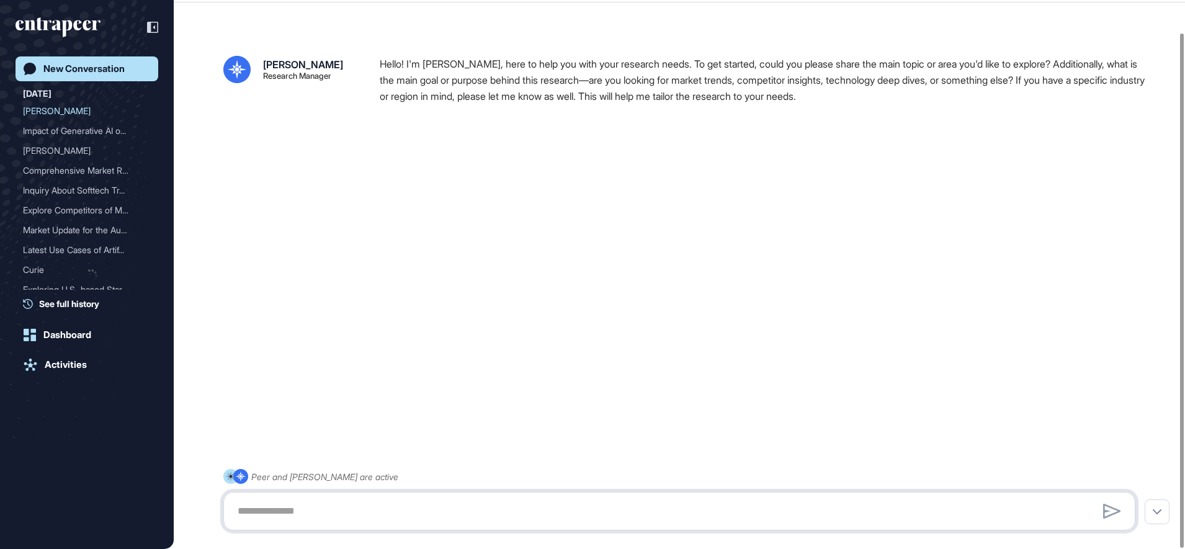
click at [352, 507] on textarea at bounding box center [679, 511] width 898 height 25
paste textarea "**********"
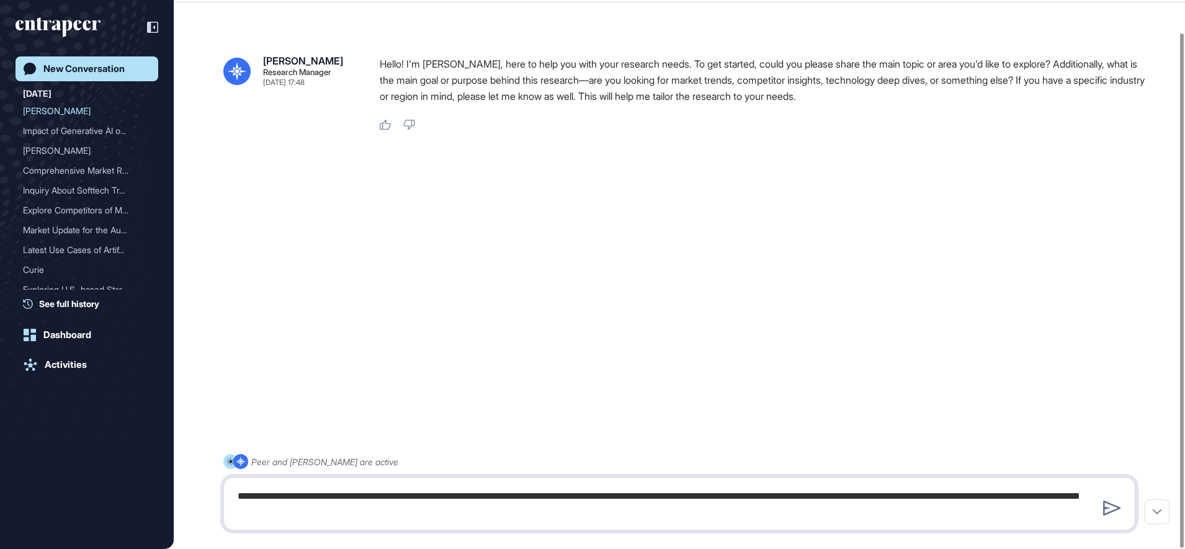
type textarea "**********"
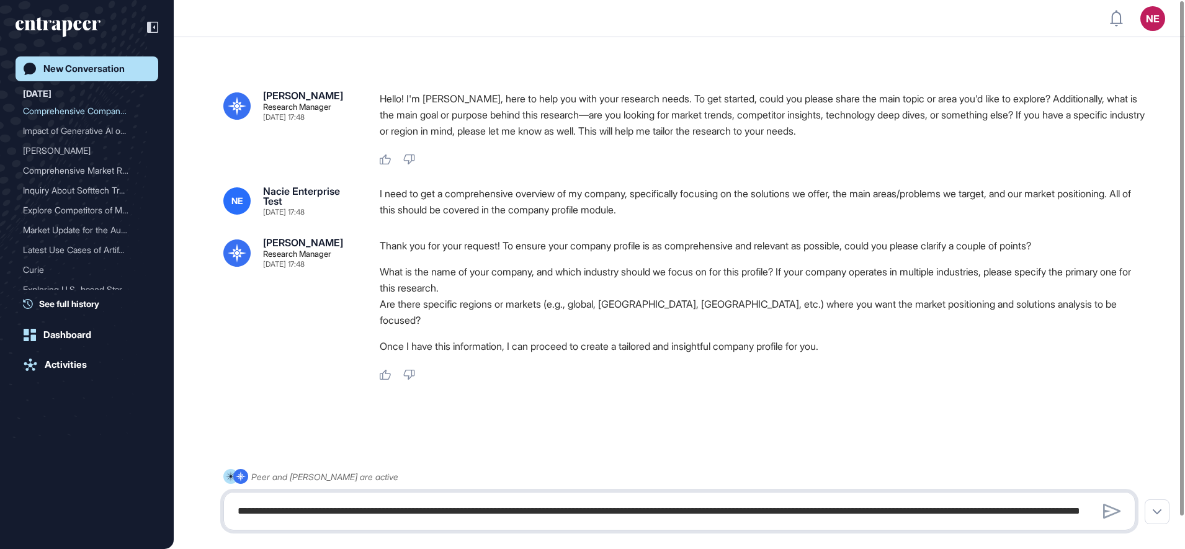
click at [333, 519] on textarea "**********" at bounding box center [679, 511] width 898 height 25
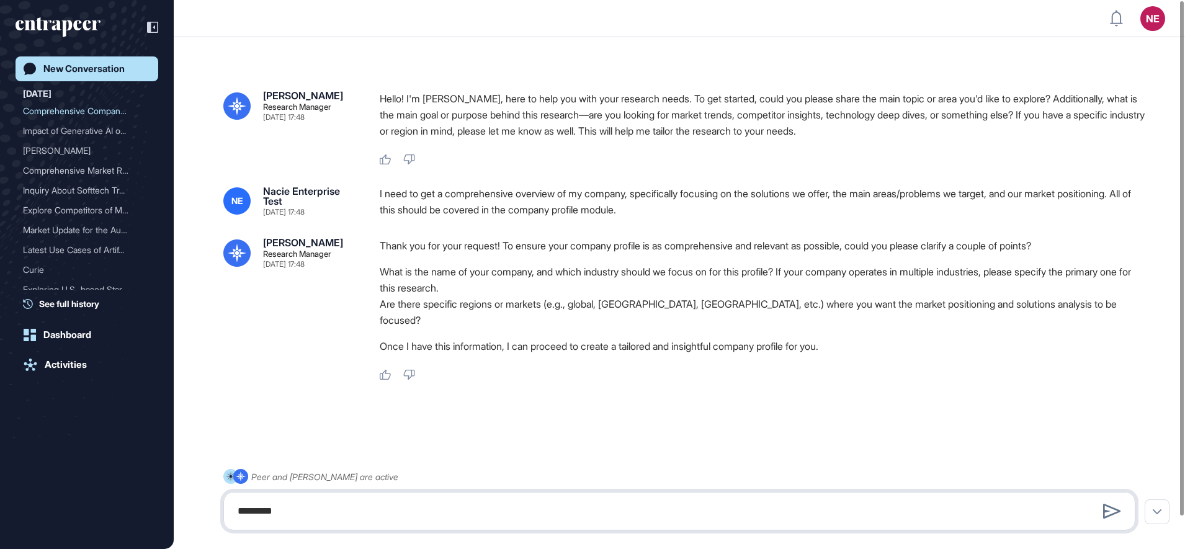
type textarea "*********"
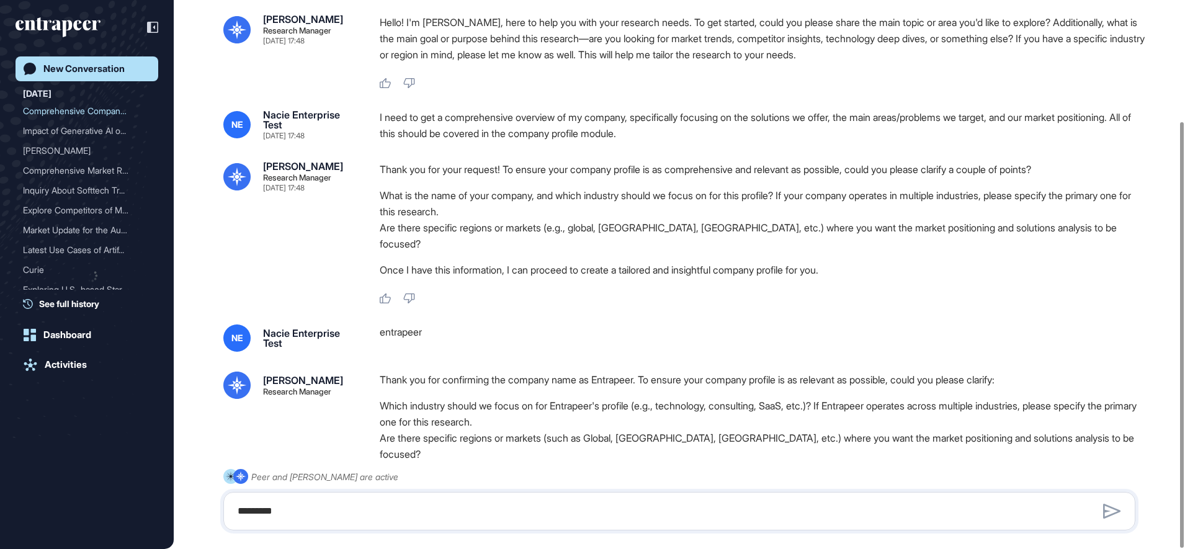
scroll to position [156, 0]
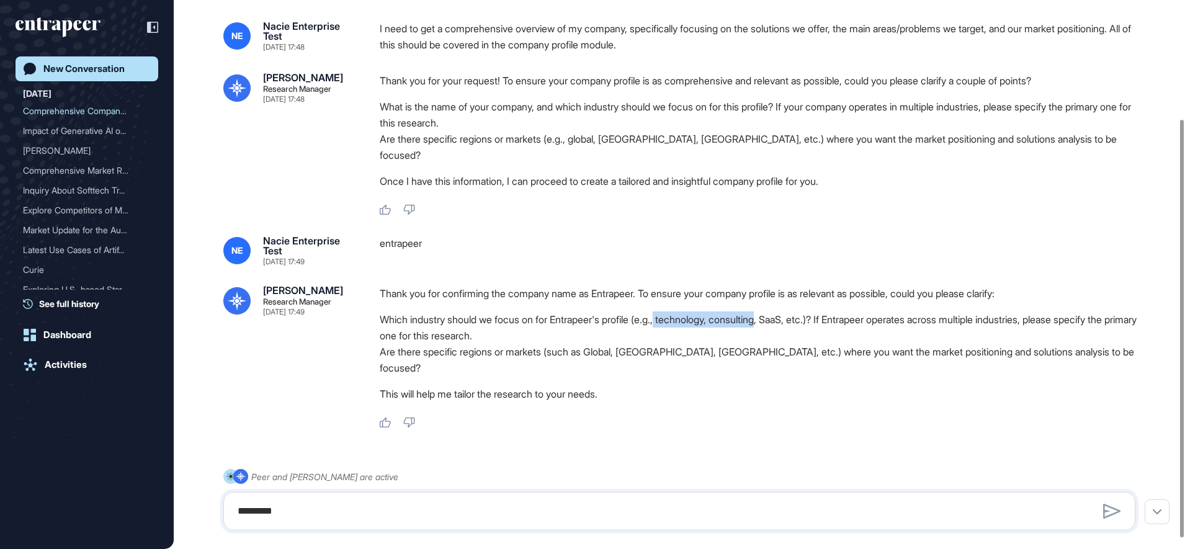
drag, startPoint x: 674, startPoint y: 306, endPoint x: 780, endPoint y: 311, distance: 106.2
click at [780, 311] on li "Which industry should we focus on for Entrapeer's profile (e.g., technology, co…" at bounding box center [762, 327] width 765 height 32
copy li "technology, consulting"
click at [380, 508] on textarea "*********" at bounding box center [679, 511] width 898 height 25
paste textarea "**********"
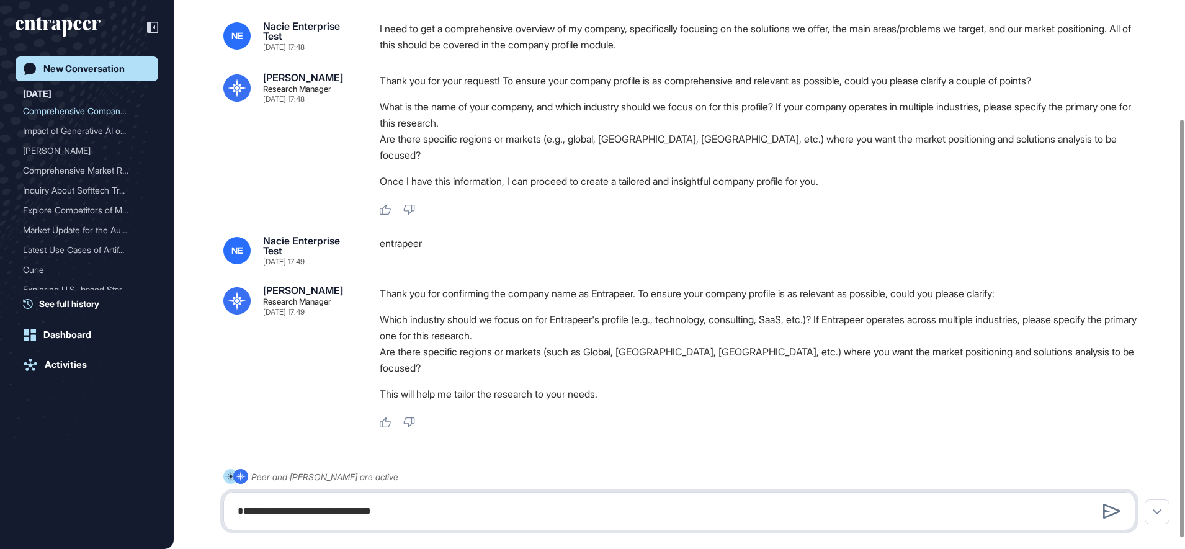
type textarea "**********"
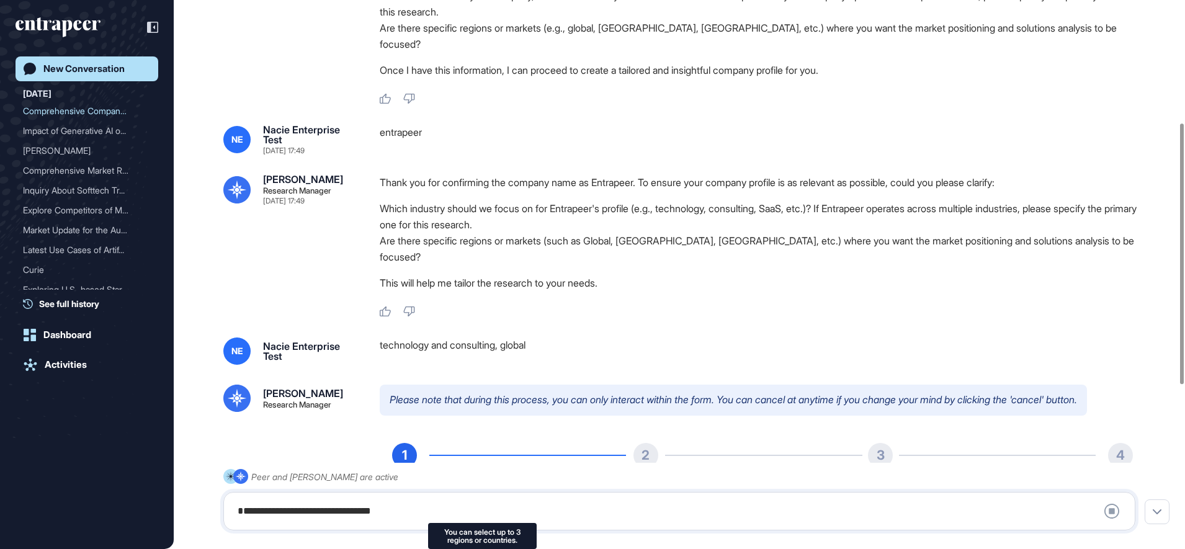
scroll to position [0, 0]
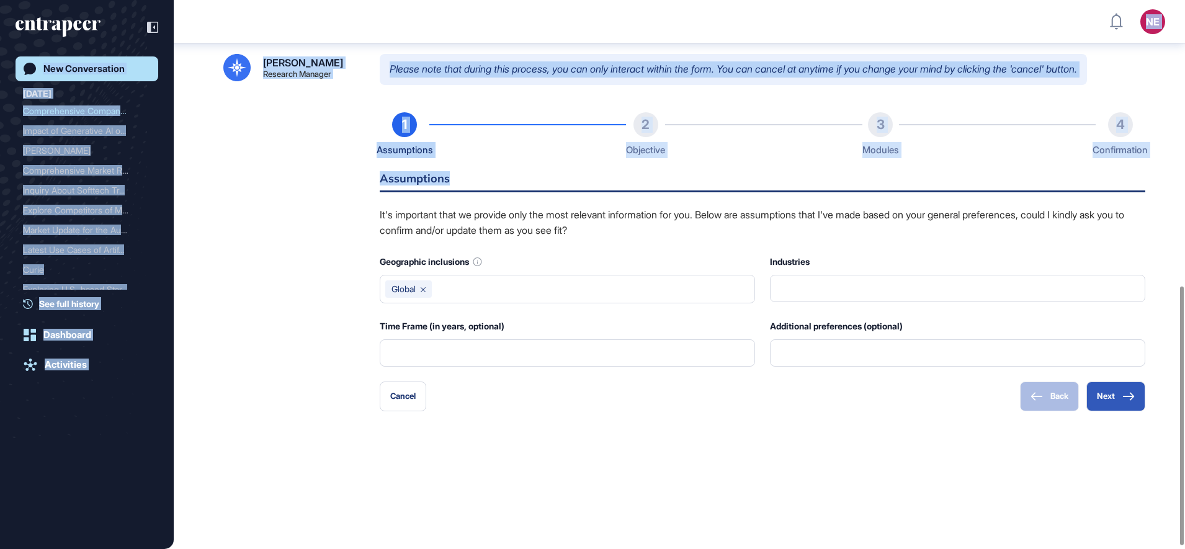
drag, startPoint x: 1187, startPoint y: 171, endPoint x: 1187, endPoint y: 185, distance: 14.3
click at [1184, 185] on html "NE Dashboard Profile My Content Request More Data New Conversation Today Compre…" at bounding box center [592, 274] width 1185 height 549
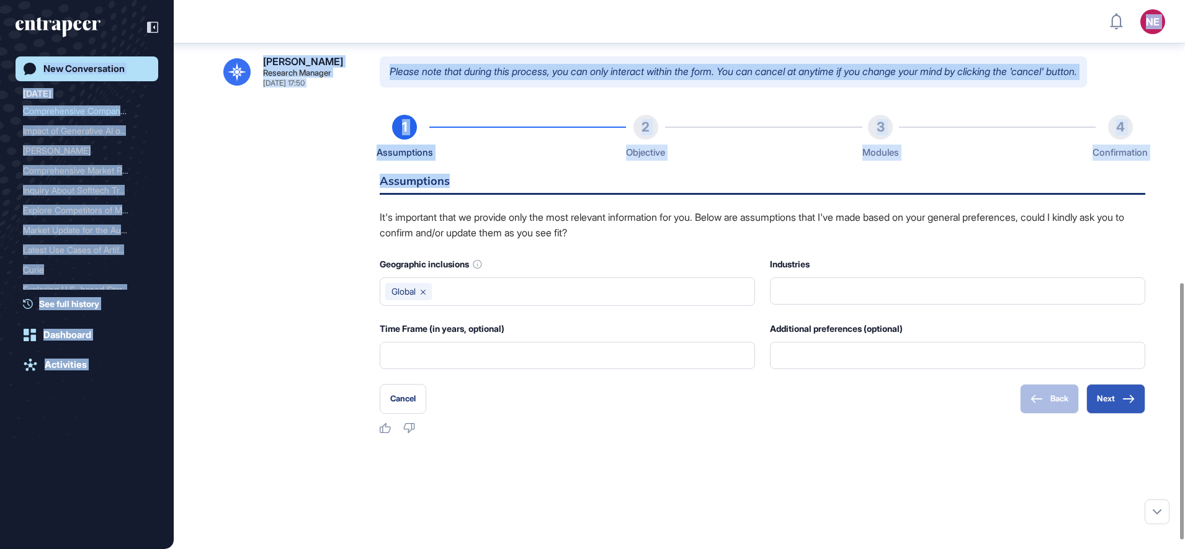
scroll to position [605, 0]
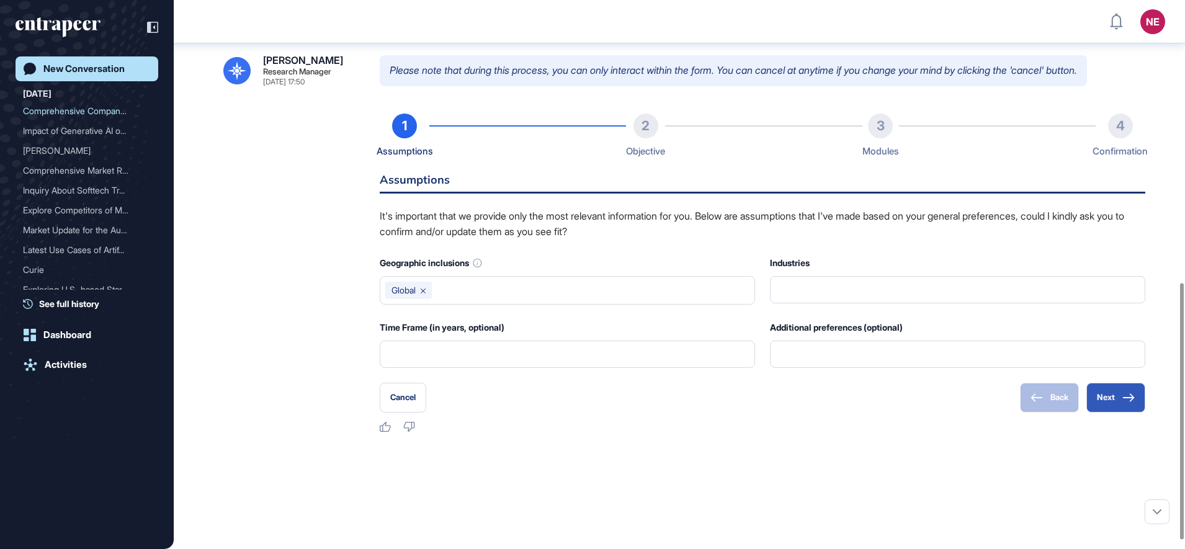
drag, startPoint x: 684, startPoint y: 441, endPoint x: 773, endPoint y: 419, distance: 91.3
click at [685, 453] on div at bounding box center [679, 478] width 912 height 50
click at [1115, 383] on button "Next" at bounding box center [1115, 398] width 59 height 30
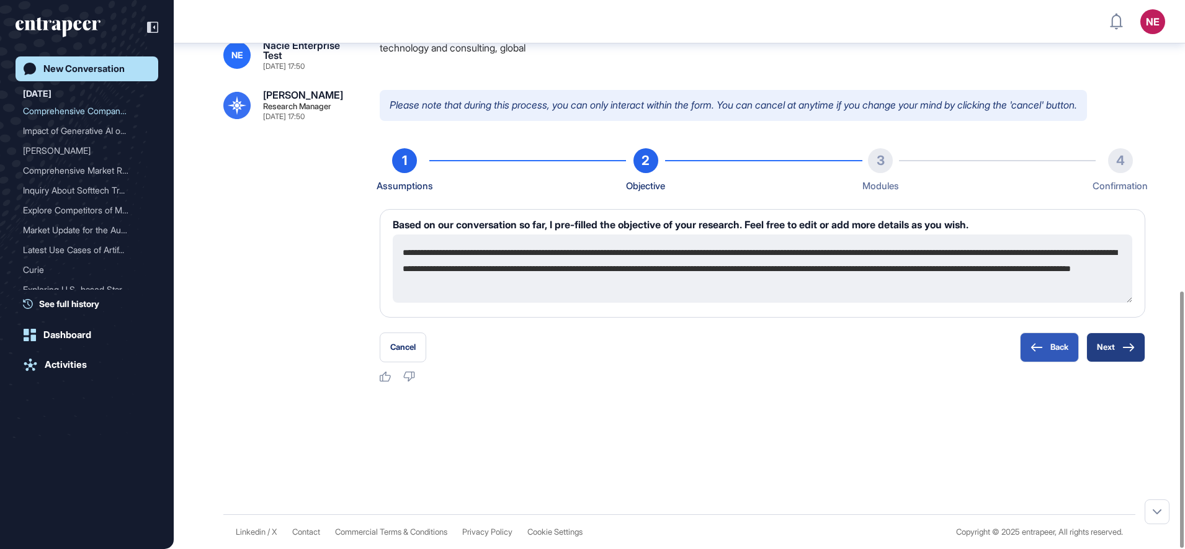
scroll to position [538, 0]
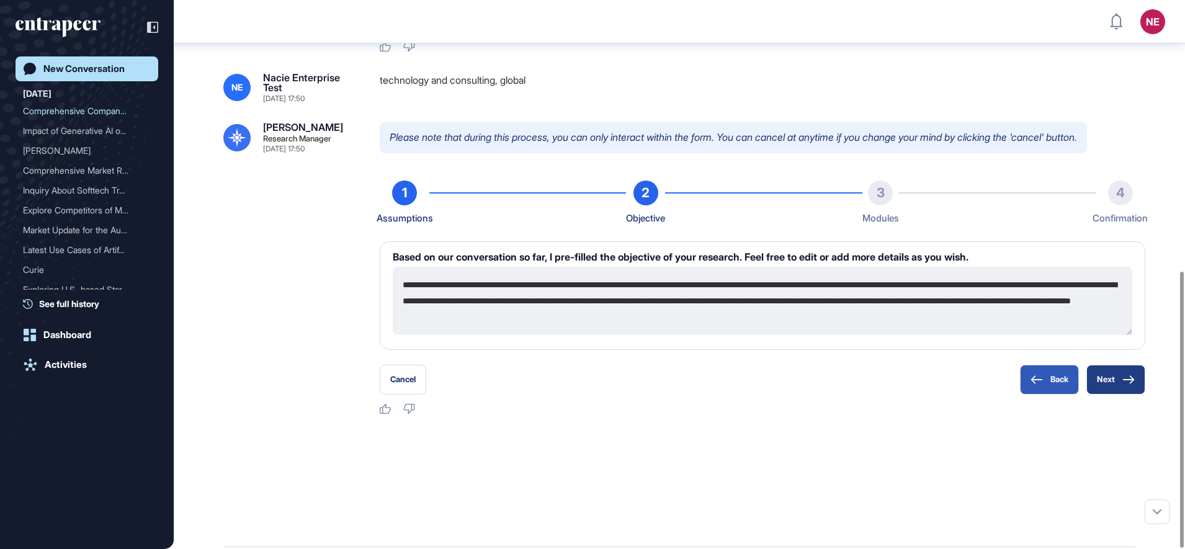
click at [1105, 365] on button "Next" at bounding box center [1115, 380] width 59 height 30
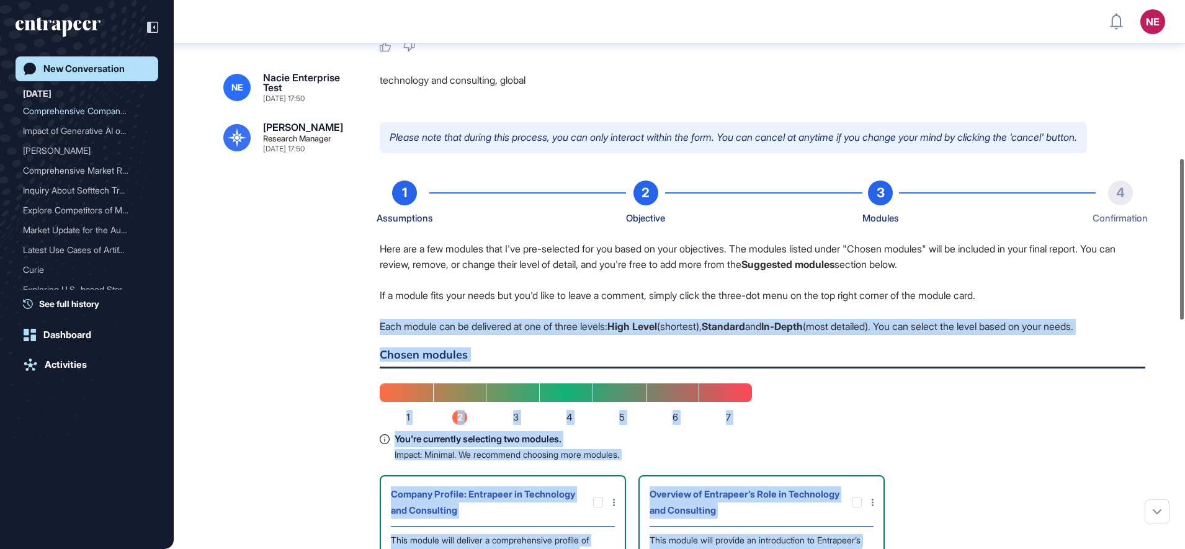
drag, startPoint x: 1174, startPoint y: 271, endPoint x: 1184, endPoint y: 277, distance: 11.7
click at [1184, 277] on div "NE Dashboard Profile My Content Request More Data New Conversation Today Compre…" at bounding box center [592, 274] width 1185 height 549
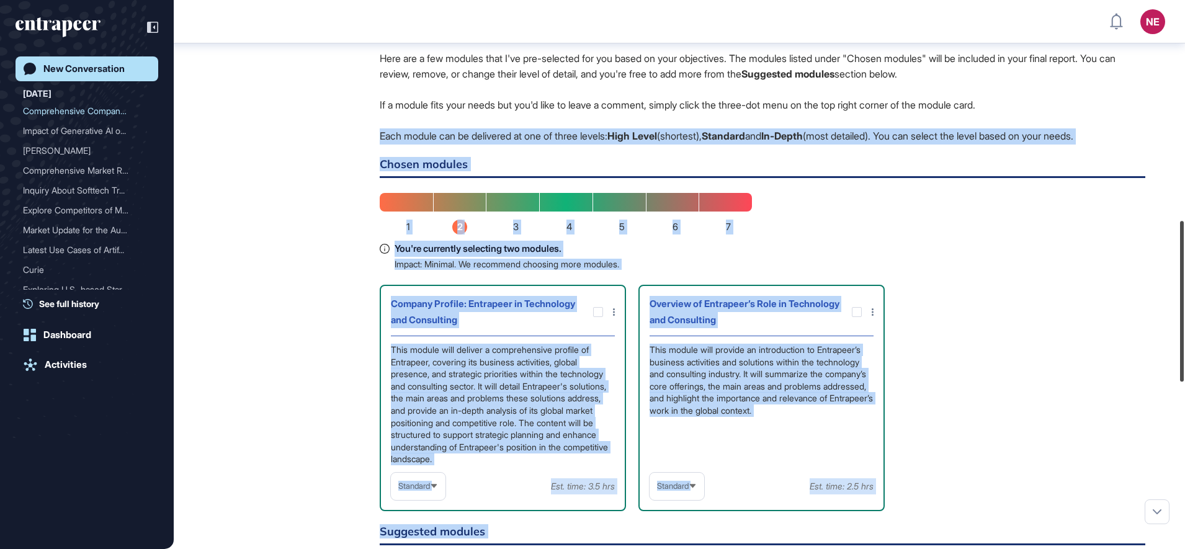
scroll to position [778, 0]
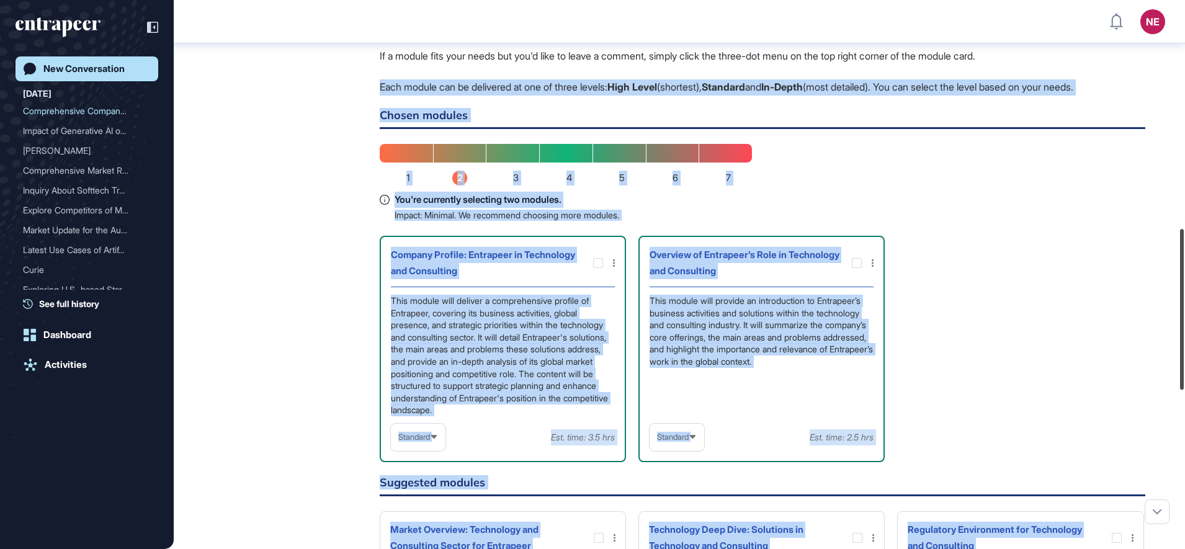
drag, startPoint x: 1183, startPoint y: 283, endPoint x: 1184, endPoint y: 354, distance: 70.1
click at [1183, 354] on div at bounding box center [1182, 309] width 4 height 161
click at [1010, 363] on div "Company Profile: Entrapeer in Technology and Consulting This module will delive…" at bounding box center [762, 349] width 765 height 226
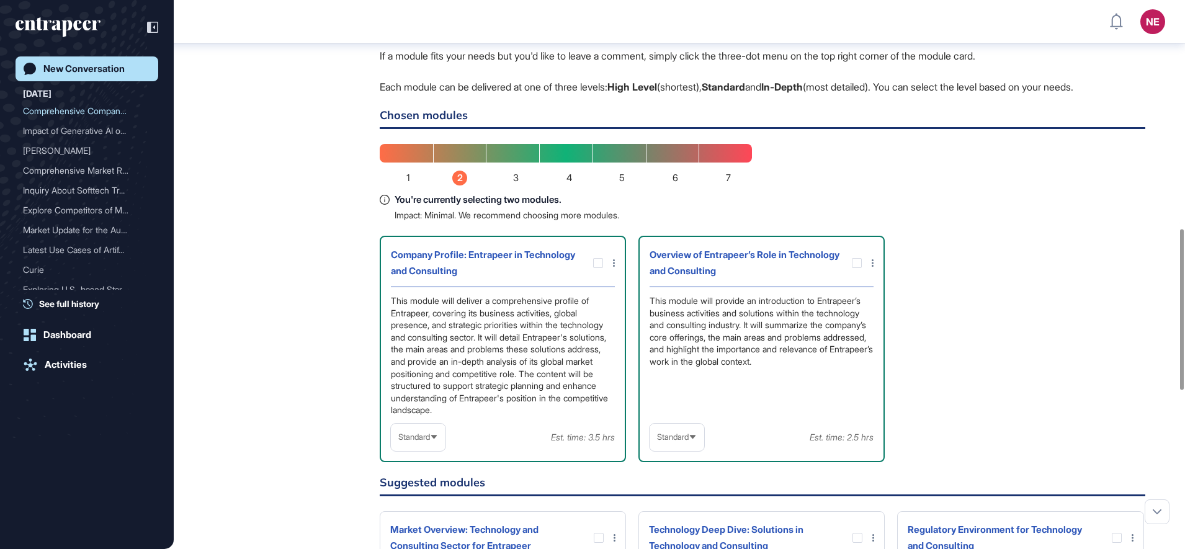
click at [424, 432] on span "Standard" at bounding box center [414, 436] width 32 height 9
click at [414, 455] on li "High-Level" at bounding box center [417, 467] width 47 height 25
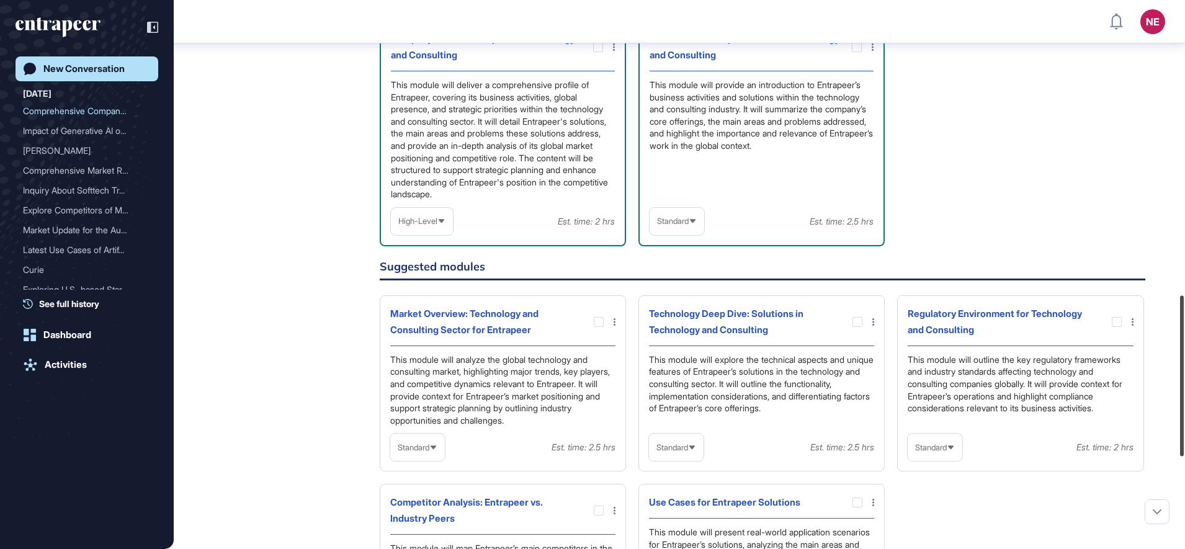
scroll to position [1010, 0]
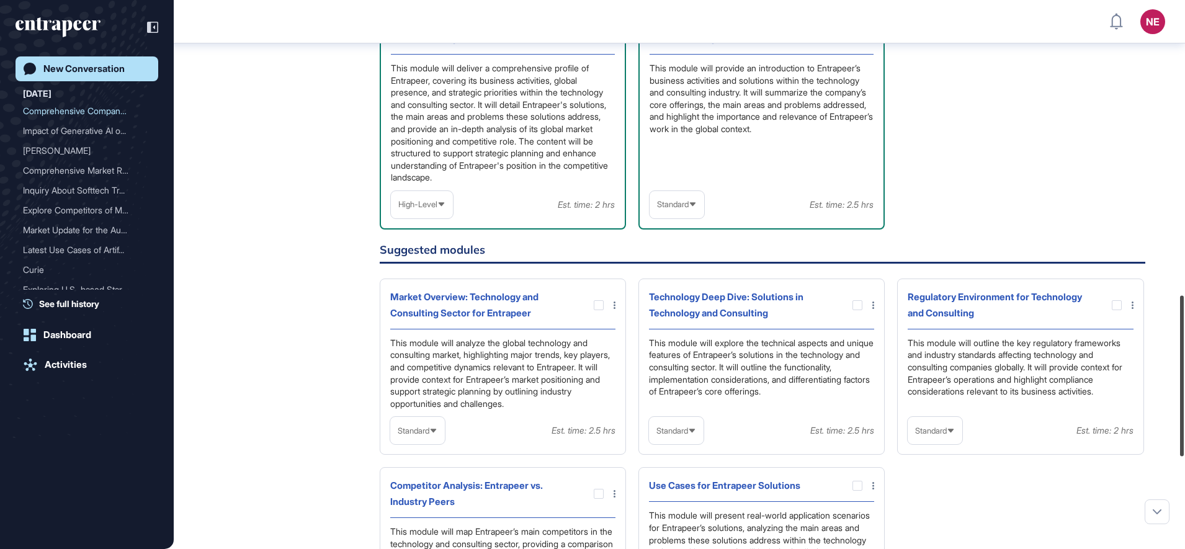
drag, startPoint x: 1183, startPoint y: 340, endPoint x: 1183, endPoint y: 408, distance: 67.6
click at [1184, 408] on html "NE Dashboard Profile My Content Request More Data New Conversation Today Compre…" at bounding box center [592, 274] width 1185 height 549
click at [597, 300] on div at bounding box center [599, 305] width 10 height 10
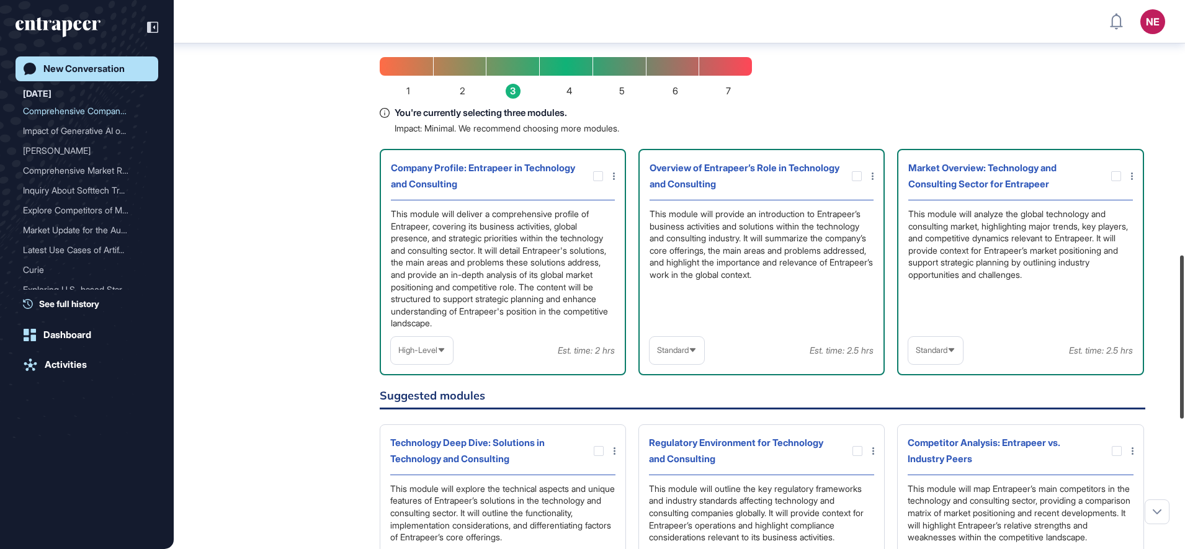
scroll to position [854, 0]
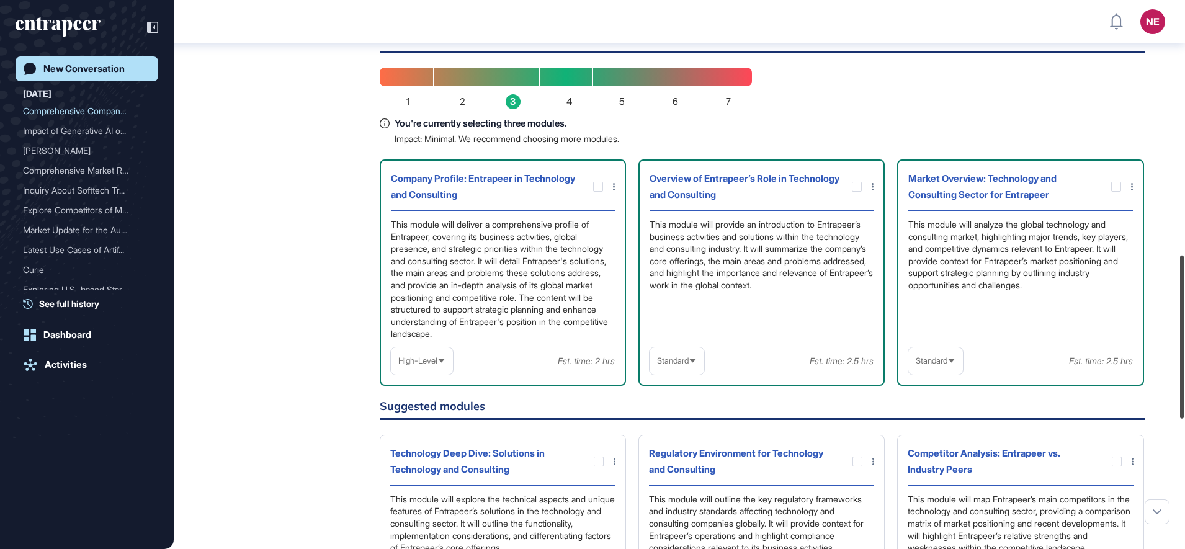
drag, startPoint x: 1183, startPoint y: 357, endPoint x: 1187, endPoint y: 310, distance: 46.7
click at [1184, 310] on html "NE Dashboard Profile My Content Request More Data New Conversation Today Compre…" at bounding box center [592, 274] width 1185 height 549
click at [954, 349] on div "Standard" at bounding box center [935, 361] width 55 height 24
click at [953, 378] on li "High-Level" at bounding box center [935, 390] width 47 height 25
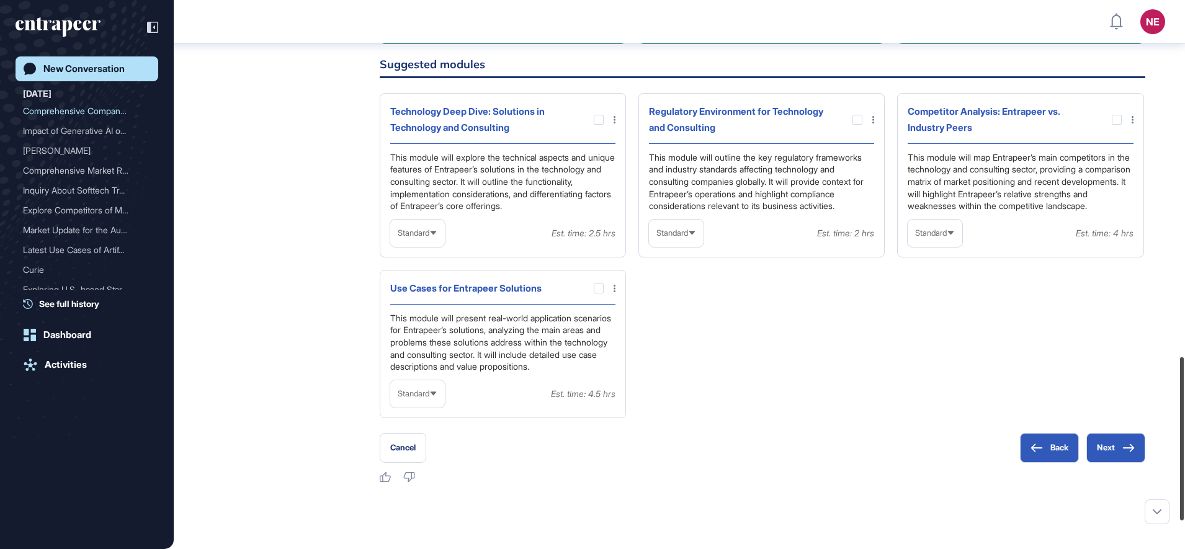
drag, startPoint x: 1187, startPoint y: 371, endPoint x: 1187, endPoint y: 443, distance: 72.0
click at [1184, 443] on html "NE Dashboard Profile My Content Request More Data New Conversation Today Compre…" at bounding box center [592, 274] width 1185 height 549
click at [1109, 446] on button "Next" at bounding box center [1115, 448] width 59 height 30
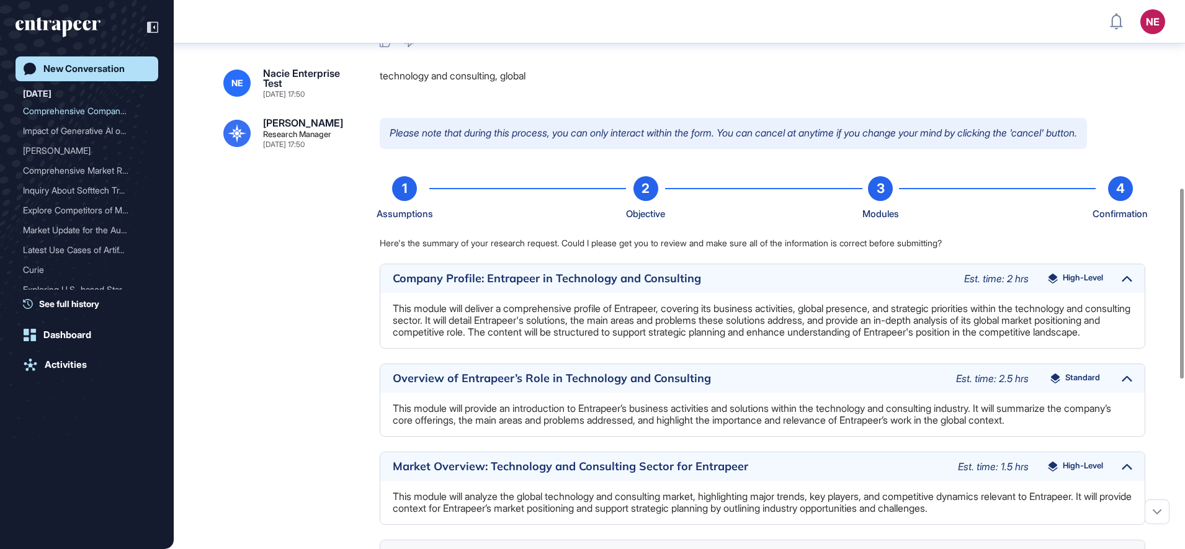
scroll to position [1023, 0]
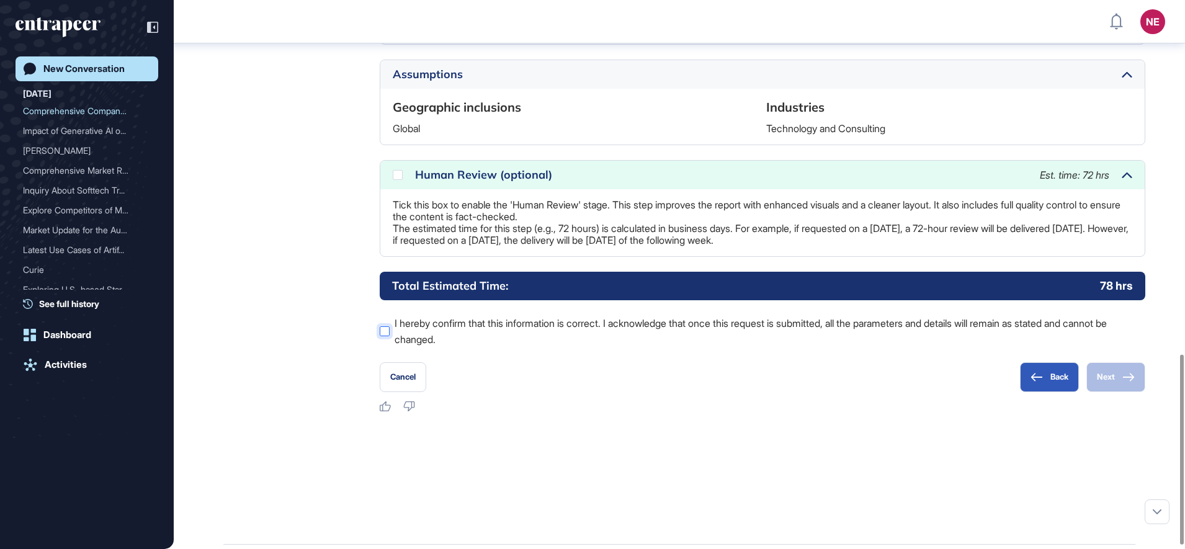
click at [447, 315] on label "I hereby confirm that this information is correct. I acknowledge that once this…" at bounding box center [762, 331] width 765 height 32
drag, startPoint x: 399, startPoint y: 153, endPoint x: 419, endPoint y: 171, distance: 26.8
click at [0, 0] on icon at bounding box center [0, 0] width 0 height 0
click at [1102, 363] on button "Next" at bounding box center [1115, 377] width 59 height 30
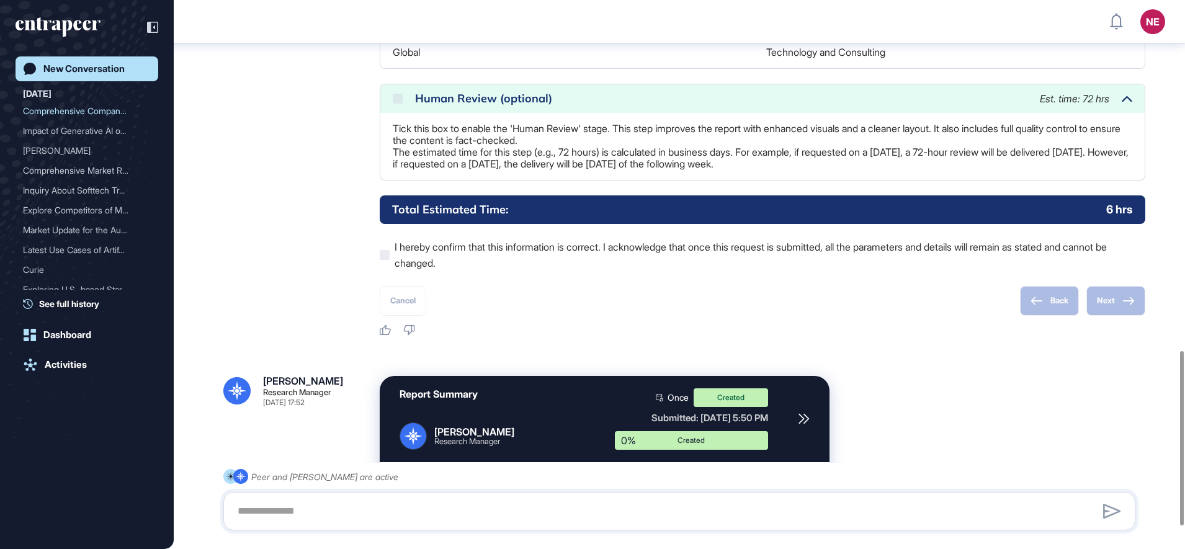
scroll to position [1169, 0]
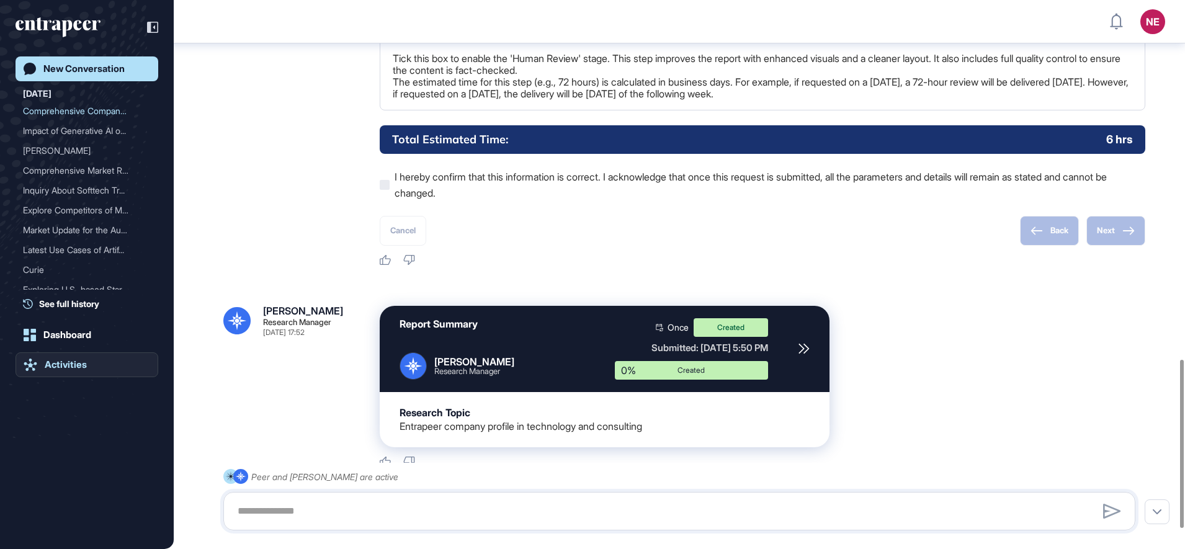
click at [80, 370] on link "Activities" at bounding box center [87, 364] width 143 height 25
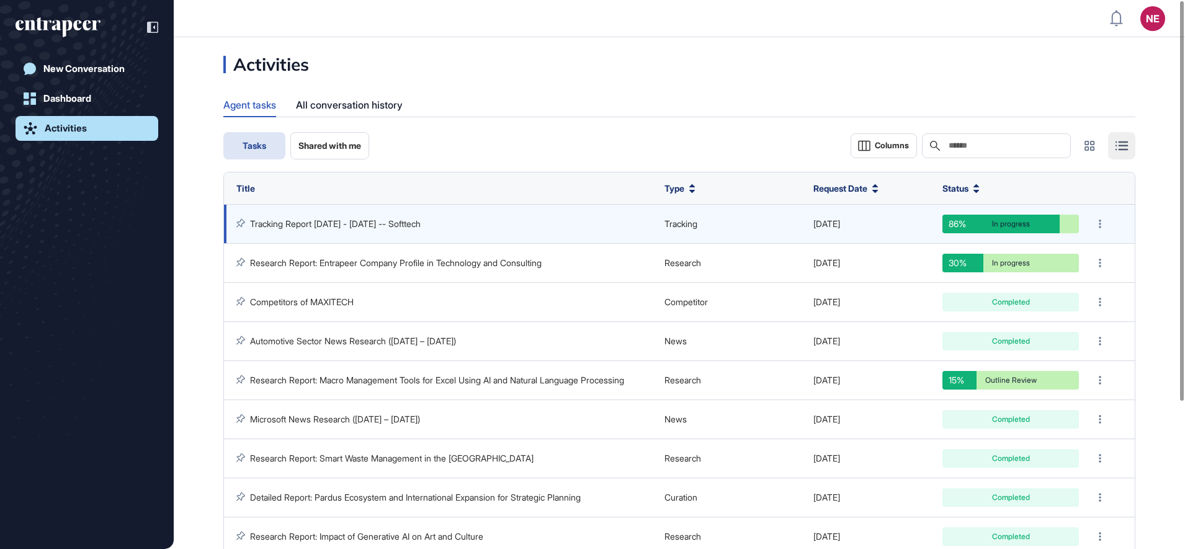
click at [421, 224] on link "Tracking Report [DATE] - [DATE] -- Softtech" at bounding box center [335, 223] width 171 height 11
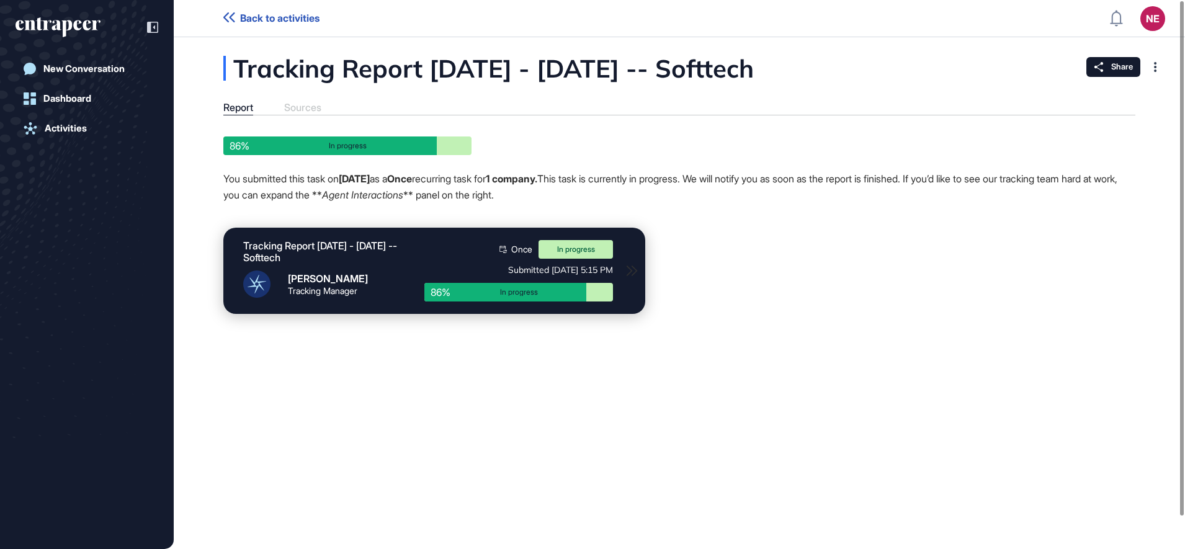
click at [228, 13] on icon at bounding box center [229, 17] width 12 height 10
